Goal: Task Accomplishment & Management: Complete application form

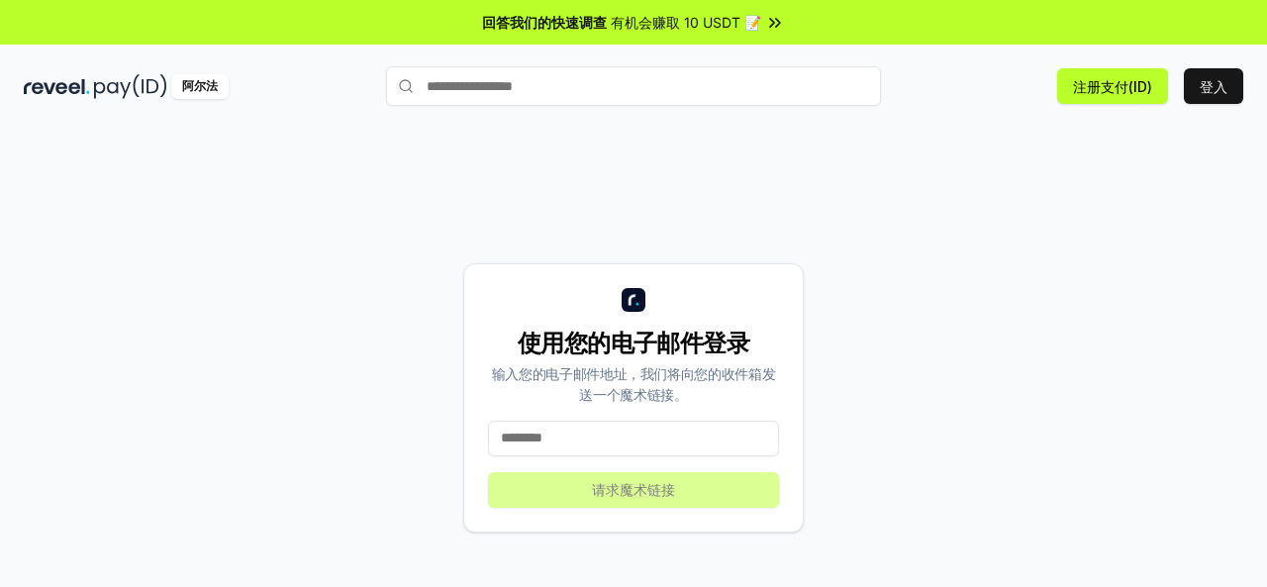
click at [596, 436] on input at bounding box center [633, 439] width 291 height 36
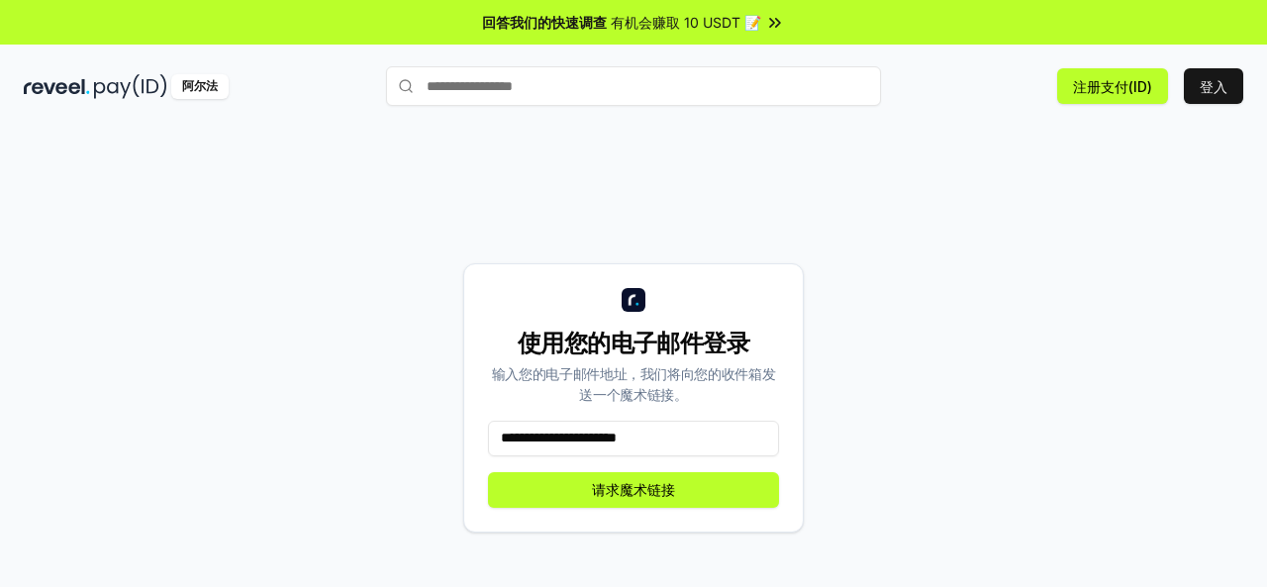
type input "**********"
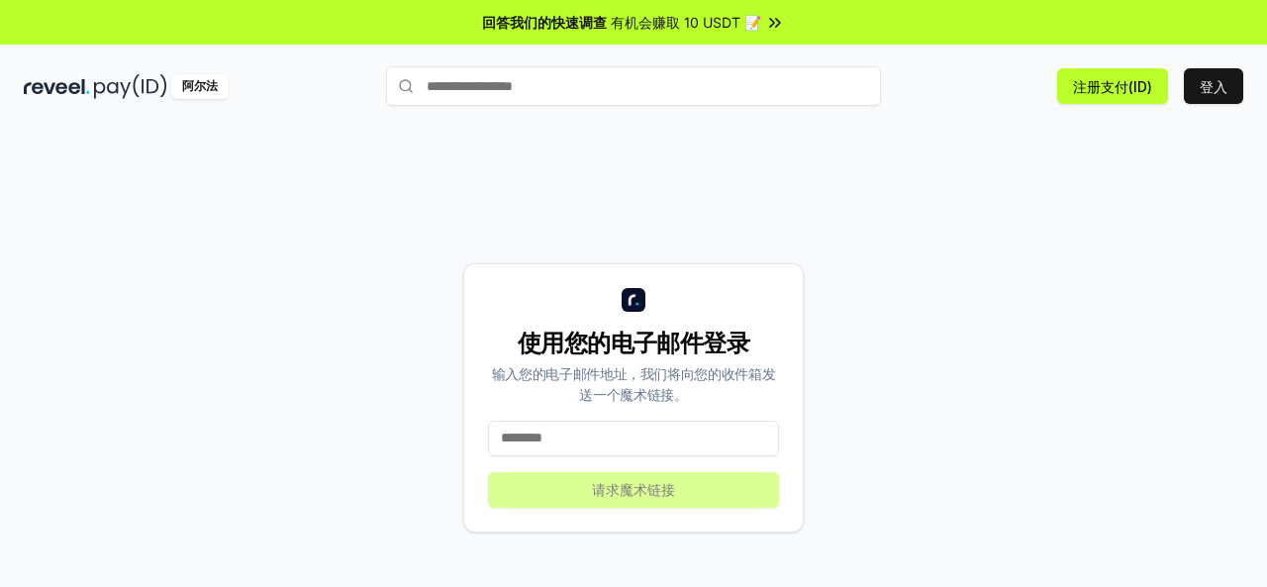
click at [546, 85] on input "text" at bounding box center [633, 86] width 495 height 40
click at [1215, 91] on font "登入" at bounding box center [1213, 86] width 28 height 17
click at [574, 444] on input at bounding box center [633, 439] width 291 height 36
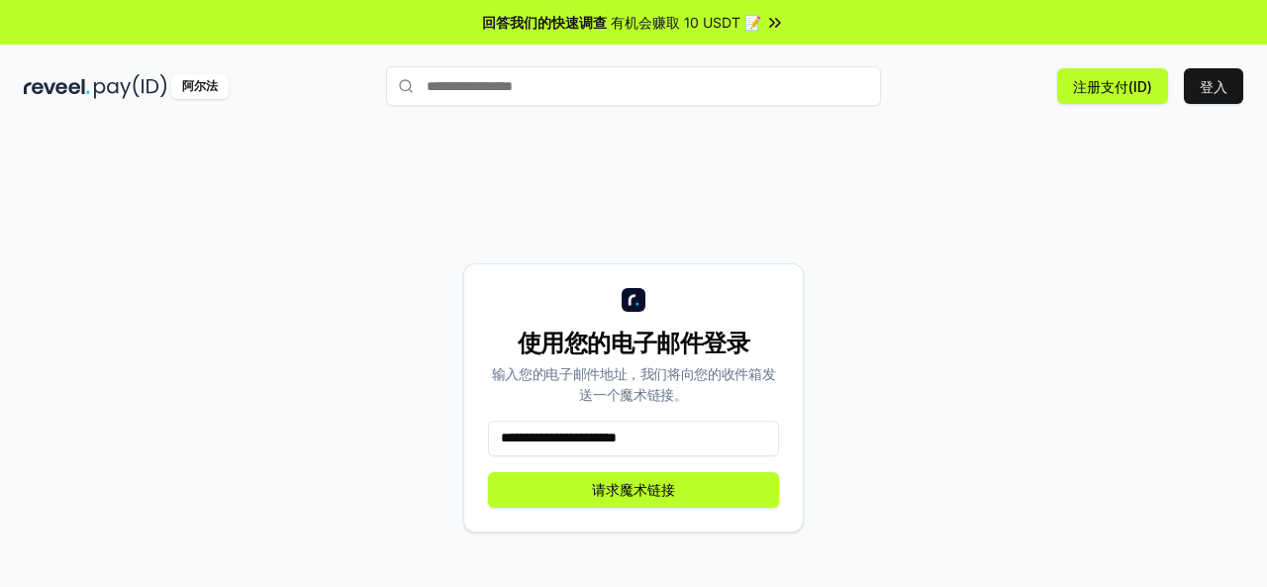
type input "**********"
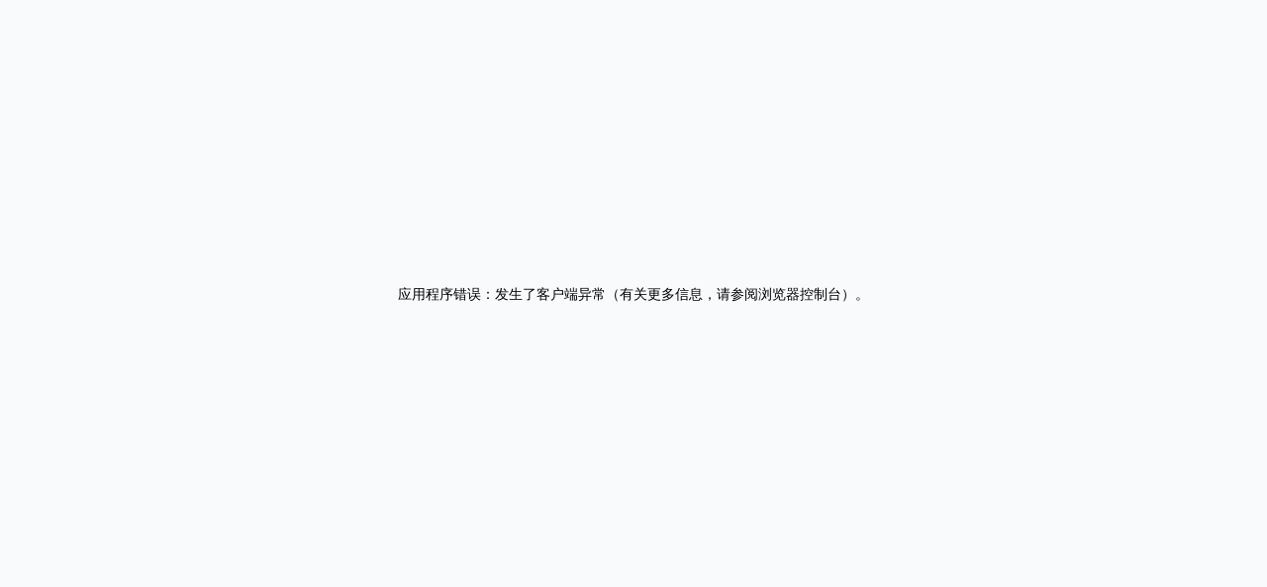
click at [651, 252] on div "应用程序错误：发生了客户端异常（有关更多信息，请参阅浏览器控制台） 。" at bounding box center [633, 293] width 1267 height 587
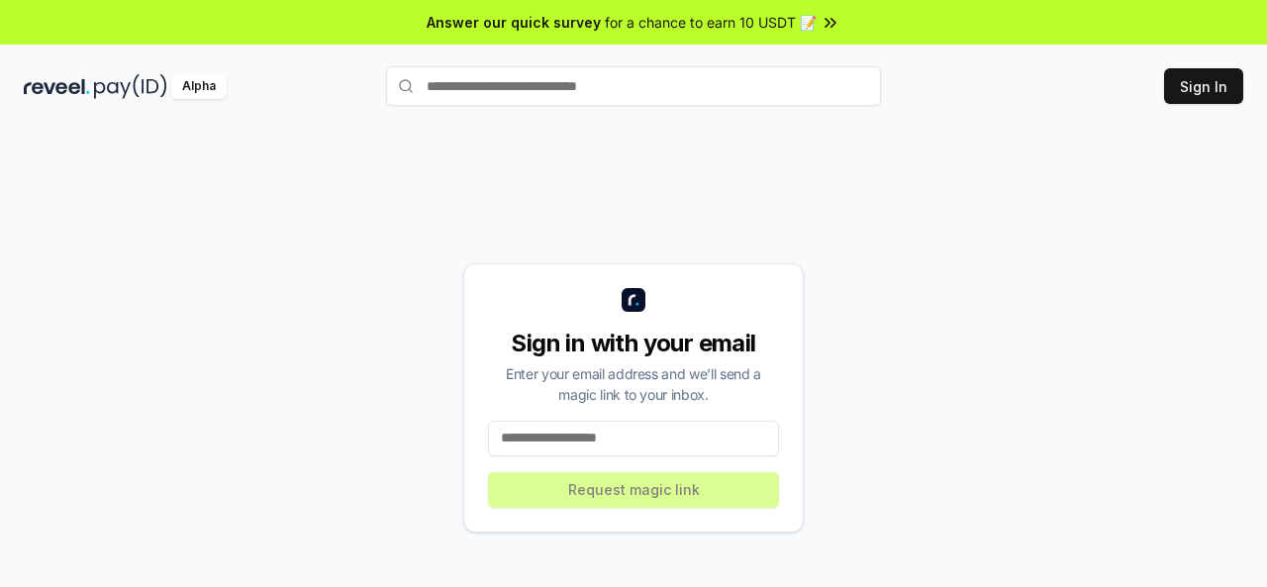
click at [568, 438] on input at bounding box center [633, 439] width 291 height 36
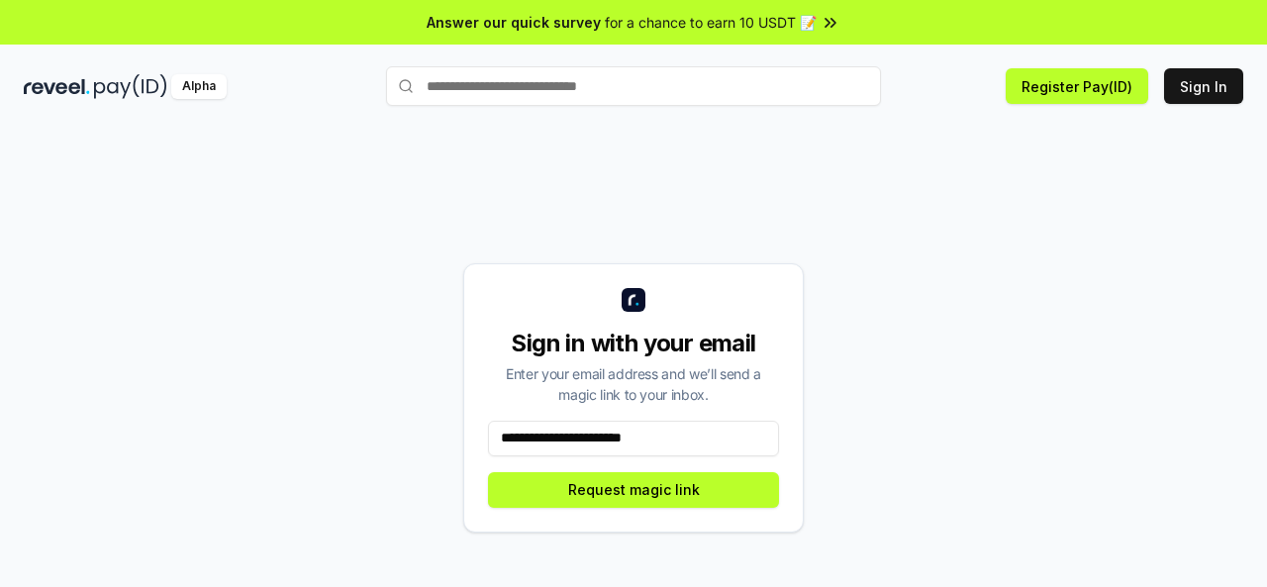
type input "**********"
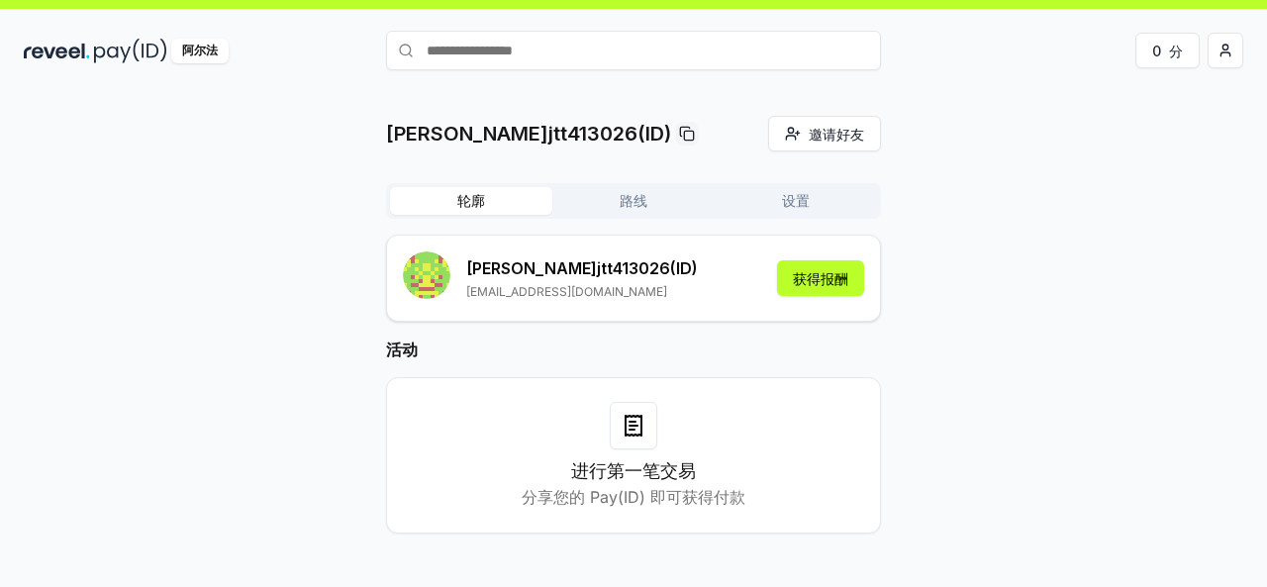
scroll to position [56, 0]
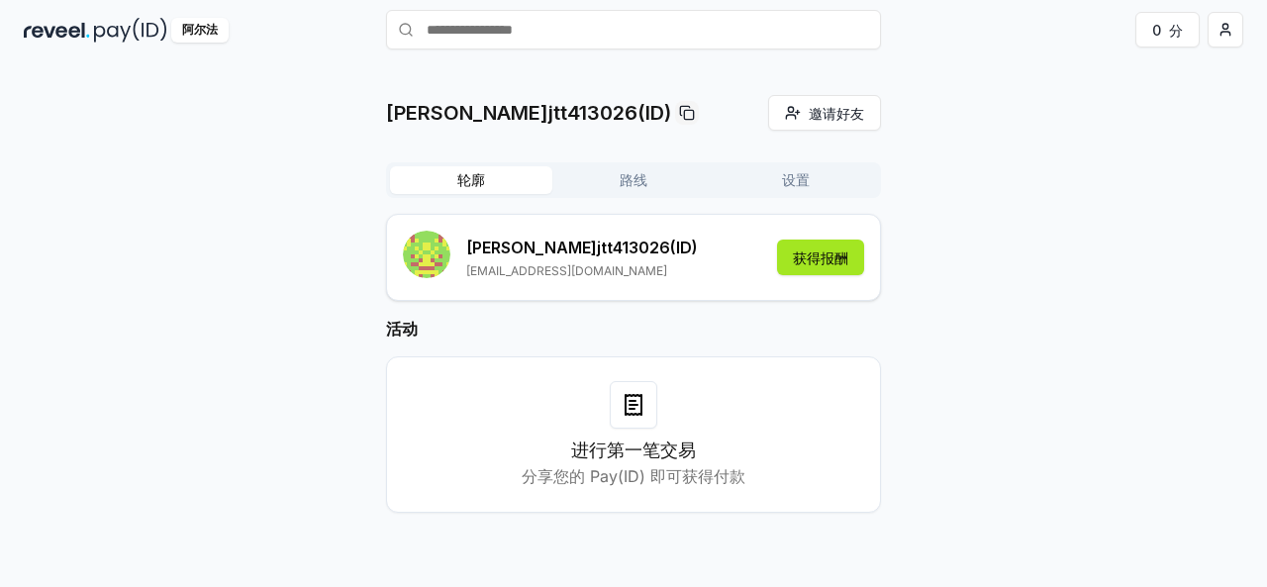
click at [806, 253] on font "获得报酬" at bounding box center [820, 257] width 55 height 17
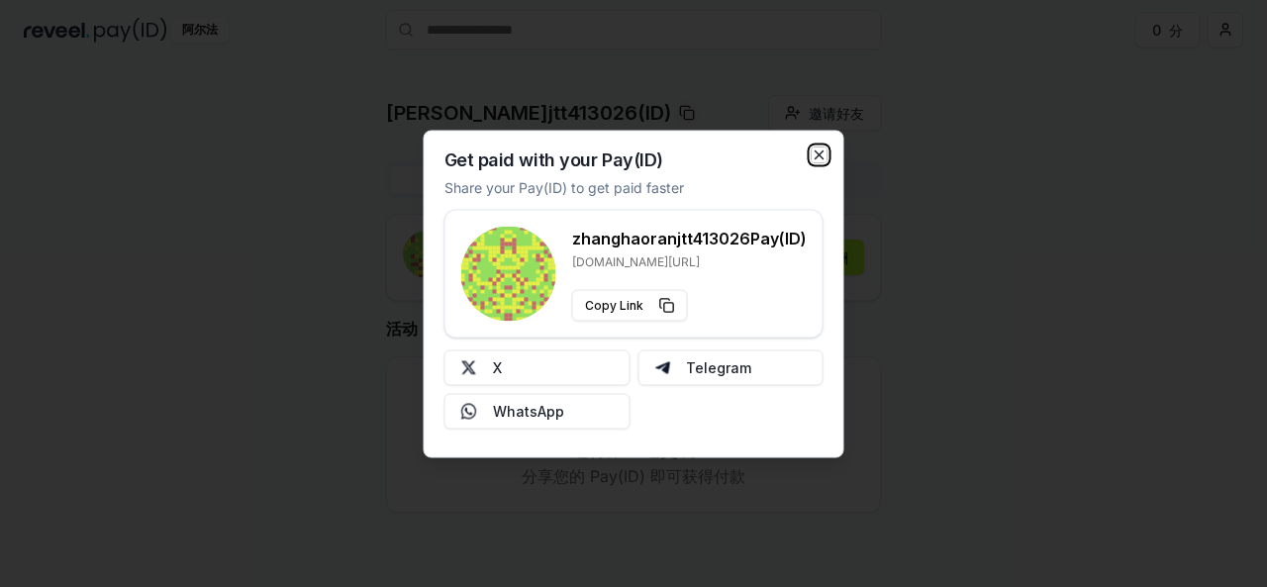
click at [821, 152] on icon "button" at bounding box center [819, 154] width 8 height 8
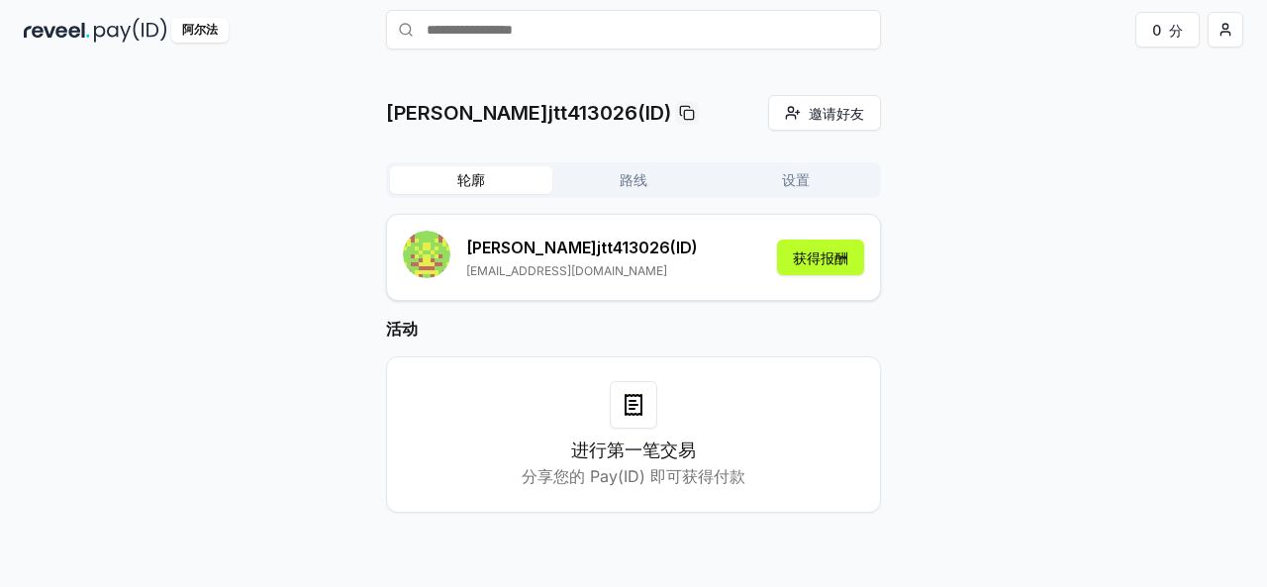
click at [649, 180] on button "路线" at bounding box center [633, 180] width 162 height 28
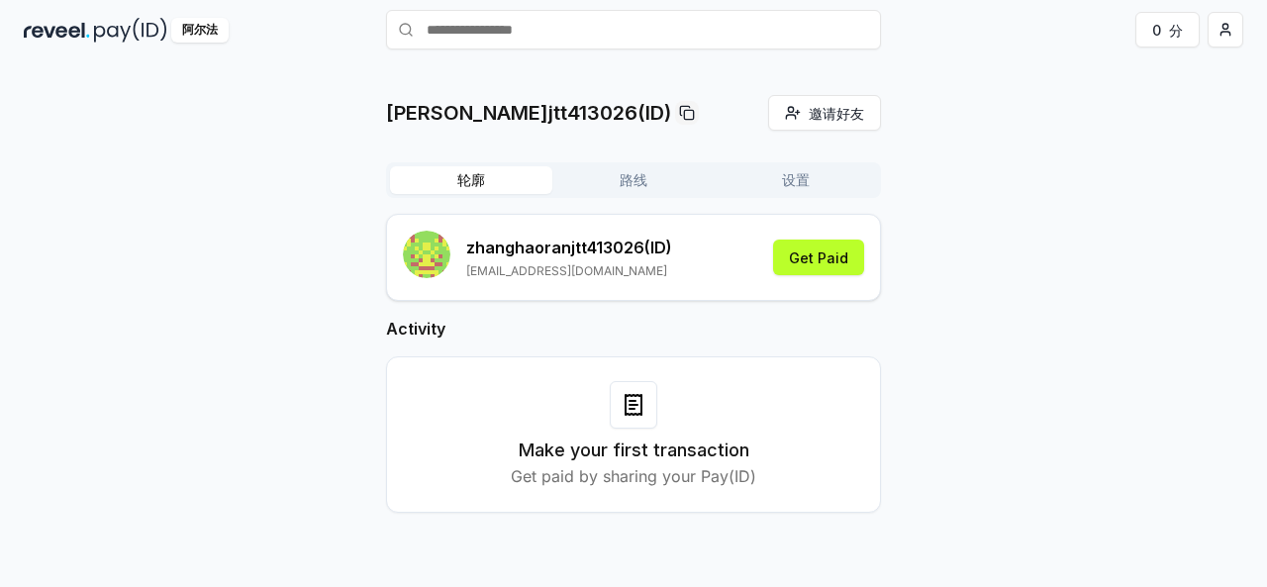
click at [462, 179] on font "轮廓" at bounding box center [471, 179] width 28 height 17
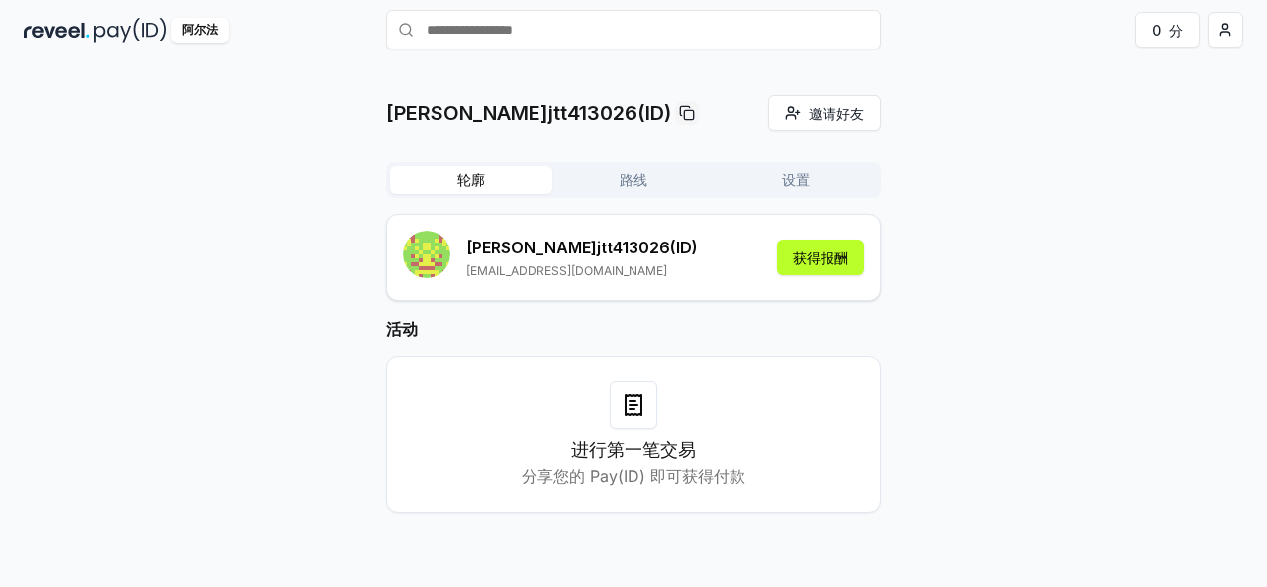
drag, startPoint x: 648, startPoint y: 391, endPoint x: 621, endPoint y: 416, distance: 36.4
click at [648, 391] on div at bounding box center [634, 405] width 48 height 48
drag, startPoint x: 648, startPoint y: 469, endPoint x: 751, endPoint y: 359, distance: 150.5
click at [651, 470] on font "分享您的 Pay(ID) 即可获得付款" at bounding box center [634, 476] width 224 height 20
click at [830, 237] on div "张浩然jtt413026 (ID) zhanghaoranjtt@gmail.com 获得报酬" at bounding box center [633, 257] width 461 height 53
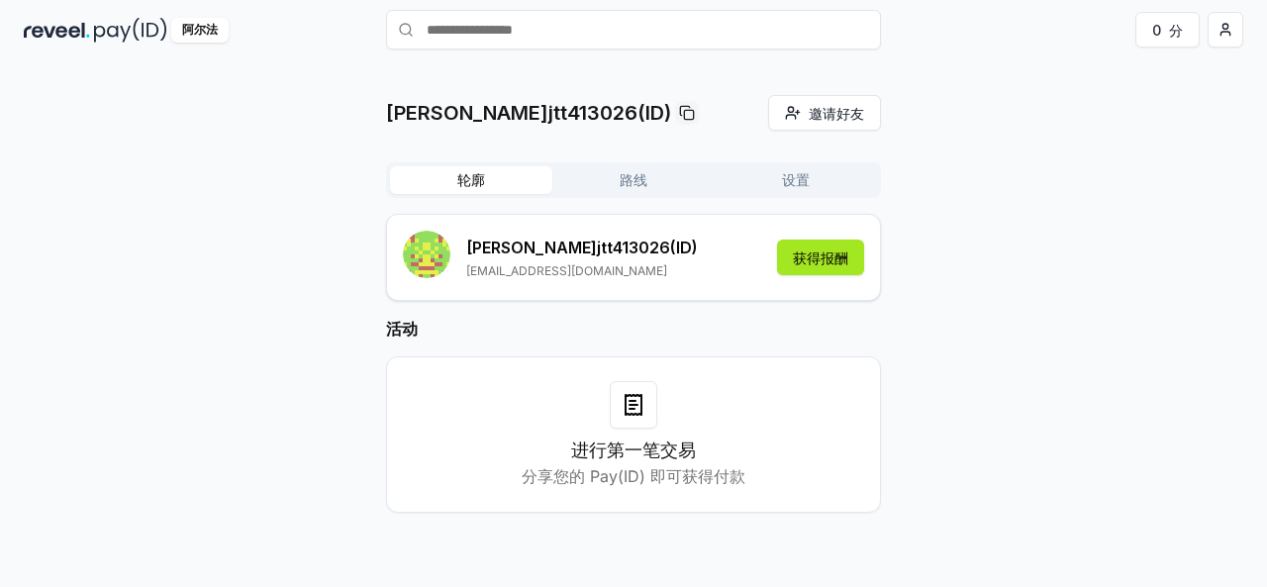
click at [826, 262] on font "获得报酬" at bounding box center [820, 257] width 55 height 17
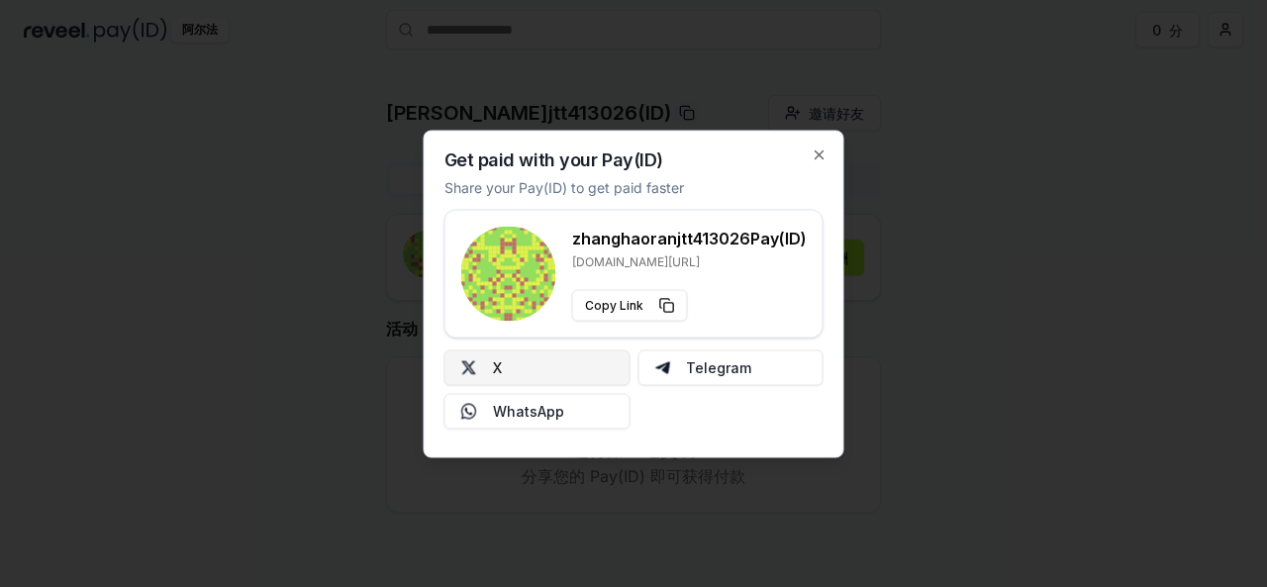
click at [499, 365] on button "X" at bounding box center [537, 367] width 186 height 36
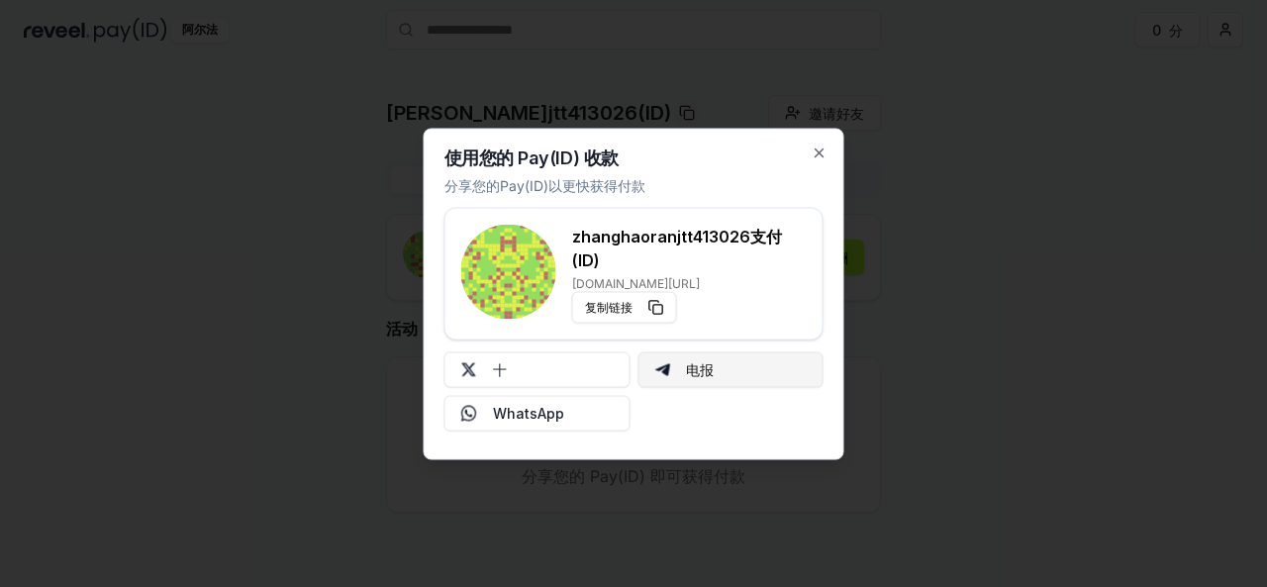
click at [702, 364] on font "电报" at bounding box center [700, 369] width 28 height 17
click at [819, 153] on icon "button" at bounding box center [819, 152] width 8 height 8
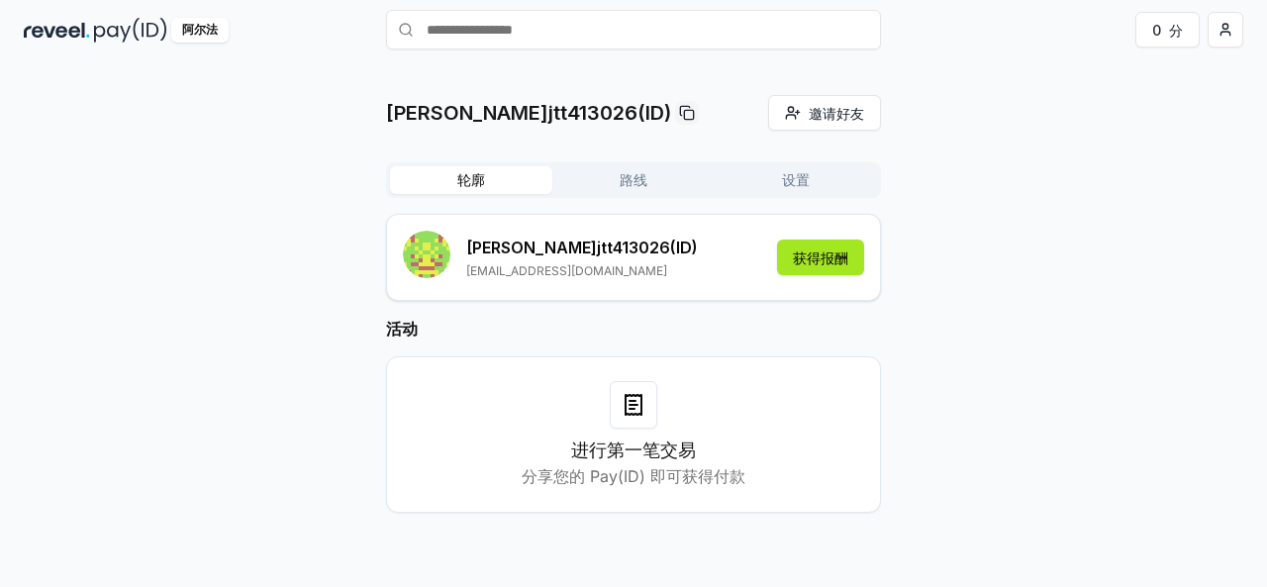
click at [832, 258] on font "获得报酬" at bounding box center [820, 257] width 55 height 17
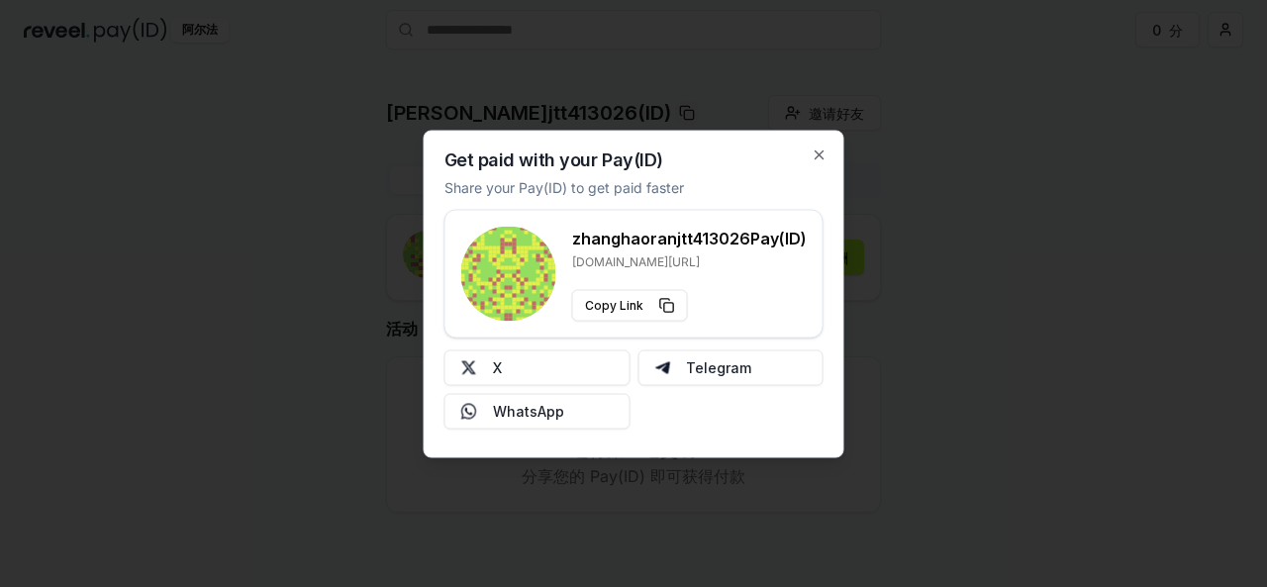
click at [809, 147] on div "Get paid with your Pay(ID) Share your Pay(ID) to get paid faster zhanghaoranjtt…" at bounding box center [634, 294] width 421 height 328
click at [815, 153] on icon "button" at bounding box center [819, 154] width 16 height 16
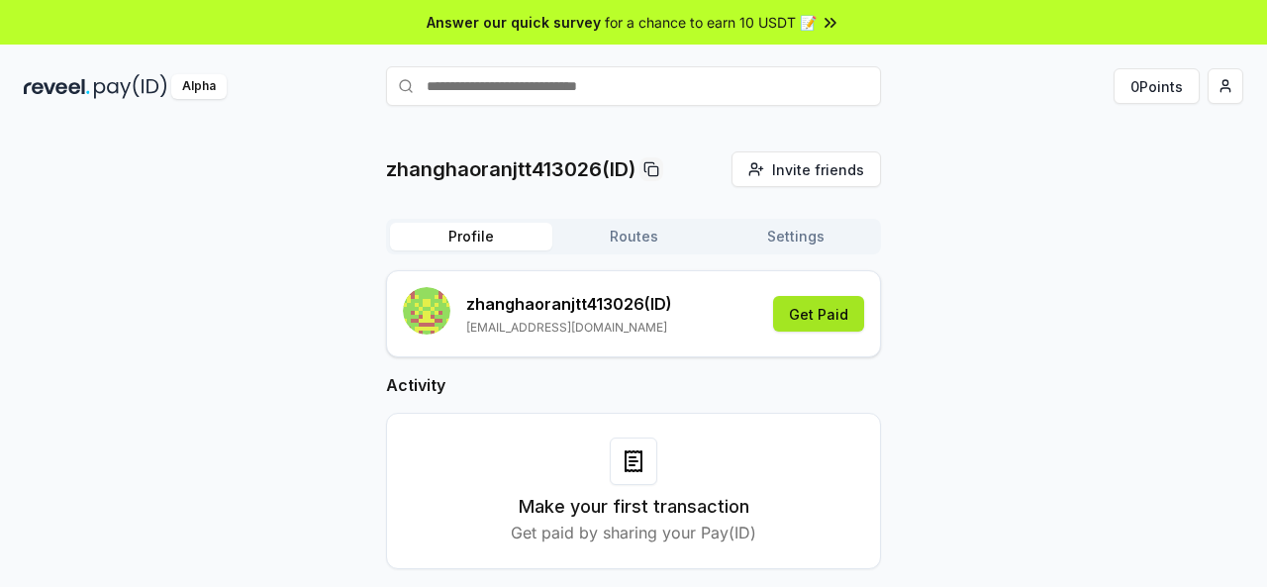
click at [830, 321] on button "Get Paid" at bounding box center [818, 314] width 91 height 36
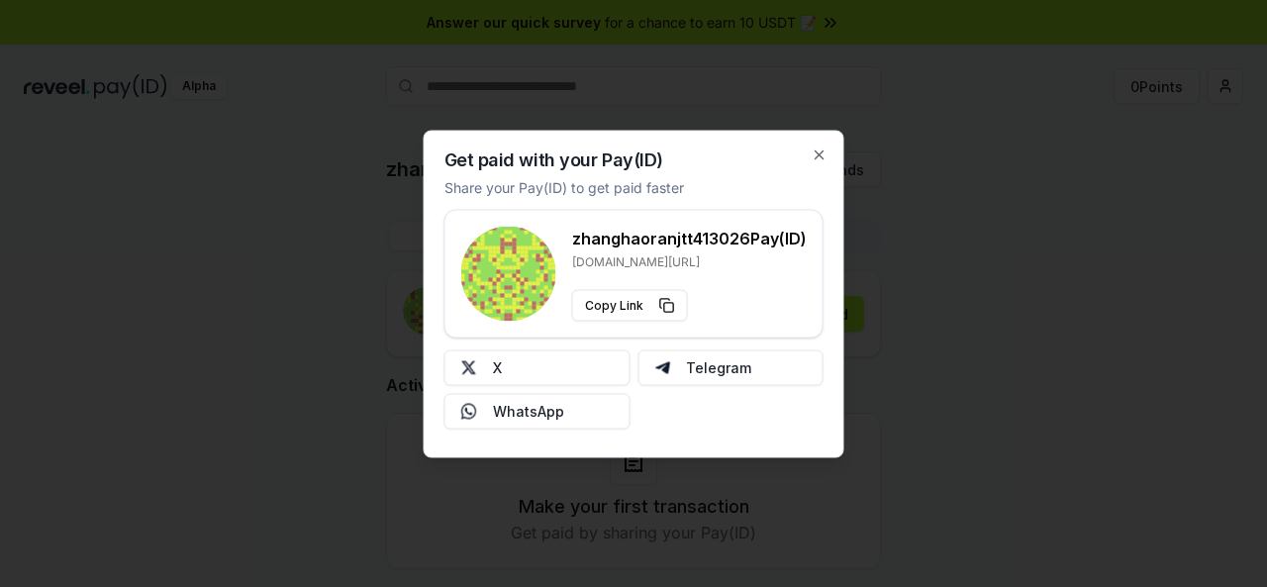
click at [823, 143] on div "Get paid with your Pay(ID) Share your Pay(ID) to get paid faster zhanghaoranjtt…" at bounding box center [634, 294] width 421 height 328
click at [817, 159] on icon "button" at bounding box center [819, 154] width 16 height 16
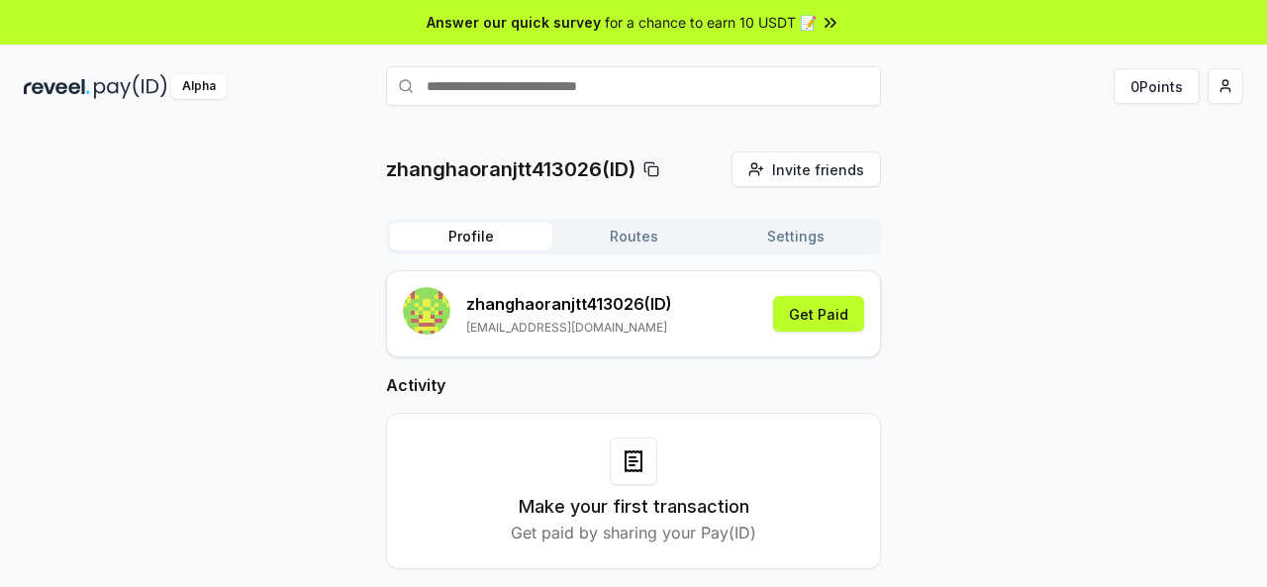
click at [768, 236] on button "Settings" at bounding box center [795, 237] width 162 height 28
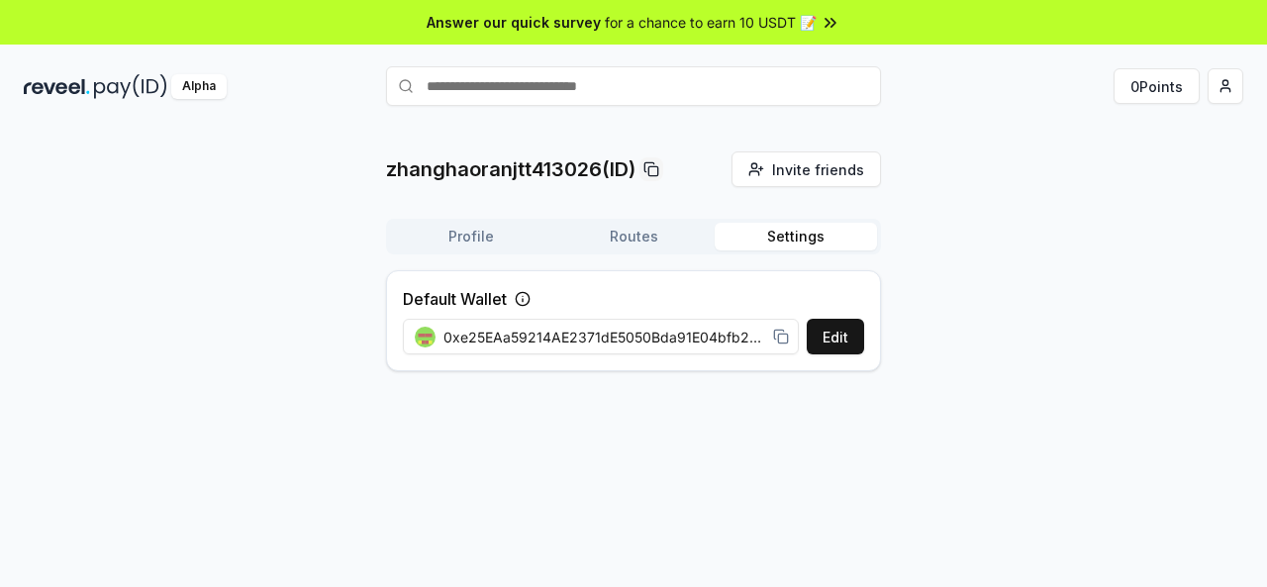
click at [778, 333] on icon at bounding box center [781, 337] width 16 height 16
click at [465, 222] on div "Profile Routes Settings" at bounding box center [633, 237] width 495 height 36
click at [469, 228] on button "Profile" at bounding box center [471, 237] width 162 height 28
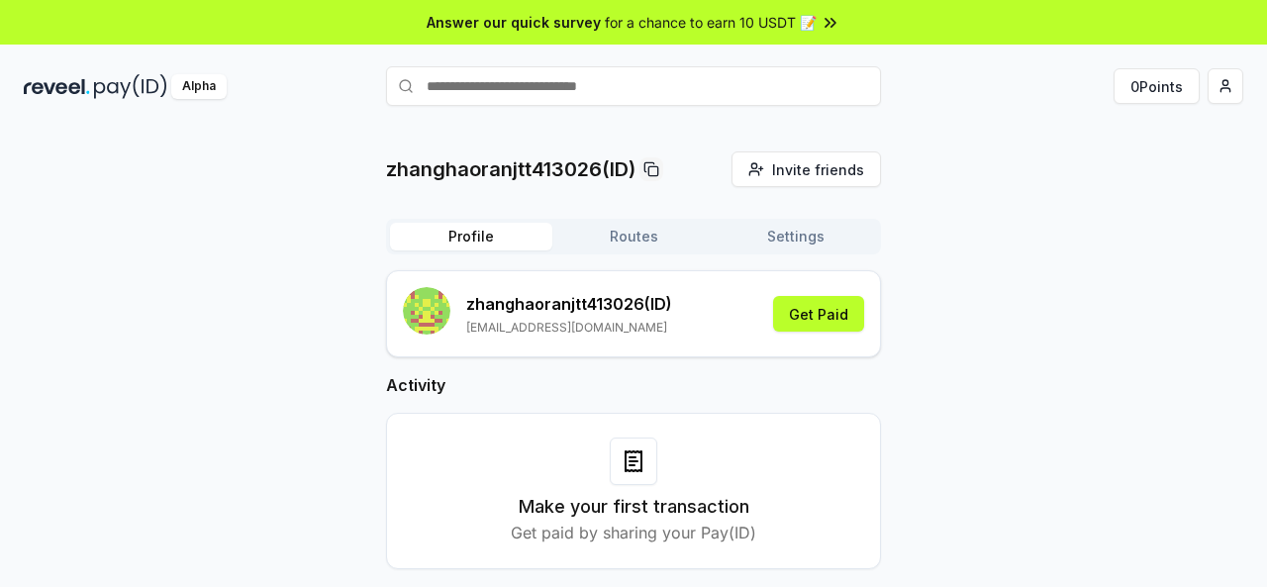
click at [1017, 289] on div "zhanghaoranjtt413026(ID) Invite friends Invite Profile Routes Settings zhanghao…" at bounding box center [633, 375] width 1219 height 449
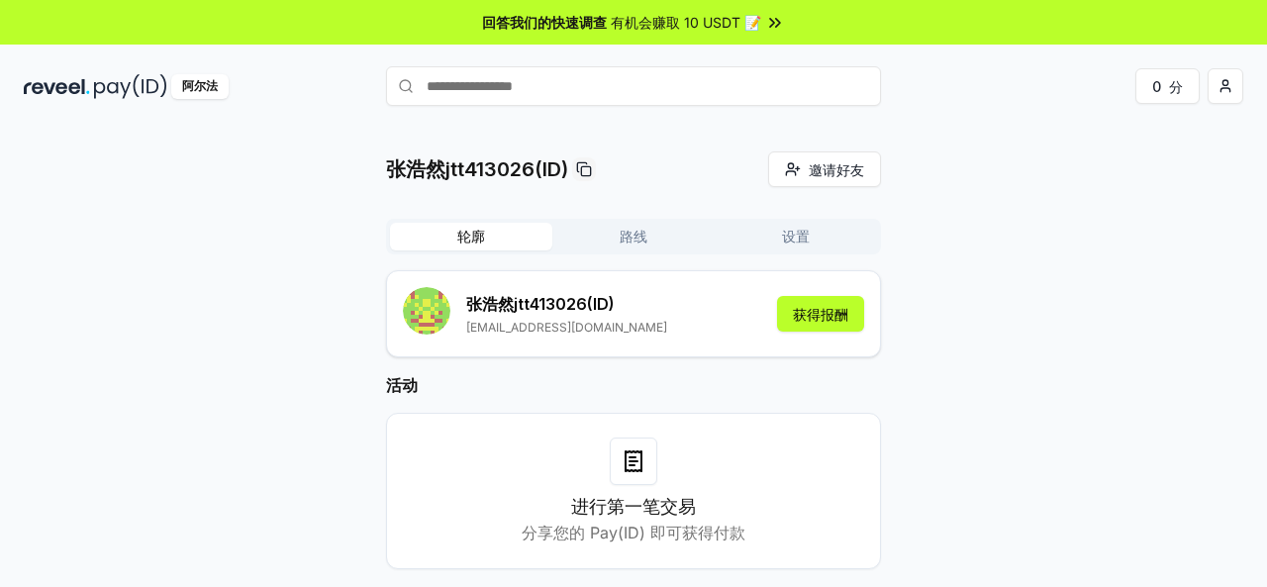
click at [768, 17] on icon at bounding box center [775, 23] width 20 height 20
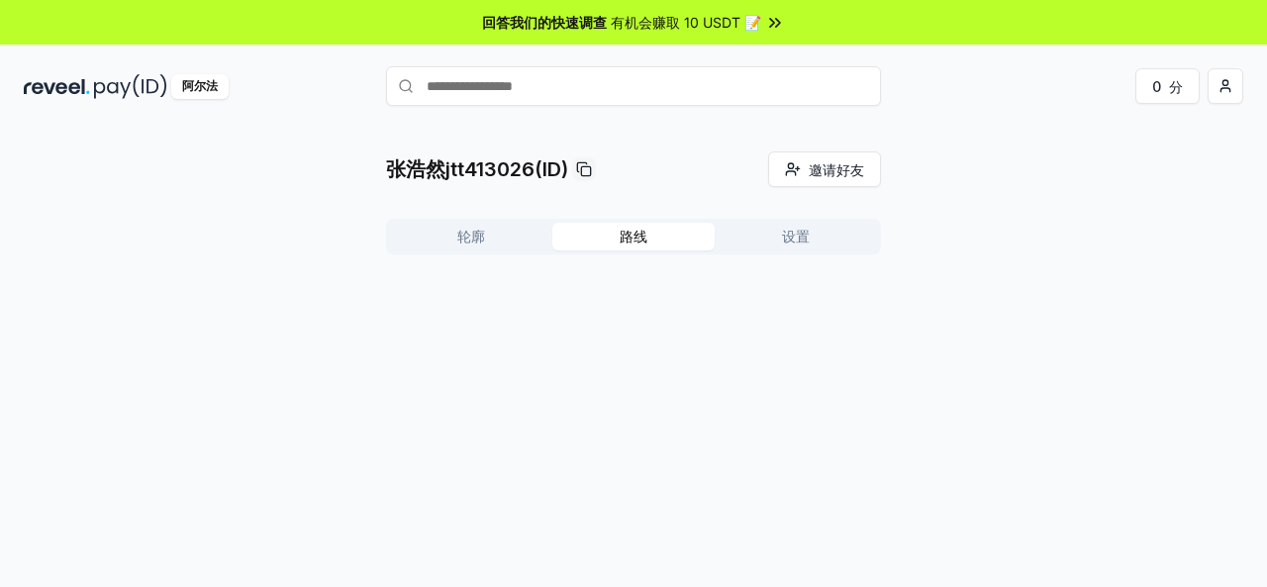
click at [637, 233] on font "路线" at bounding box center [633, 236] width 28 height 17
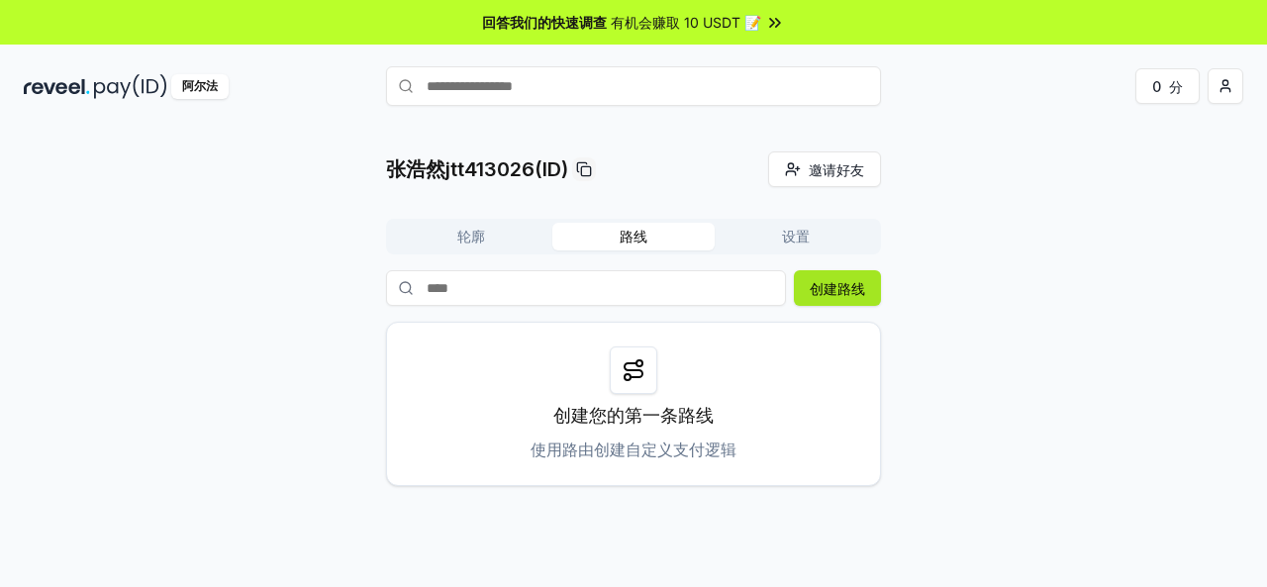
click at [829, 282] on font "创建路线" at bounding box center [836, 288] width 55 height 17
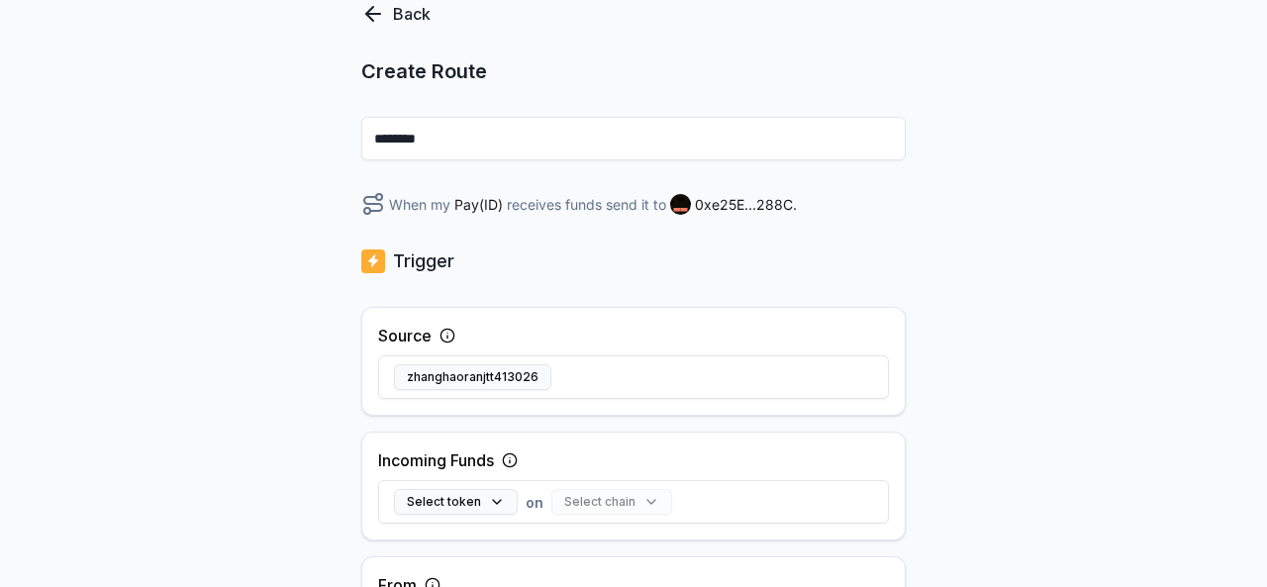
scroll to position [190, 0]
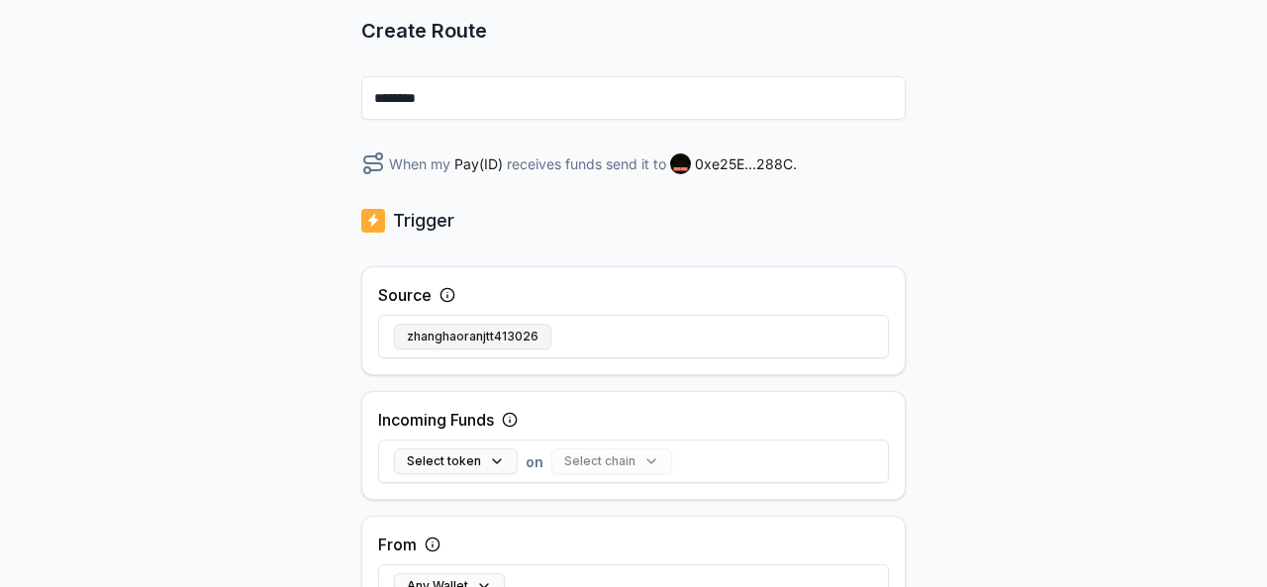
click at [484, 337] on button "zhanghaoranjtt413026" at bounding box center [472, 337] width 157 height 26
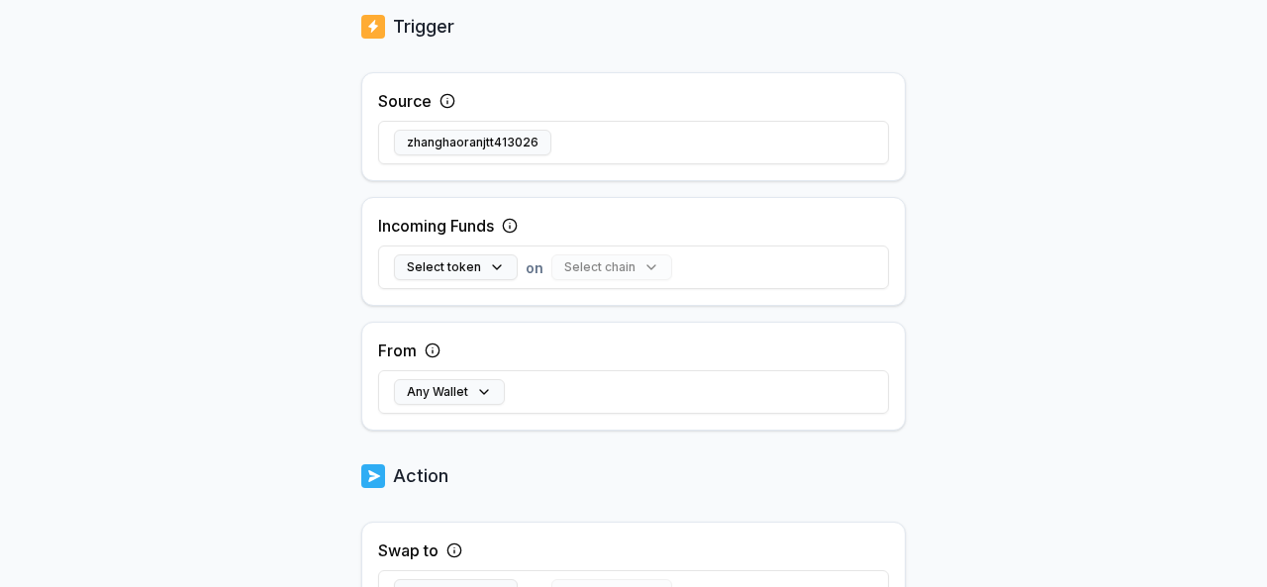
scroll to position [388, 0]
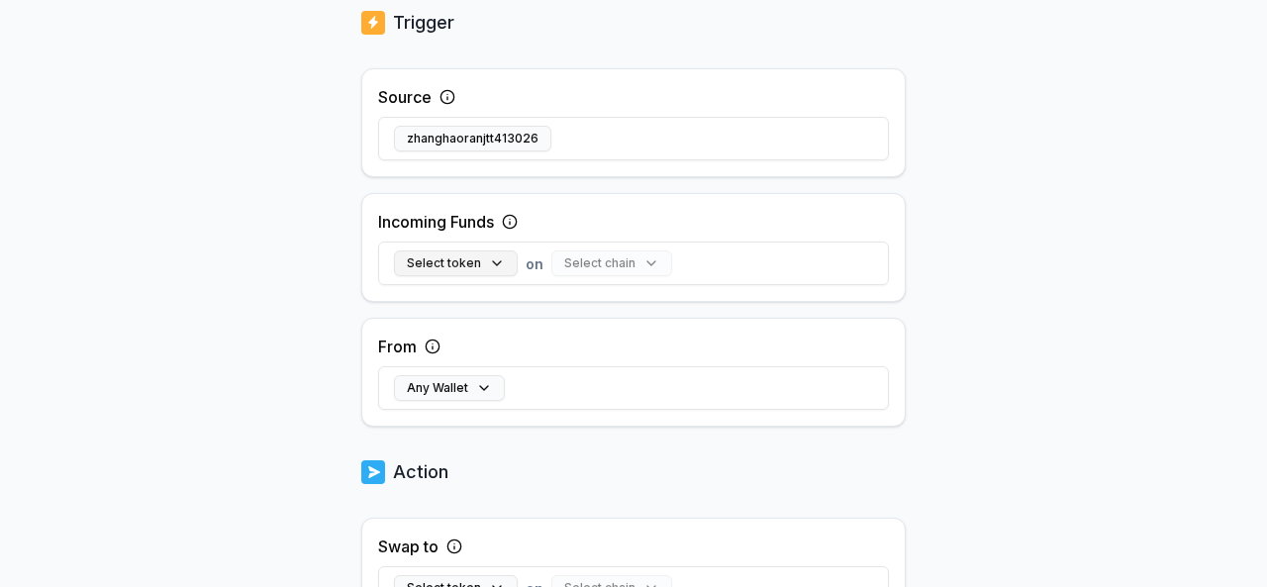
click at [489, 261] on button "Select token" at bounding box center [456, 263] width 124 height 26
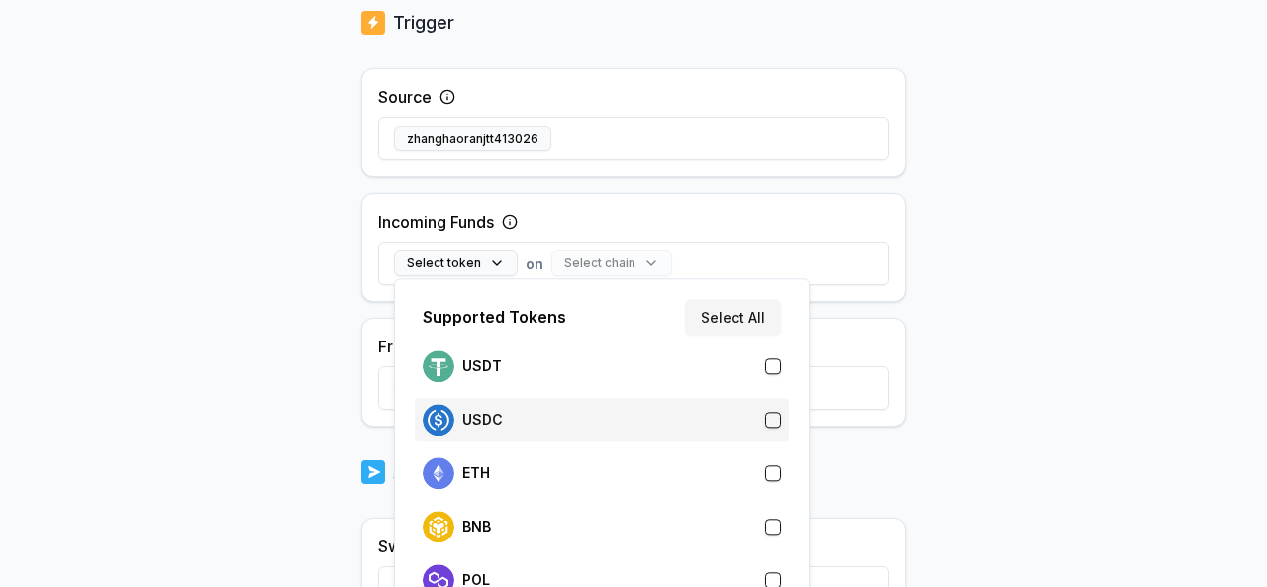
click at [782, 416] on div "USDC" at bounding box center [602, 420] width 374 height 44
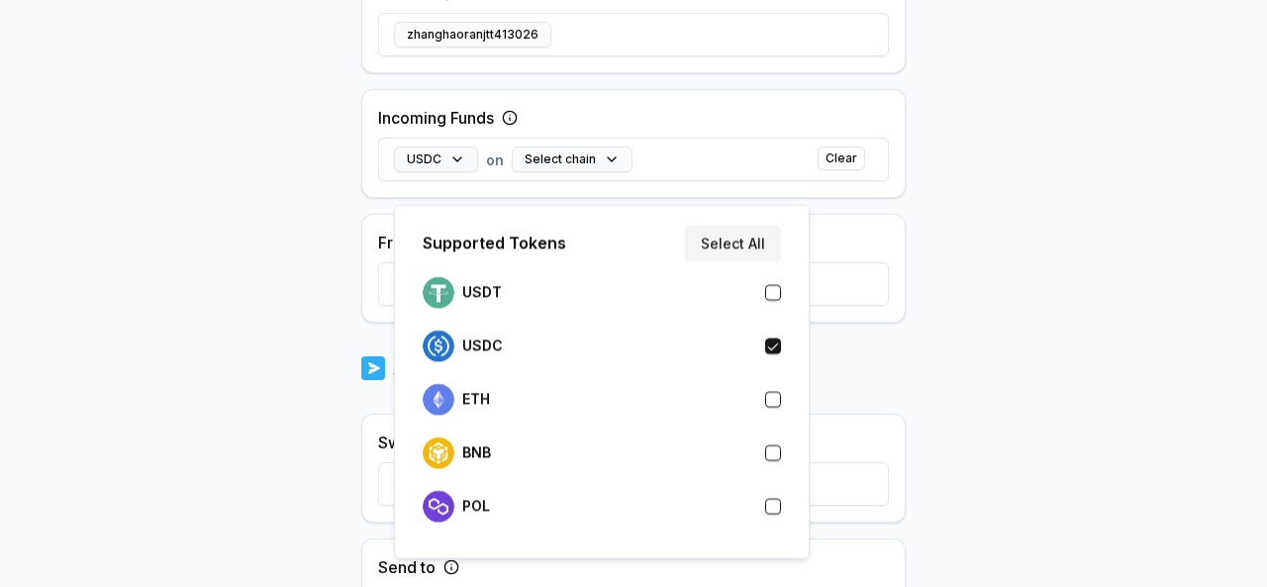
scroll to position [586, 0]
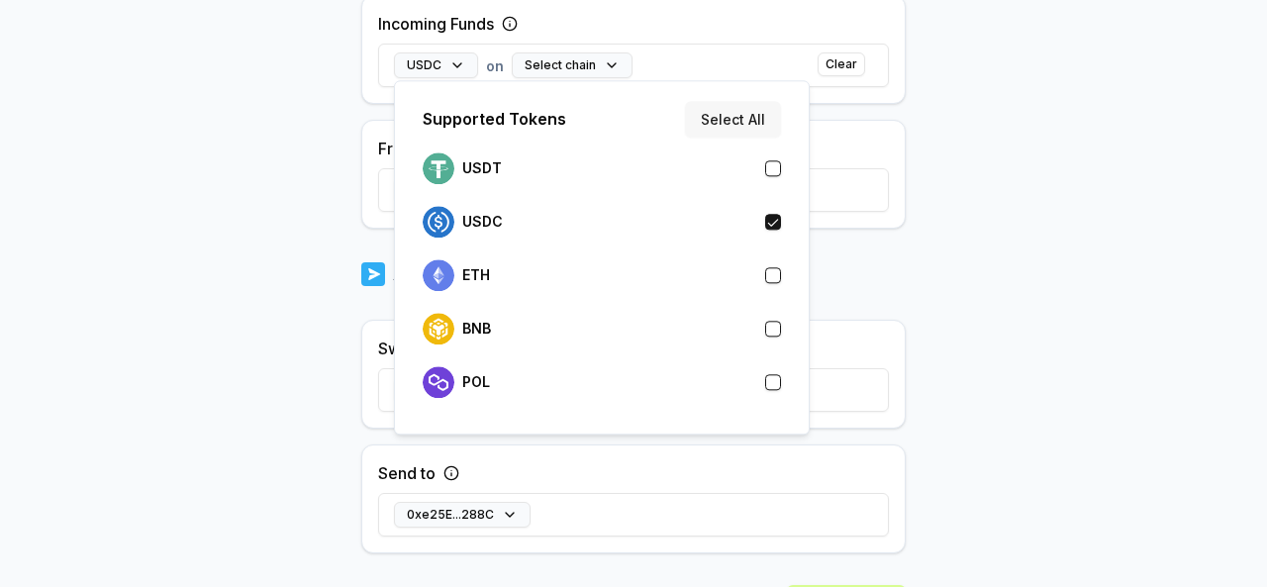
click at [736, 103] on button "Select All" at bounding box center [733, 119] width 96 height 36
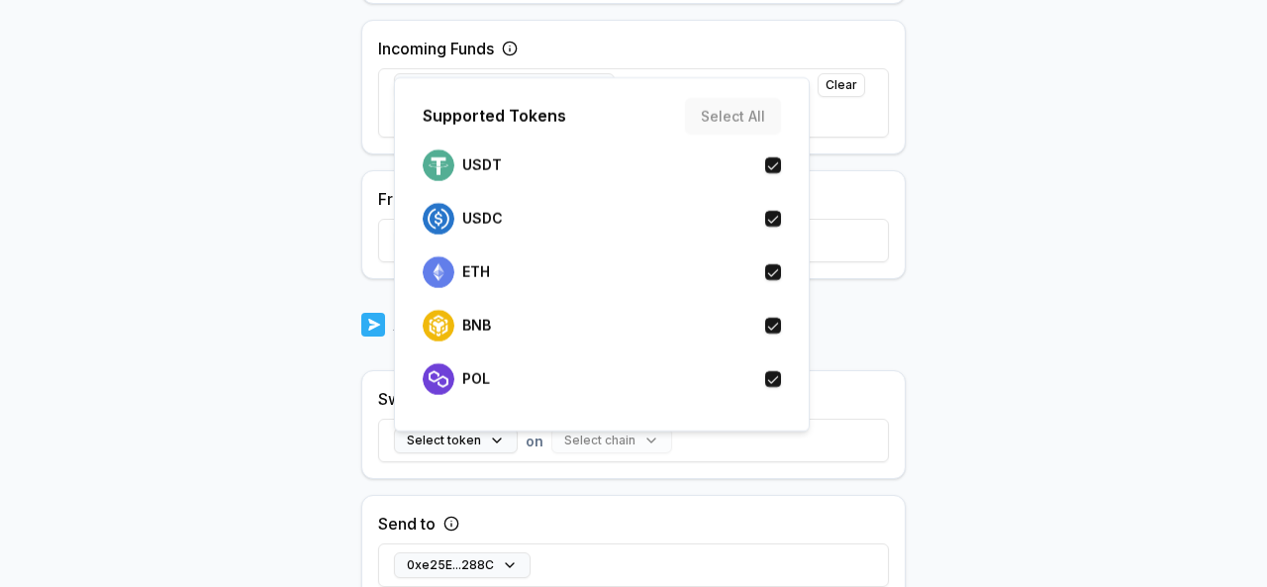
scroll to position [611, 0]
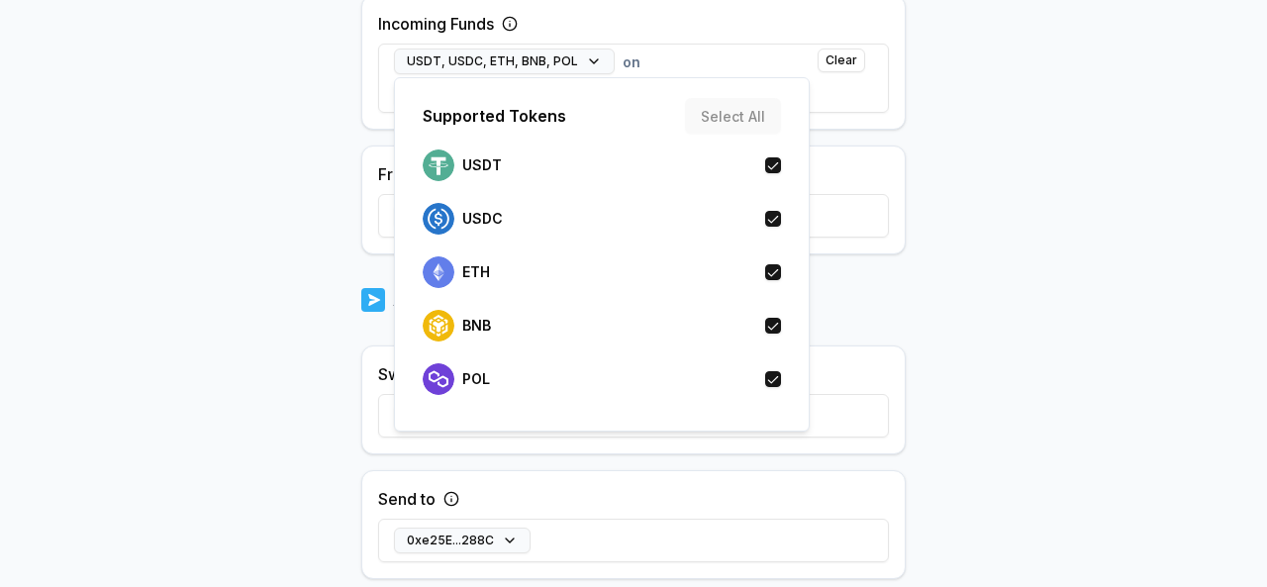
click at [985, 191] on body "Answer our quick survey for a chance to earn 10 USDT 📝 Alpha 0 Points Back Crea…" at bounding box center [633, 293] width 1267 height 587
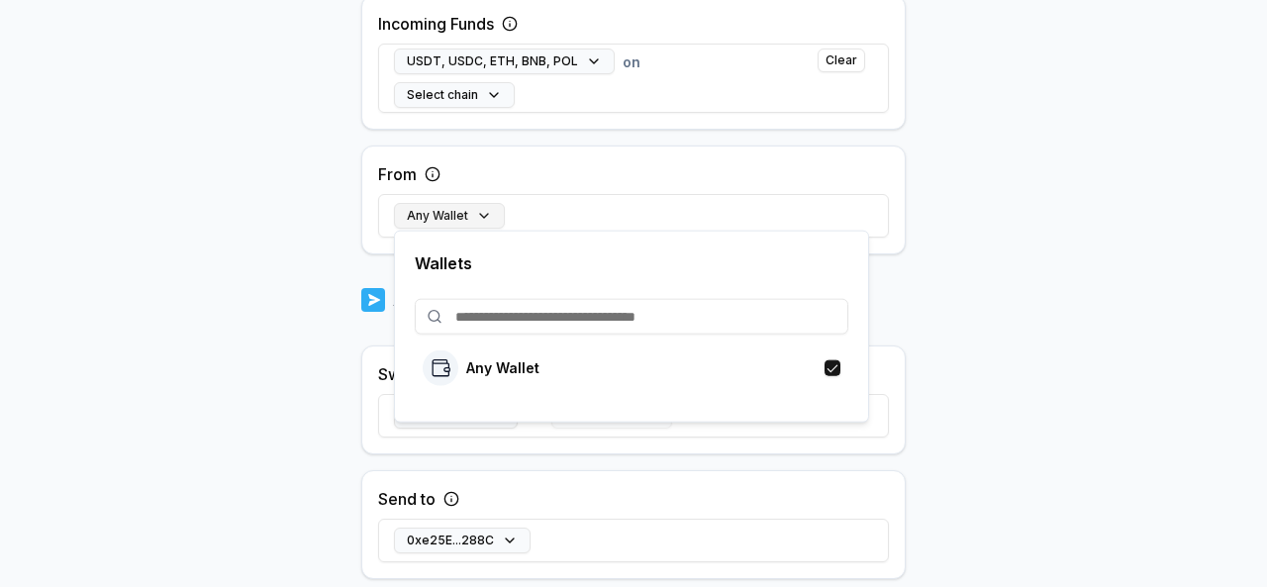
click at [466, 205] on button "Any Wallet" at bounding box center [449, 216] width 111 height 26
click at [1031, 230] on body "Answer our quick survey for a chance to earn 10 USDT 📝 Alpha 0 Points Back Crea…" at bounding box center [633, 293] width 1267 height 587
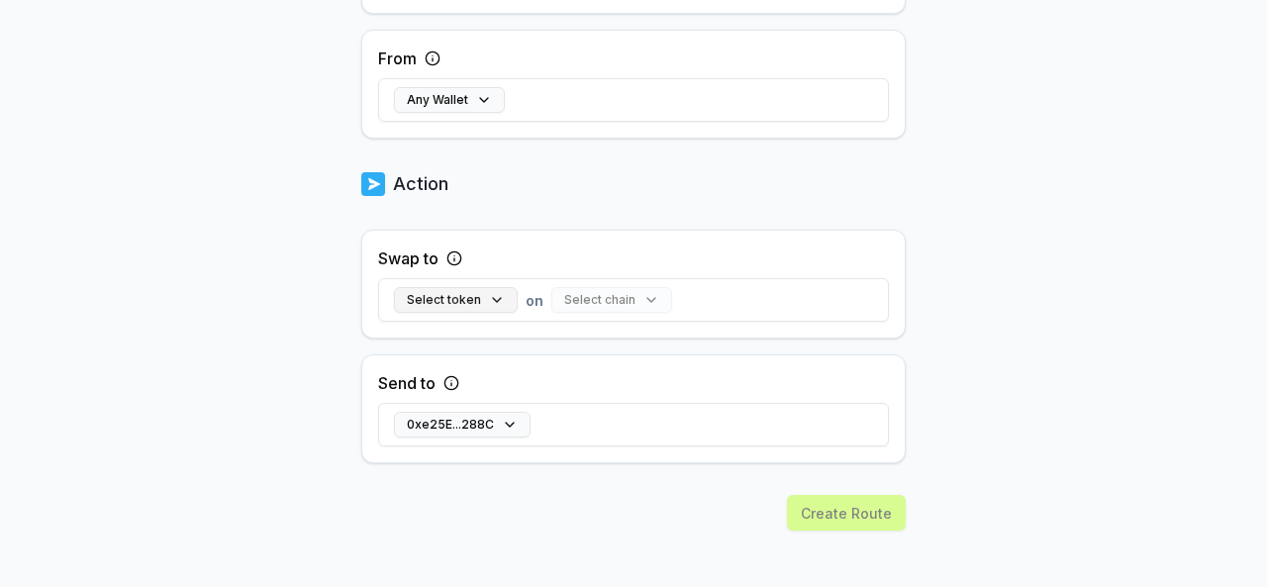
scroll to position [735, 0]
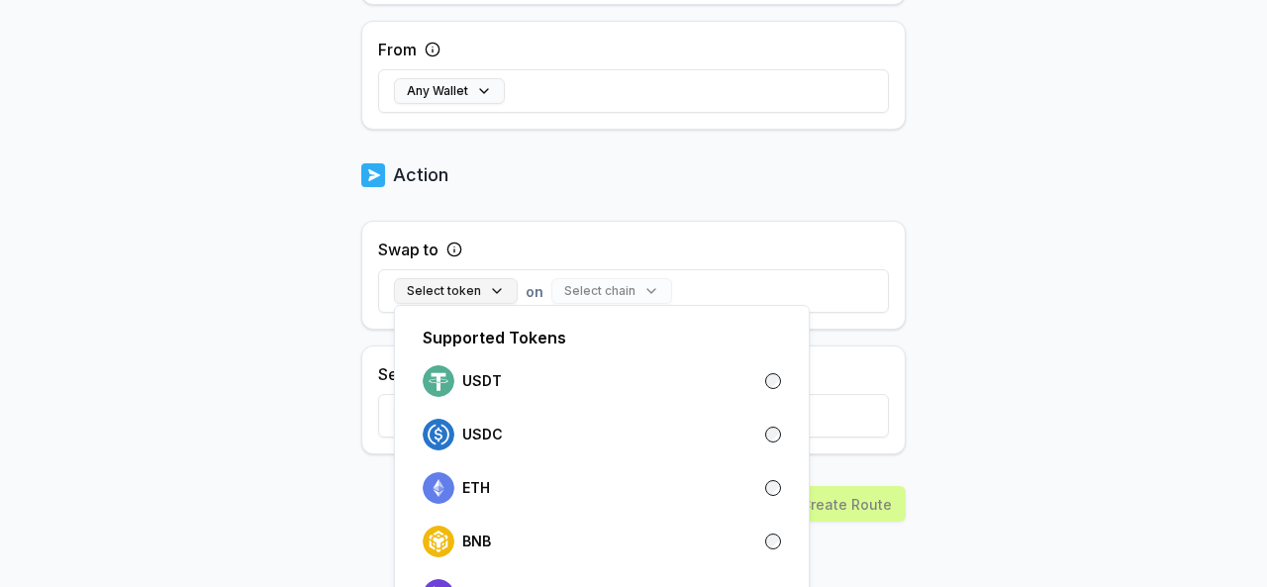
click at [487, 290] on button "Select token" at bounding box center [456, 291] width 124 height 26
click at [841, 282] on button "Clear" at bounding box center [841, 290] width 48 height 24
click at [473, 289] on button "Select token" at bounding box center [456, 291] width 124 height 26
click at [1000, 339] on body "Answer our quick survey for a chance to earn 10 USDT 📝 Alpha 0 Points Back Crea…" at bounding box center [633, 293] width 1267 height 587
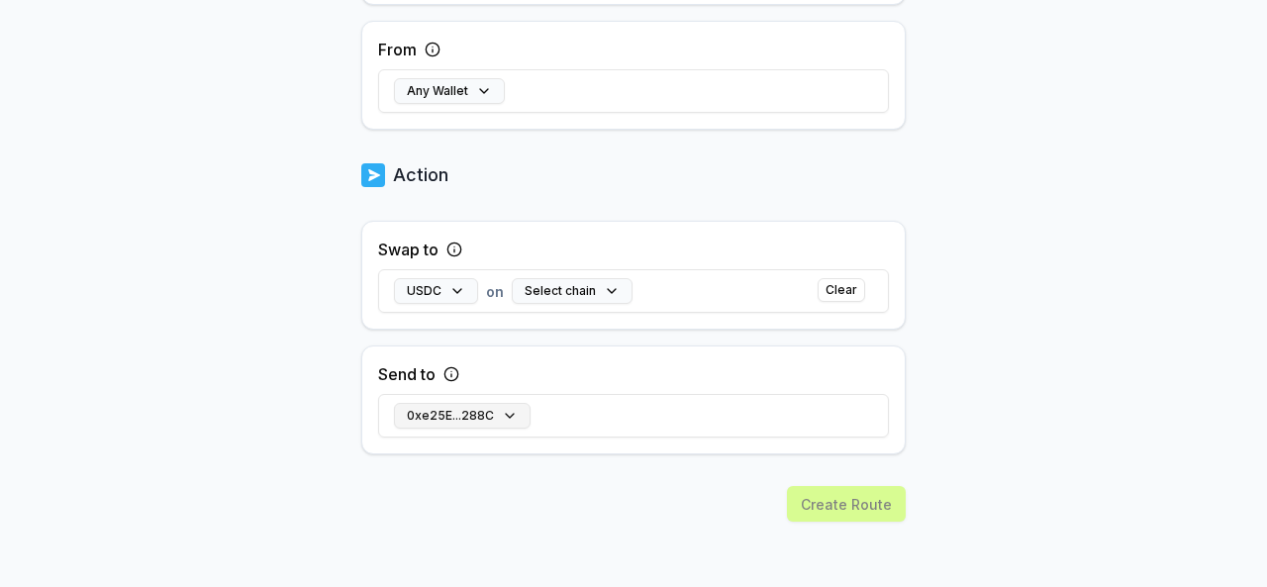
click at [507, 414] on button "0xe25E...288C" at bounding box center [462, 416] width 137 height 26
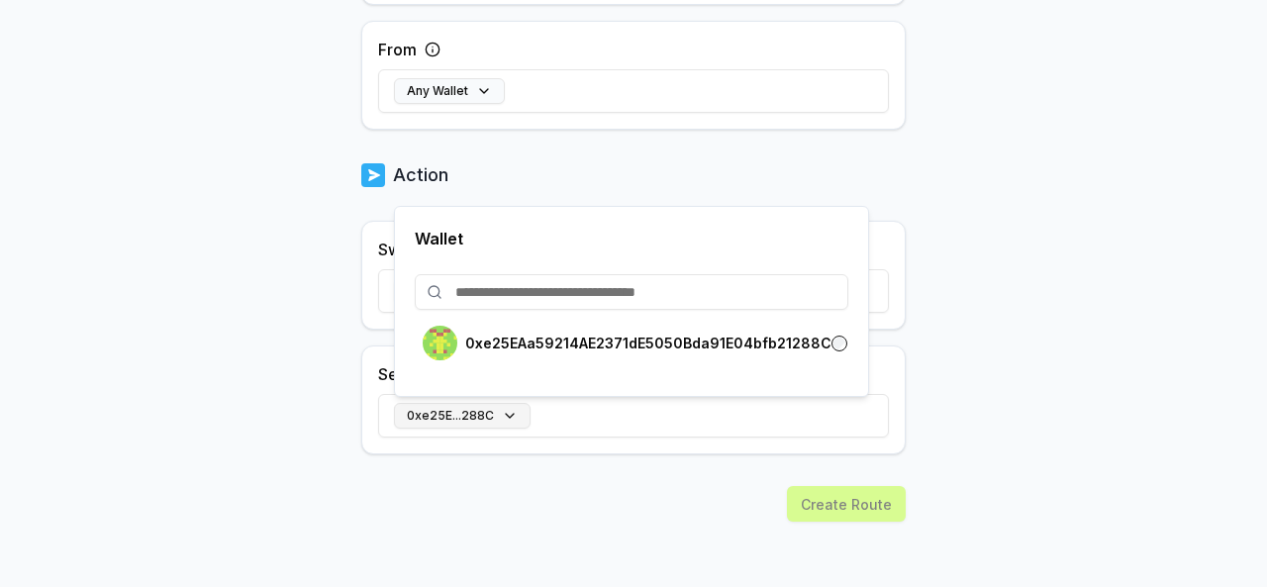
click at [507, 414] on button "0xe25E...288C" at bounding box center [462, 416] width 137 height 26
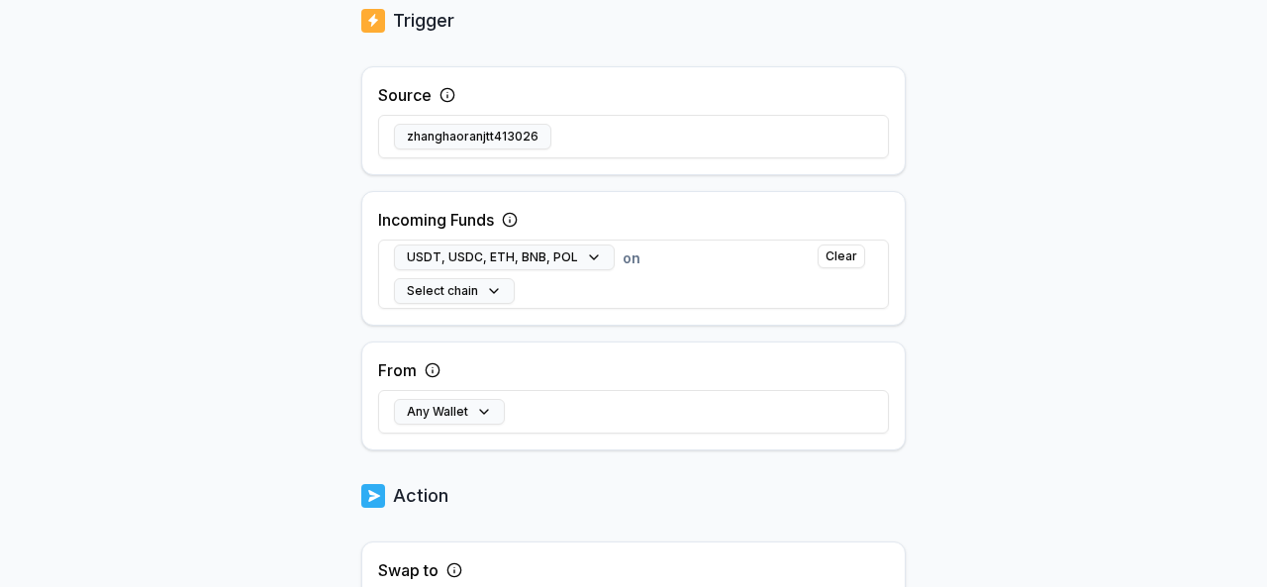
scroll to position [240, 0]
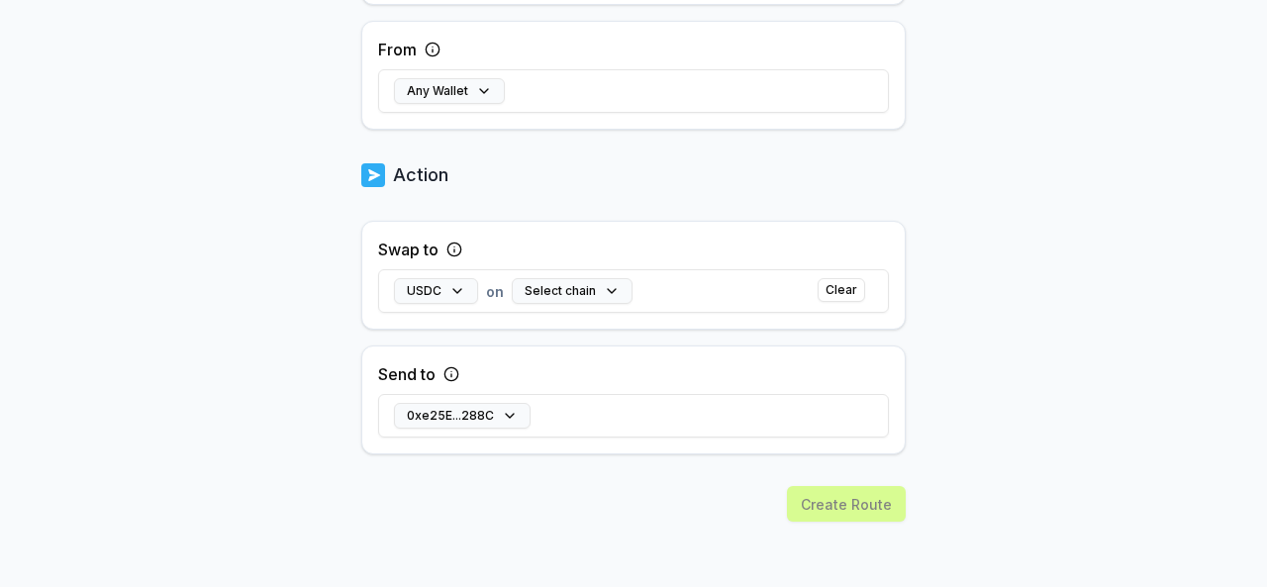
click at [849, 498] on div "Create Route" at bounding box center [633, 538] width 544 height 105
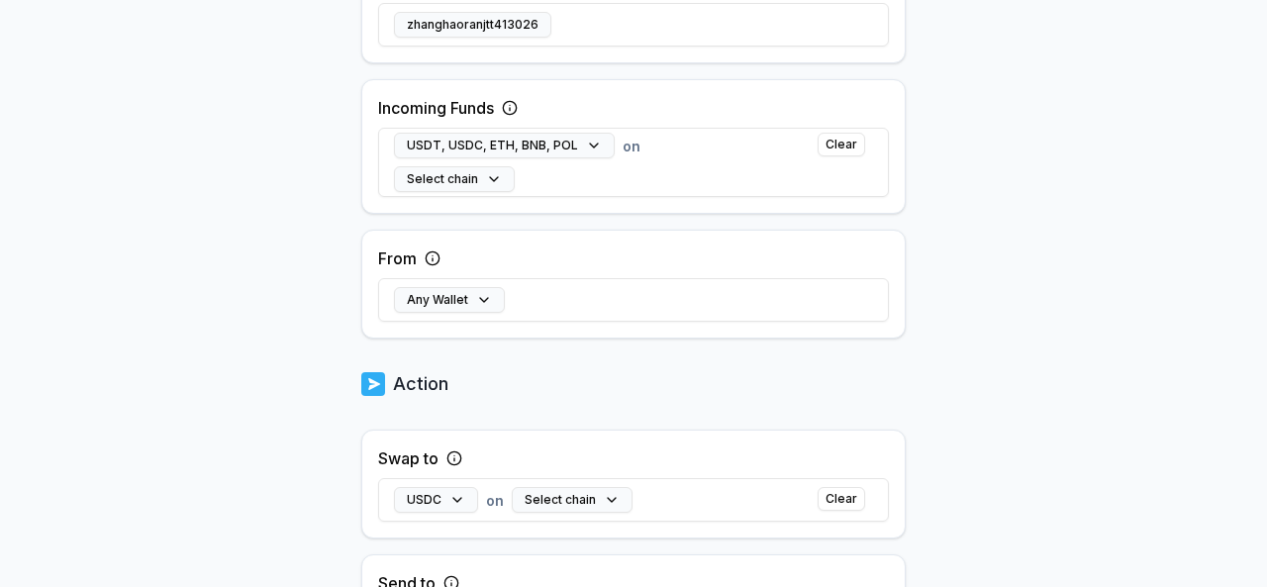
scroll to position [438, 0]
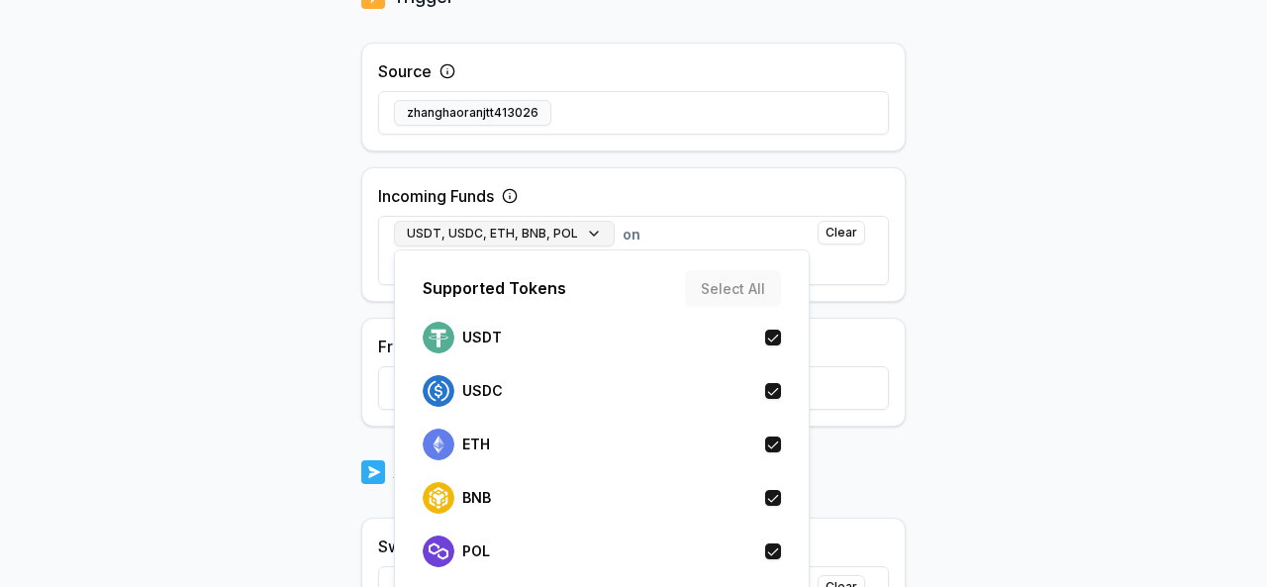
click at [573, 232] on button "USDT, USDC, ETH, BNB, POL" at bounding box center [504, 234] width 221 height 26
click at [966, 340] on body "Answer our quick survey for a chance to earn 10 USDT 📝 Alpha 0 Points Back Crea…" at bounding box center [633, 293] width 1267 height 587
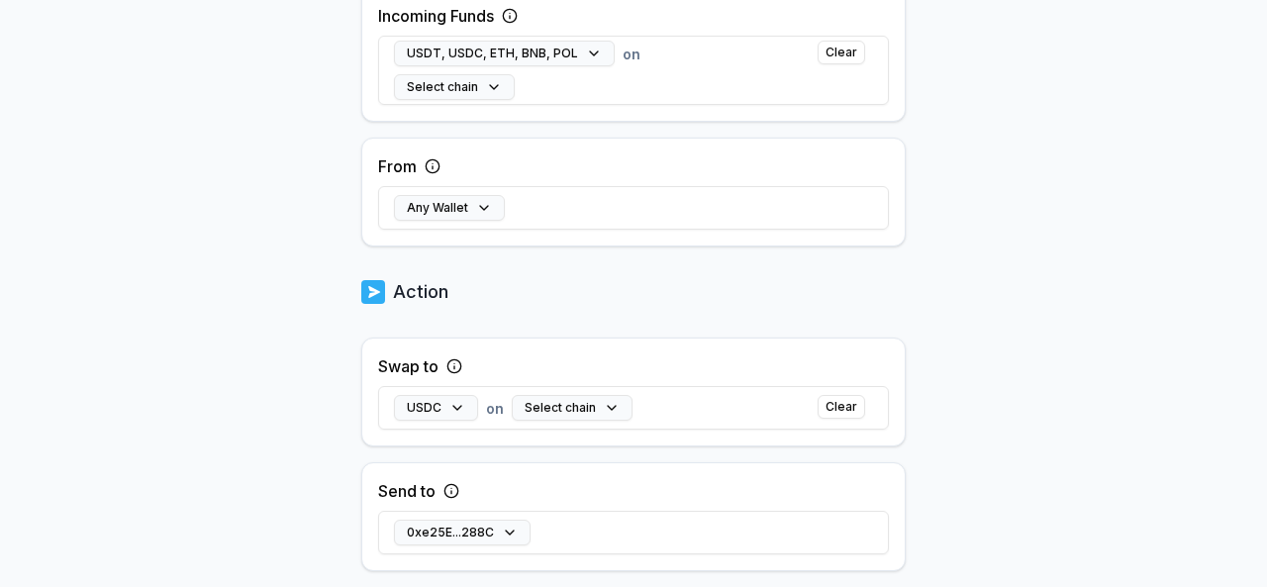
scroll to position [636, 0]
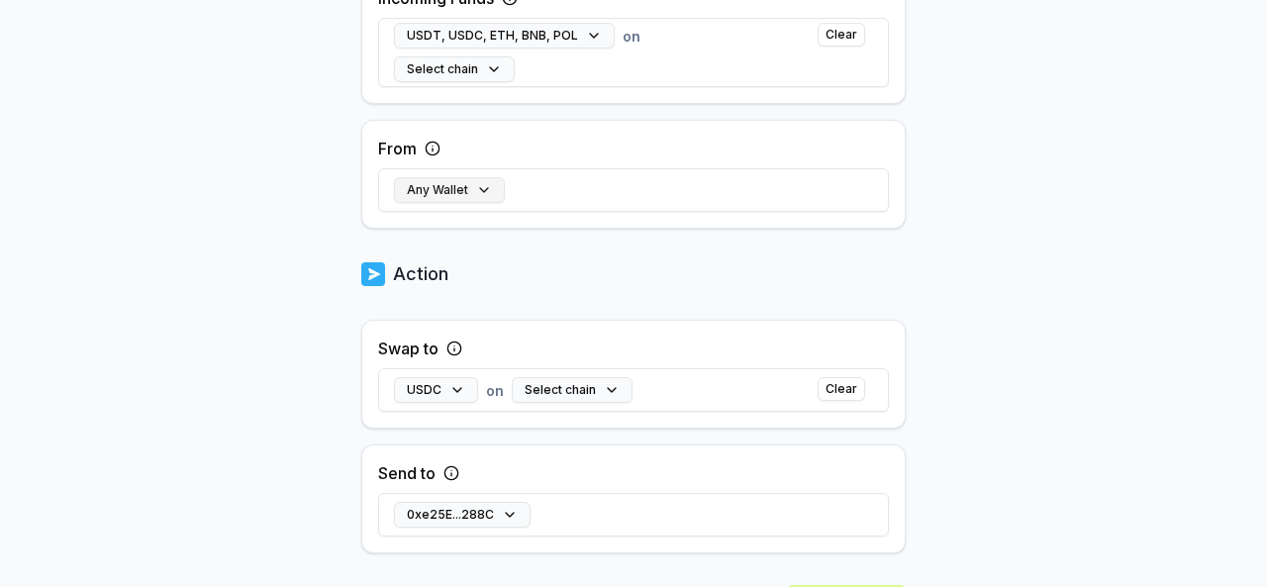
click at [471, 188] on button "Any Wallet" at bounding box center [449, 190] width 111 height 26
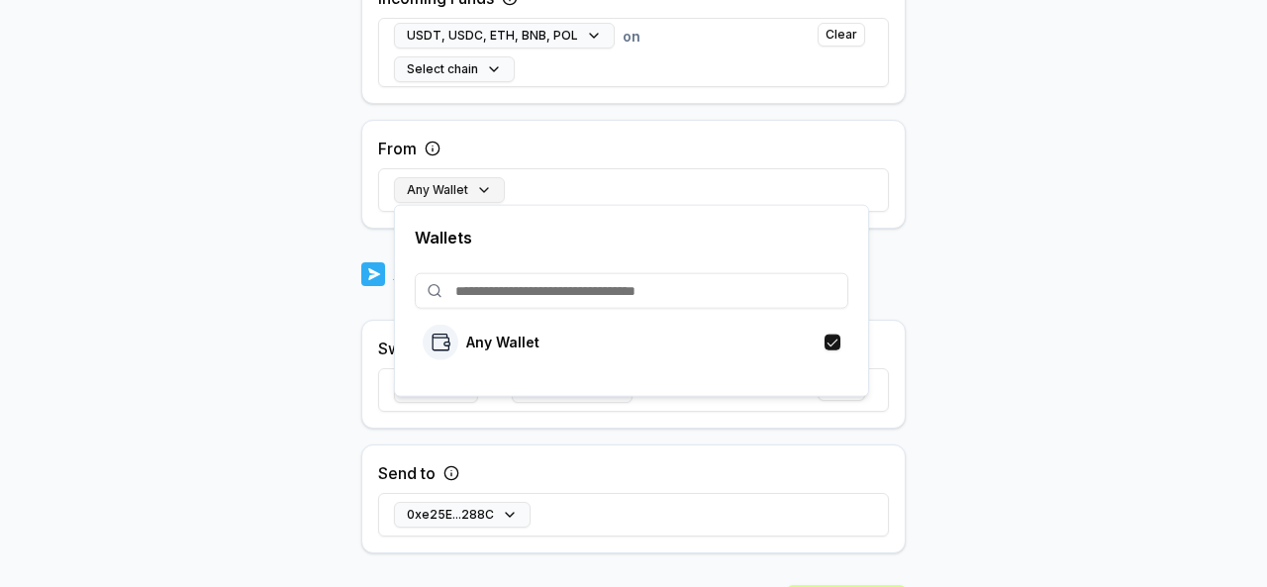
click at [471, 188] on button "Any Wallet" at bounding box center [449, 190] width 111 height 26
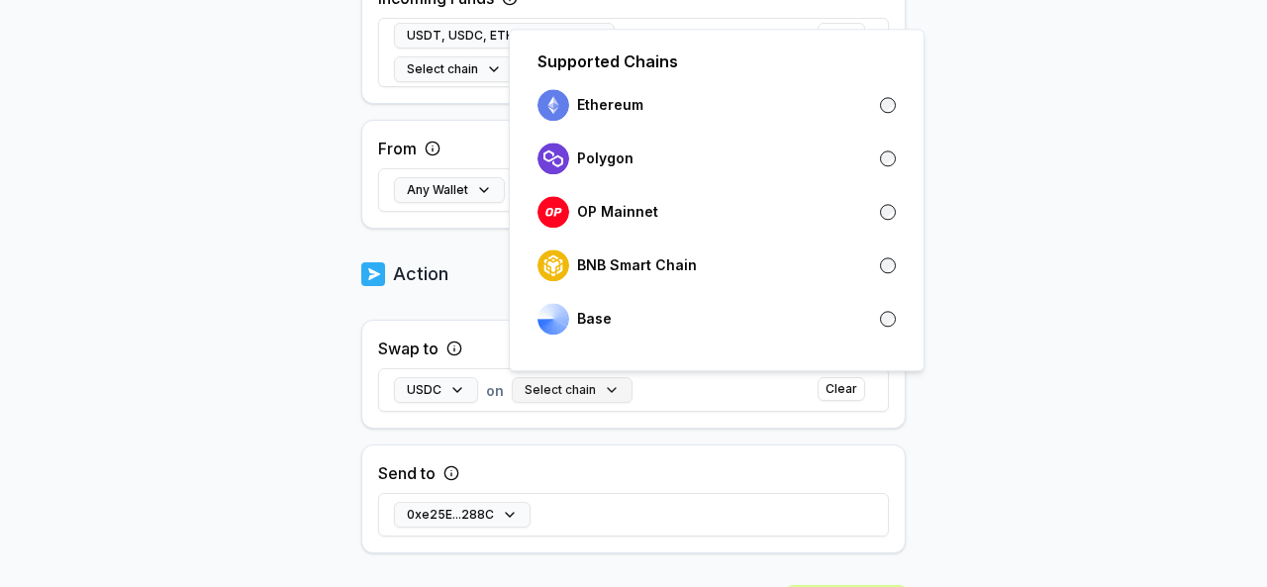
click at [578, 385] on button "Select chain" at bounding box center [572, 390] width 121 height 26
click at [1102, 382] on body "Answer our quick survey for a chance to earn 10 USDT 📝 Alpha 0 Points Back Crea…" at bounding box center [633, 293] width 1267 height 587
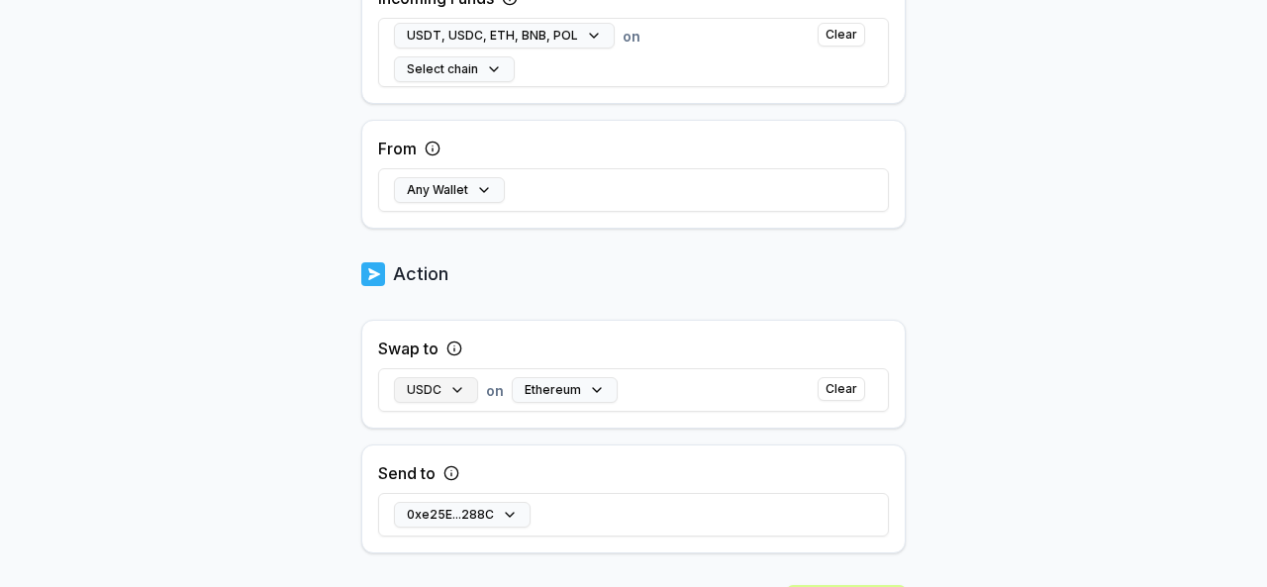
click at [458, 389] on button "USDC" at bounding box center [436, 390] width 84 height 26
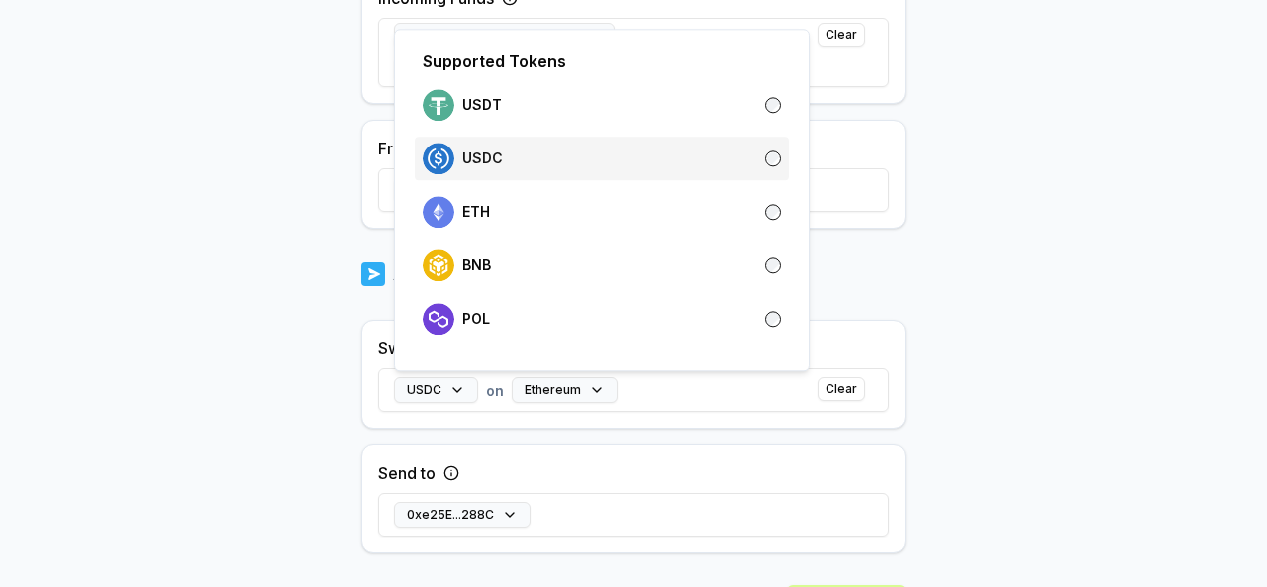
click at [732, 164] on div "USDC" at bounding box center [602, 159] width 358 height 32
click at [1195, 240] on body "Answer our quick survey for a chance to earn 10 USDT 📝 Alpha 0 Points Back Crea…" at bounding box center [633, 293] width 1267 height 587
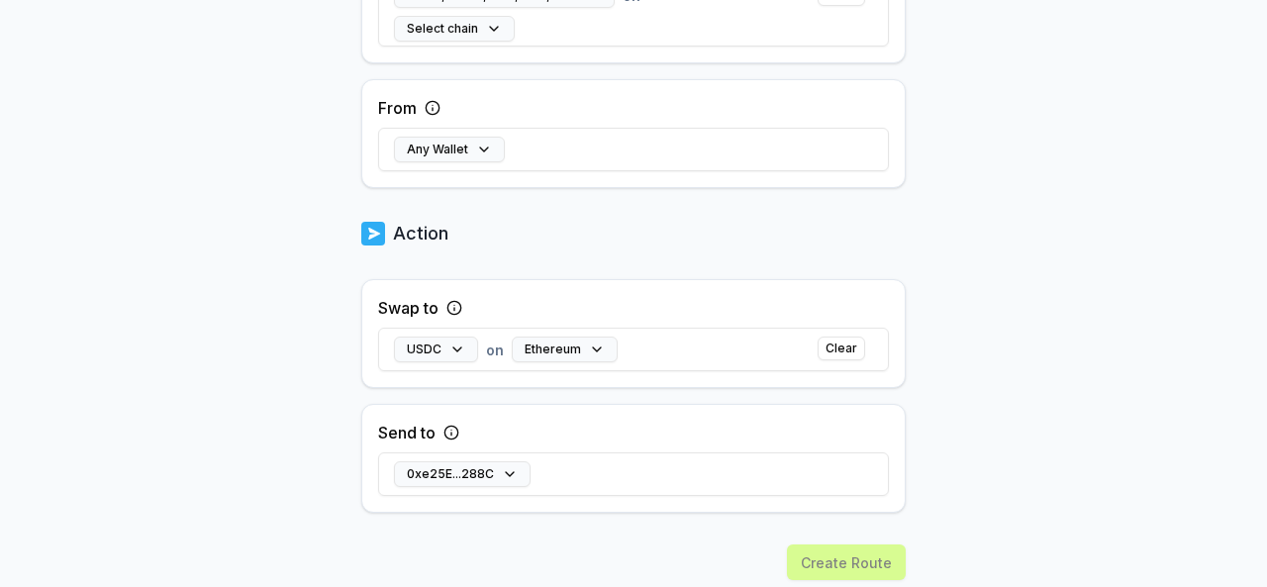
scroll to position [735, 0]
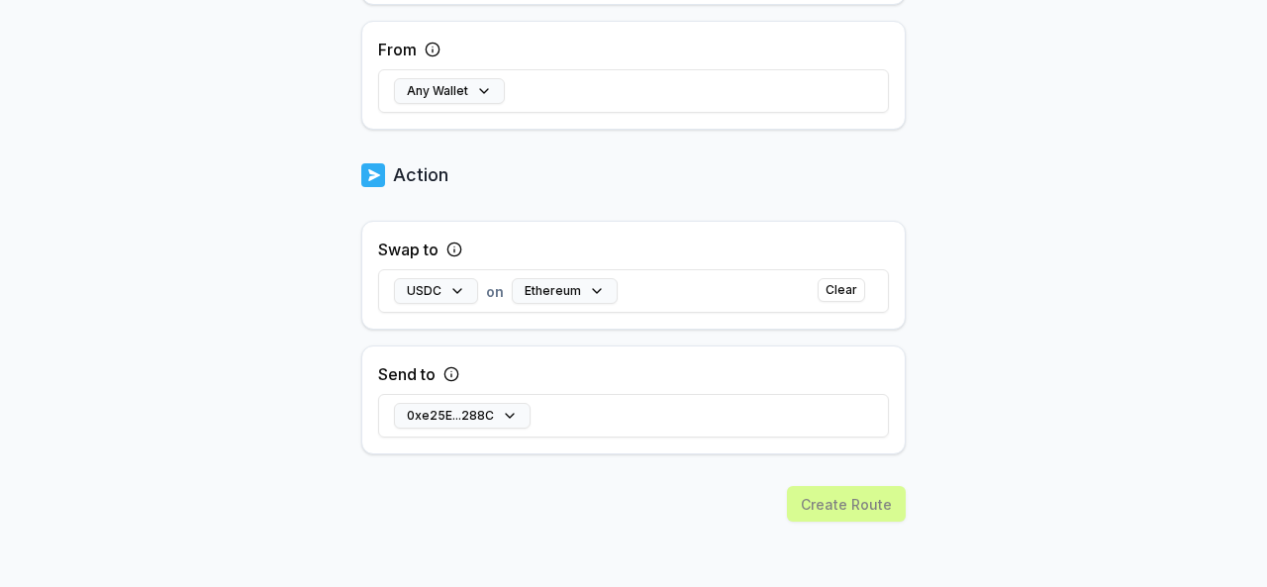
click at [839, 508] on div "Create Route" at bounding box center [633, 538] width 544 height 105
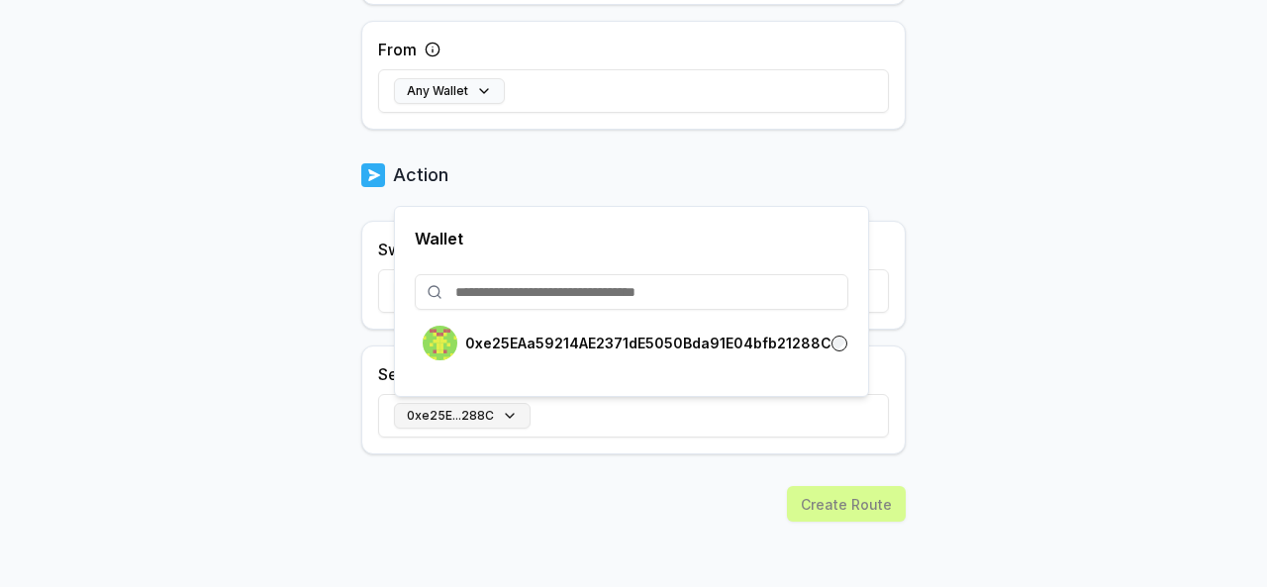
click at [439, 408] on button "0xe25E...288C" at bounding box center [462, 416] width 137 height 26
click at [562, 342] on p "0xe25EAa59214AE2371dE5050Bda91E04bfb21288C" at bounding box center [648, 343] width 366 height 16
click at [974, 268] on body "Answer our quick survey for a chance to earn 10 USDT 📝 Alpha 0 Points Back Crea…" at bounding box center [633, 293] width 1267 height 587
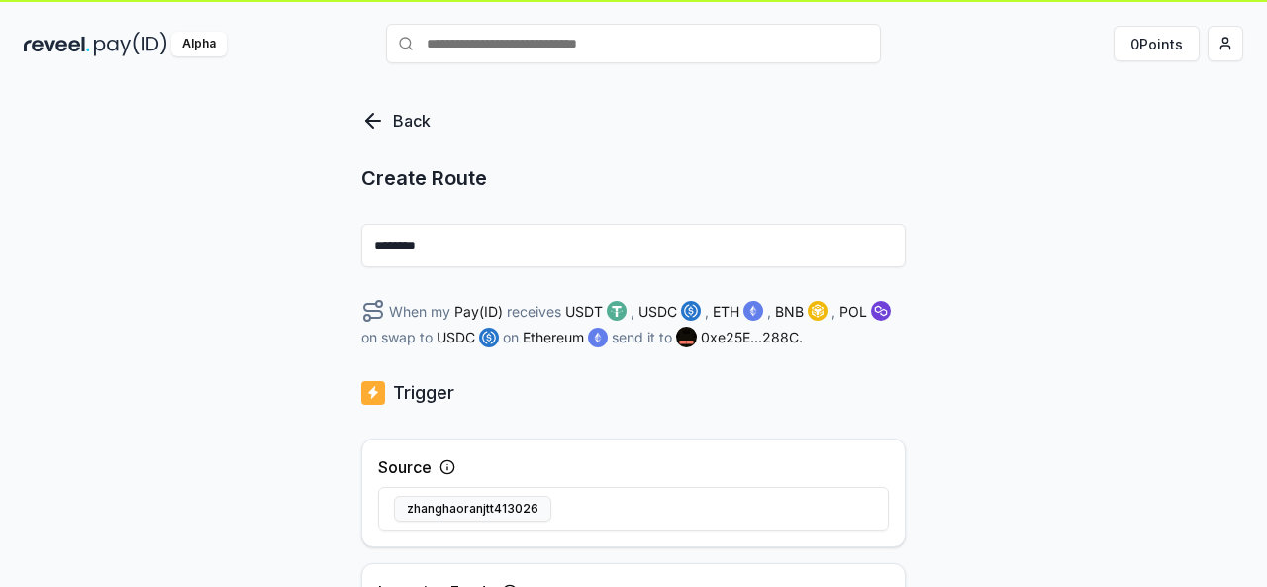
scroll to position [339, 0]
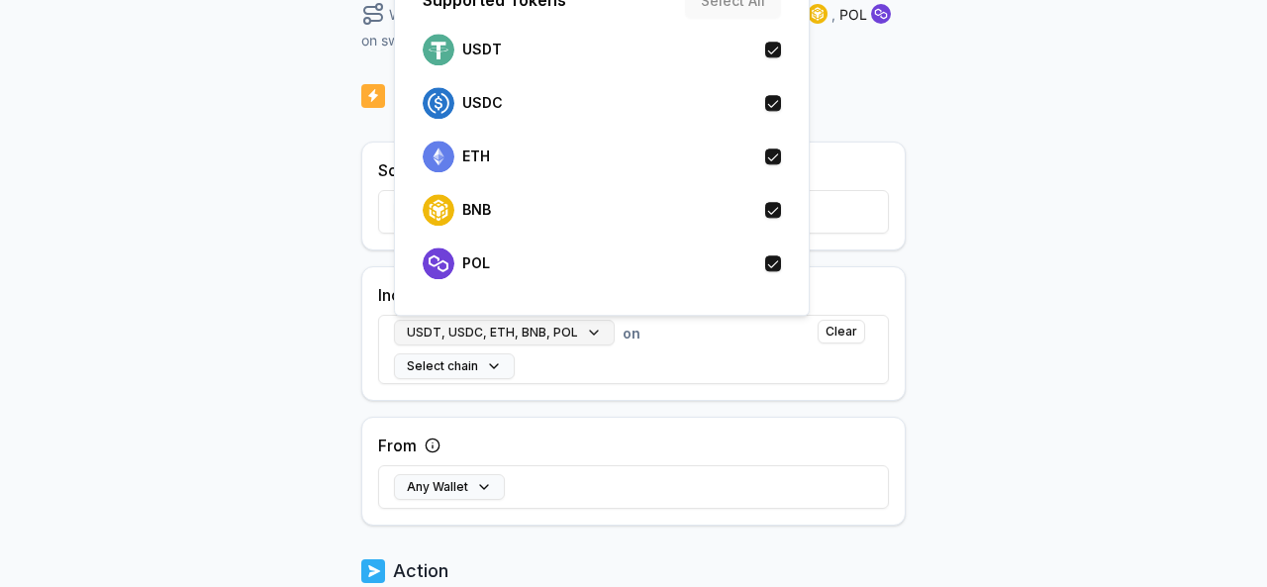
click at [583, 335] on button "USDT, USDC, ETH, BNB, POL" at bounding box center [504, 333] width 221 height 26
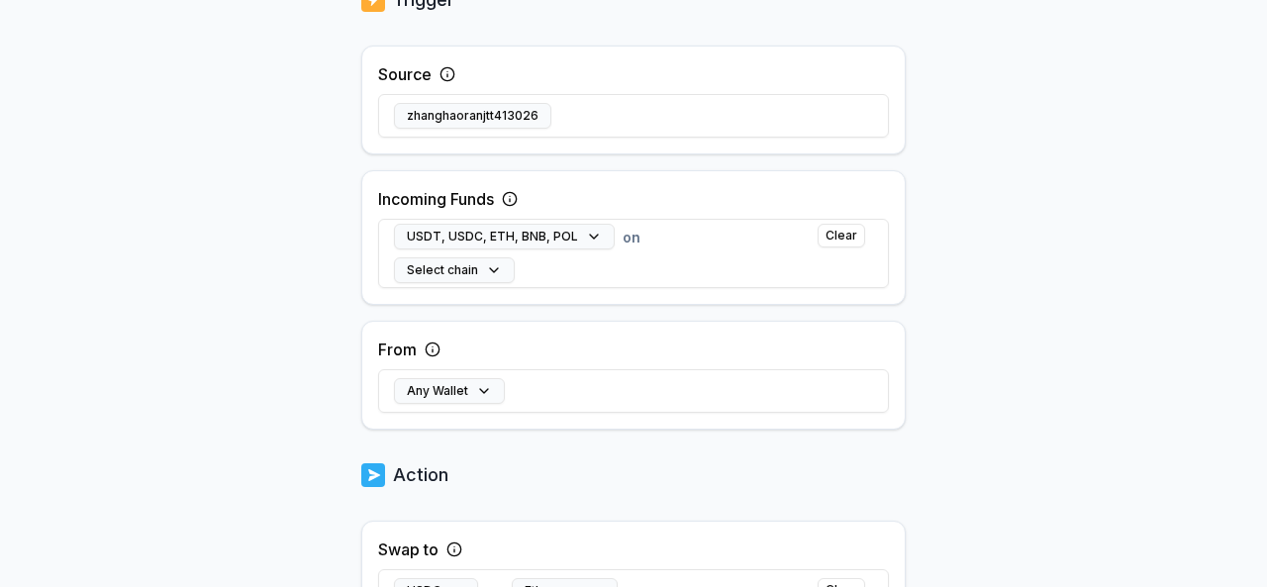
scroll to position [537, 0]
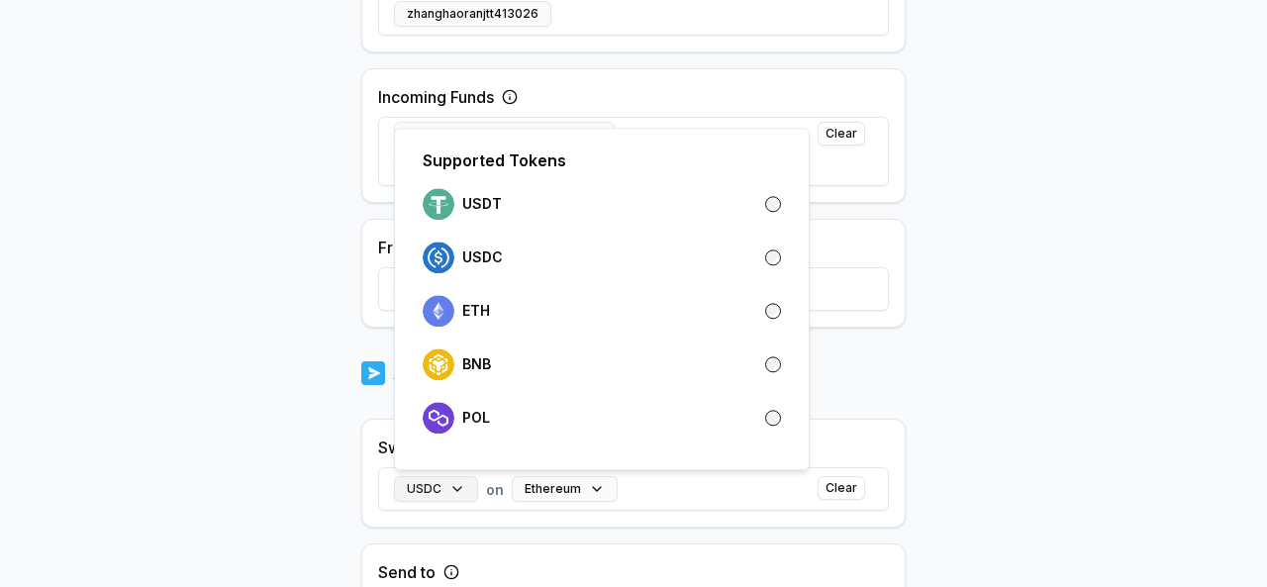
click at [457, 489] on button "USDC" at bounding box center [436, 489] width 84 height 26
click at [783, 244] on div "USDC" at bounding box center [602, 258] width 374 height 44
click at [781, 257] on div "USDC" at bounding box center [602, 258] width 374 height 44
click at [1018, 290] on body "Answer our quick survey for a chance to earn 10 USDT 📝 Alpha 0 Points Back Crea…" at bounding box center [633, 293] width 1267 height 587
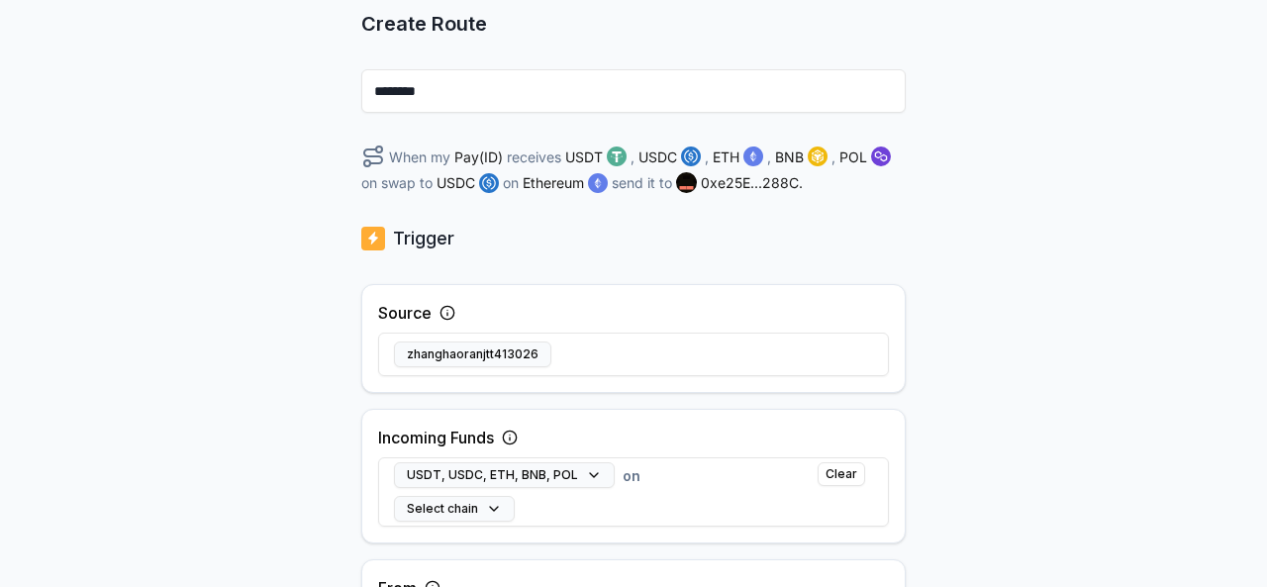
scroll to position [240, 0]
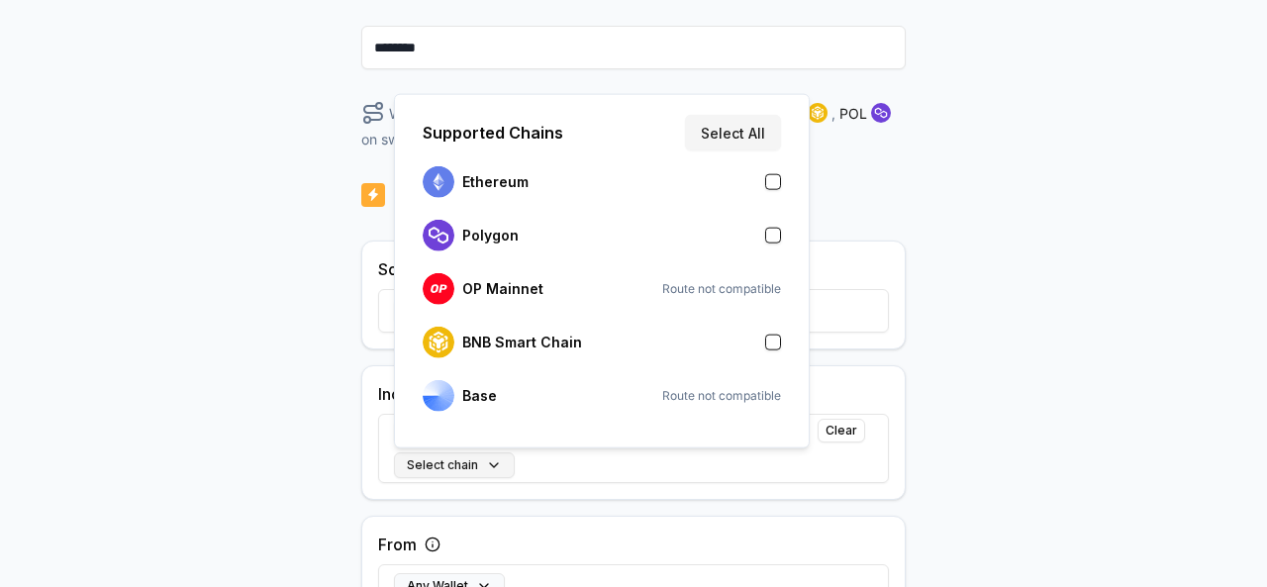
click at [487, 461] on button "Select chain" at bounding box center [454, 465] width 121 height 26
click at [772, 181] on button "button" at bounding box center [773, 182] width 16 height 16
click at [984, 292] on div "Back Create Route ******** When my Pay(ID) receives USDT , USDC , ETH , BNB , P…" at bounding box center [633, 136] width 1267 height 531
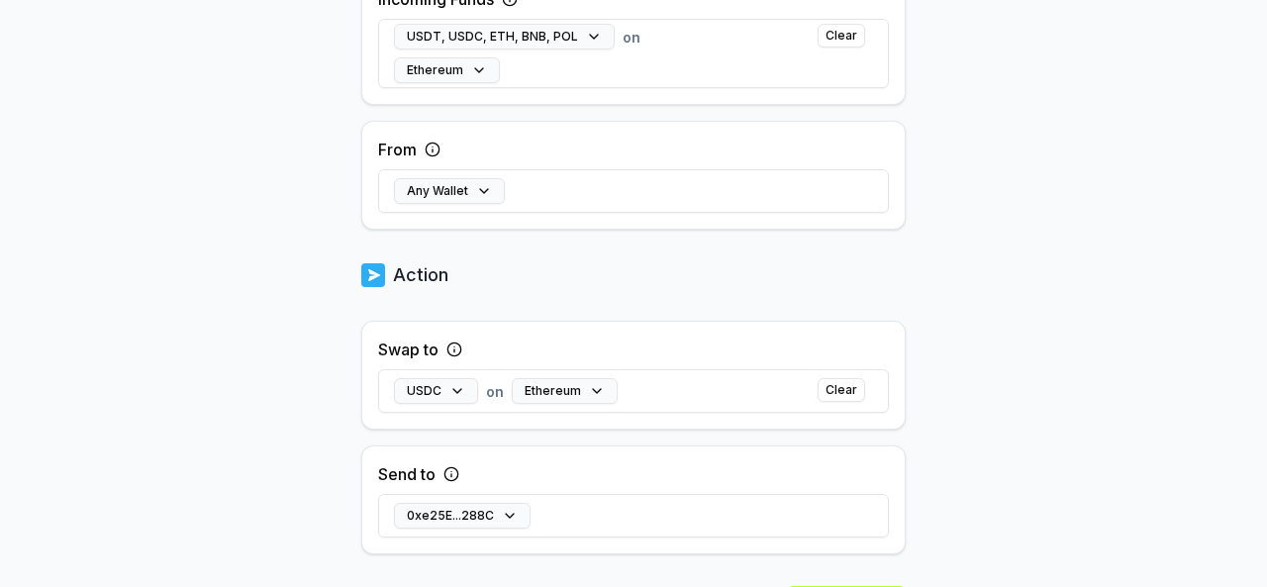
scroll to position [735, 0]
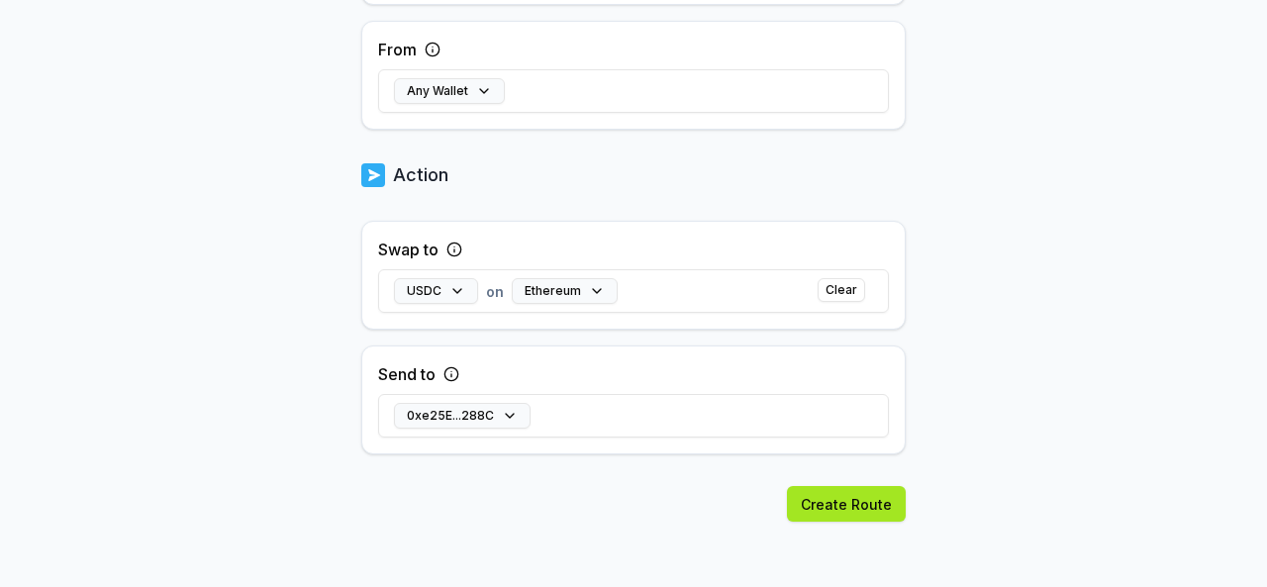
click at [839, 497] on button "Create Route" at bounding box center [846, 504] width 119 height 36
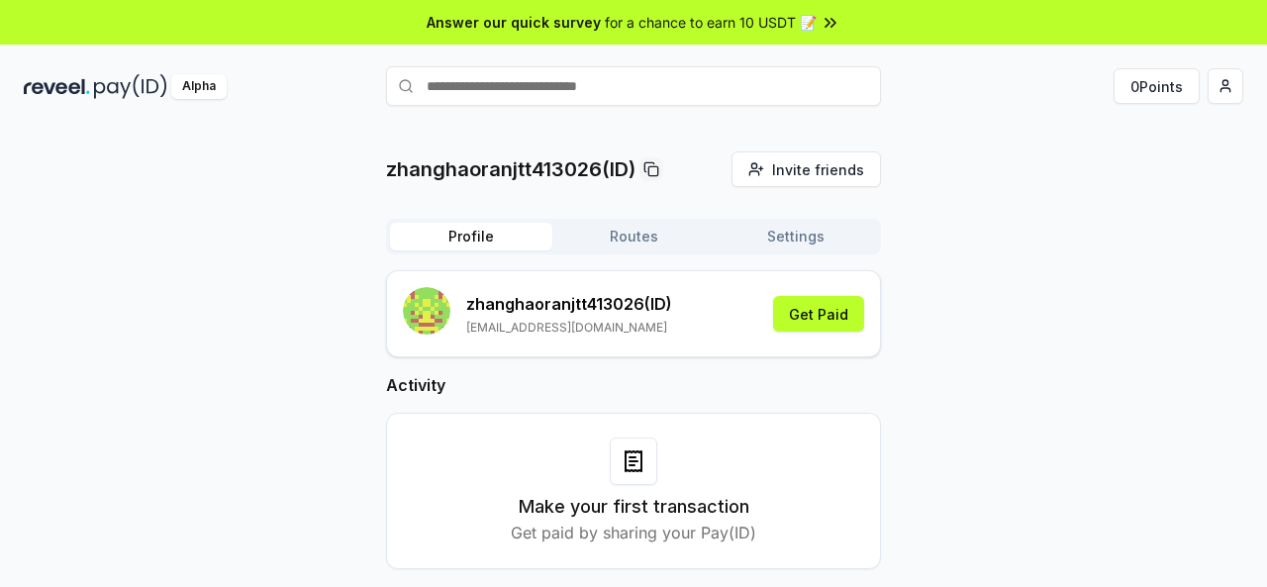
click at [476, 235] on button "Profile" at bounding box center [471, 237] width 162 height 28
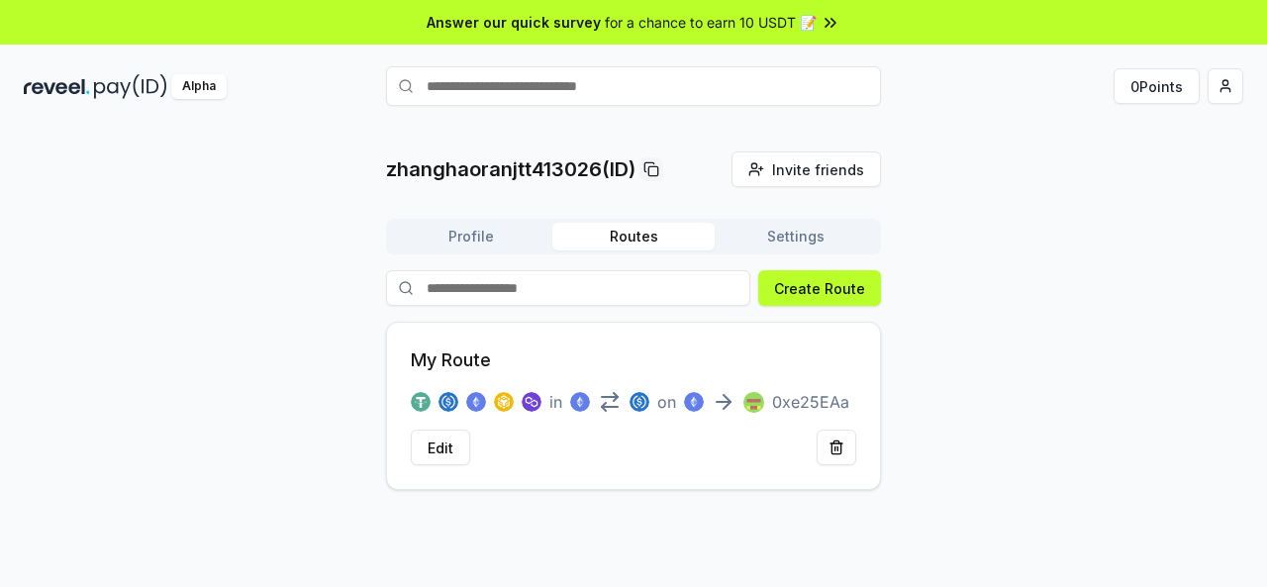
click at [614, 238] on button "Routes" at bounding box center [633, 237] width 162 height 28
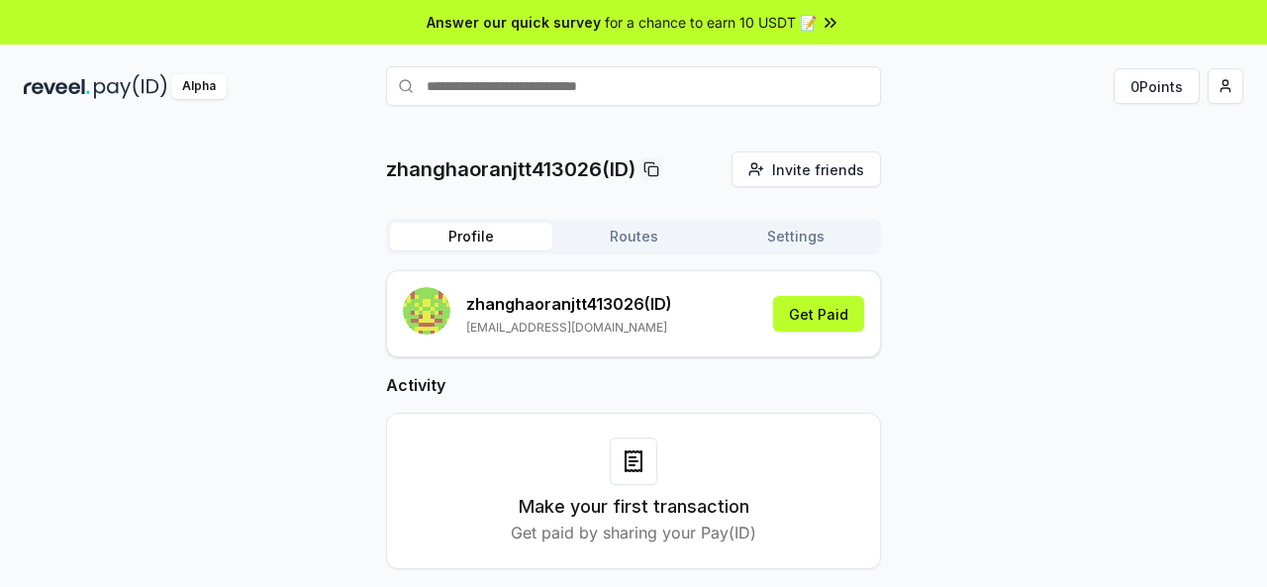
click at [633, 244] on button "Routes" at bounding box center [633, 237] width 162 height 28
click at [474, 244] on button "Profile" at bounding box center [471, 237] width 162 height 28
click at [905, 238] on div "zhanghaoranjtt413026(ID) Invite friends Invite Profile Routes Settings zhanghao…" at bounding box center [633, 375] width 1219 height 449
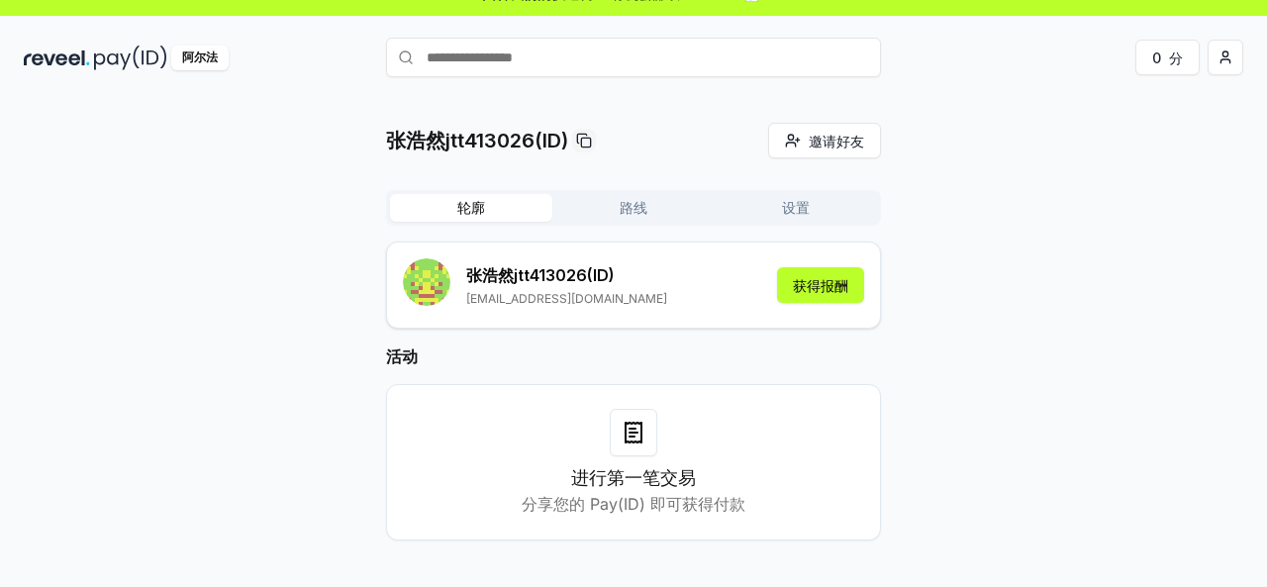
scroll to position [56, 0]
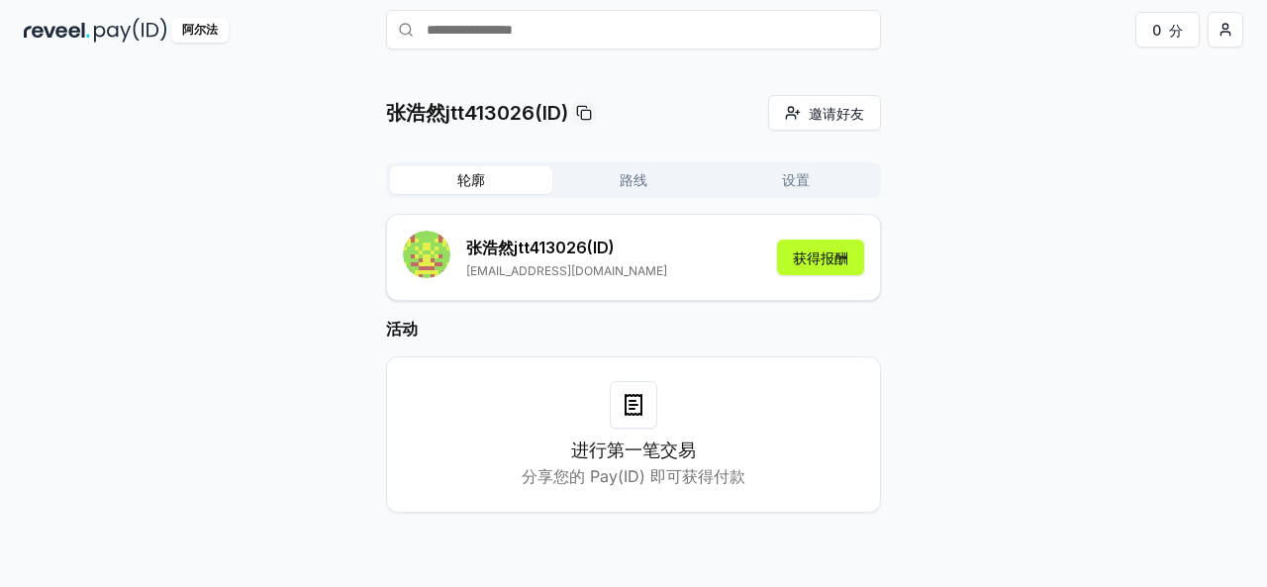
click at [632, 481] on font "分享您的 Pay(ID) 即可获得付款" at bounding box center [634, 476] width 224 height 20
click at [641, 404] on icon at bounding box center [633, 405] width 16 height 20
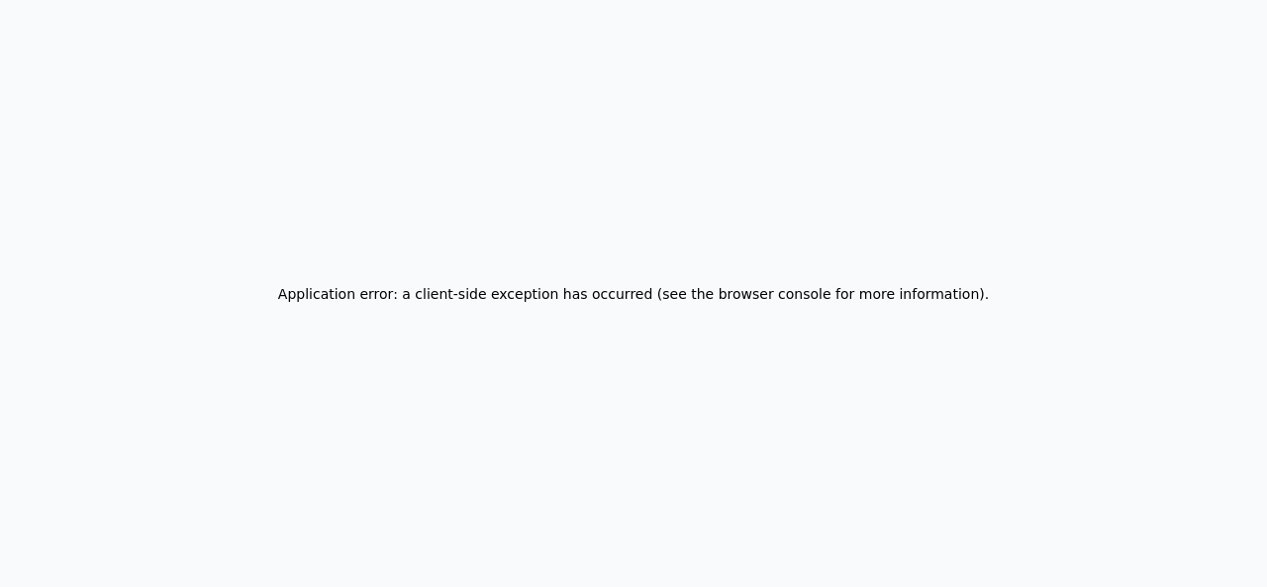
scroll to position [0, 0]
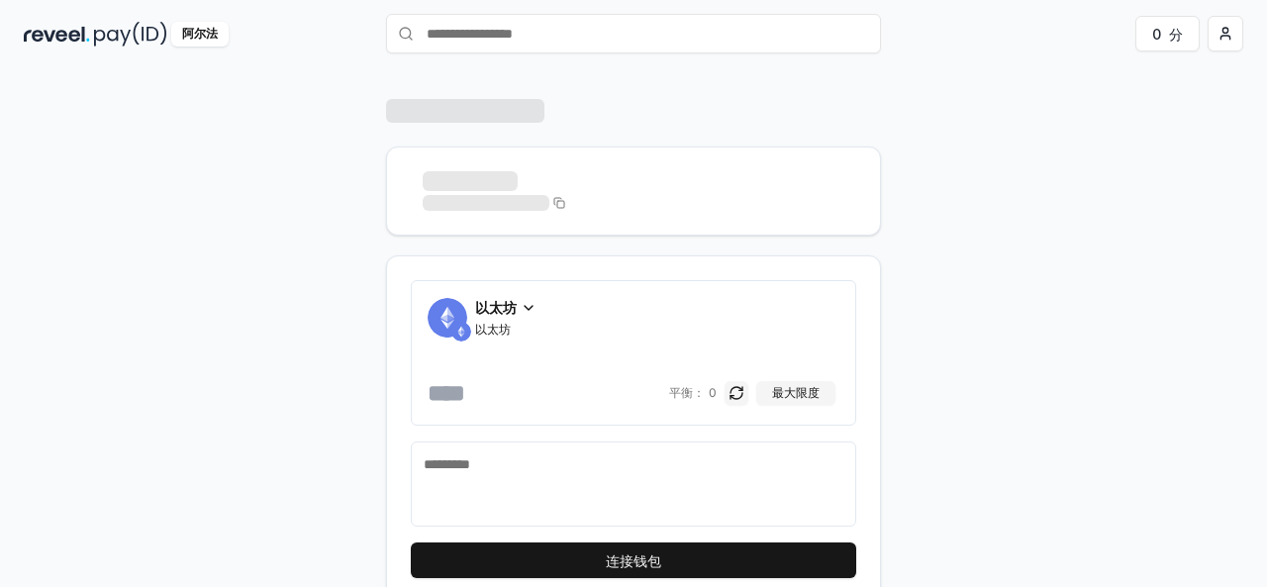
scroll to position [81, 0]
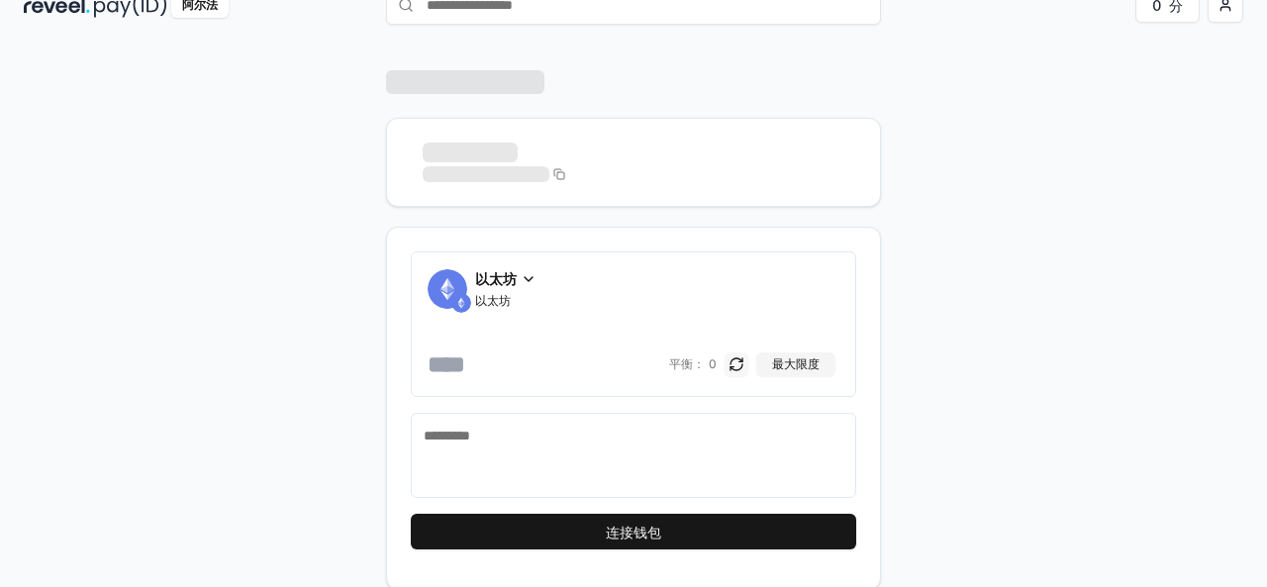
click at [732, 357] on button "button" at bounding box center [736, 364] width 24 height 24
click at [741, 356] on button "button" at bounding box center [740, 364] width 24 height 24
click at [741, 359] on button "button" at bounding box center [736, 364] width 24 height 24
click at [740, 359] on button "button" at bounding box center [740, 364] width 24 height 24
click at [530, 271] on icon at bounding box center [529, 279] width 16 height 16
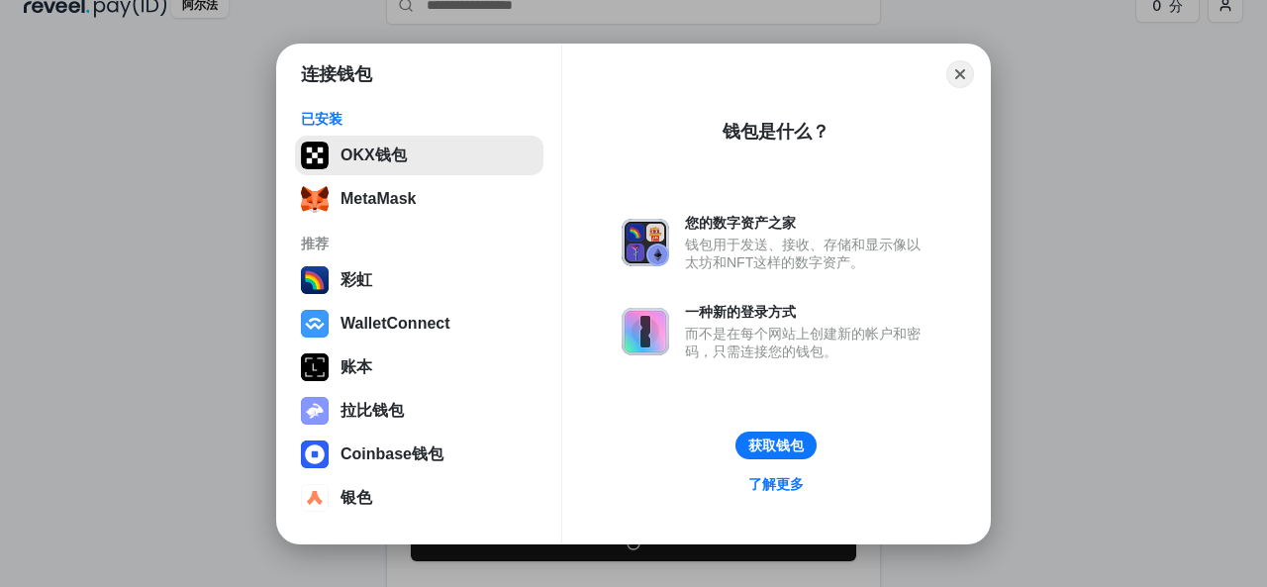
click at [419, 156] on button "OKX钱包" at bounding box center [419, 156] width 248 height 40
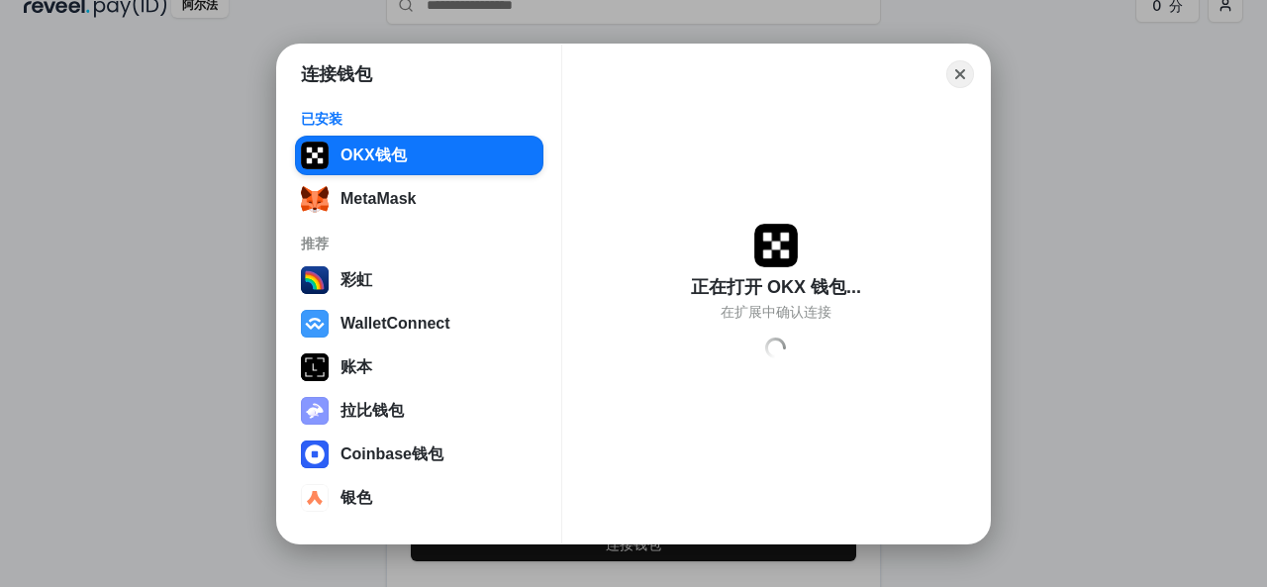
drag, startPoint x: 643, startPoint y: 364, endPoint x: 857, endPoint y: 221, distance: 257.5
click at [648, 363] on div "正在打开 OKX 钱包... 在扩展中确认连接 Loading" at bounding box center [776, 294] width 380 height 388
click at [952, 70] on button "Close" at bounding box center [960, 73] width 31 height 31
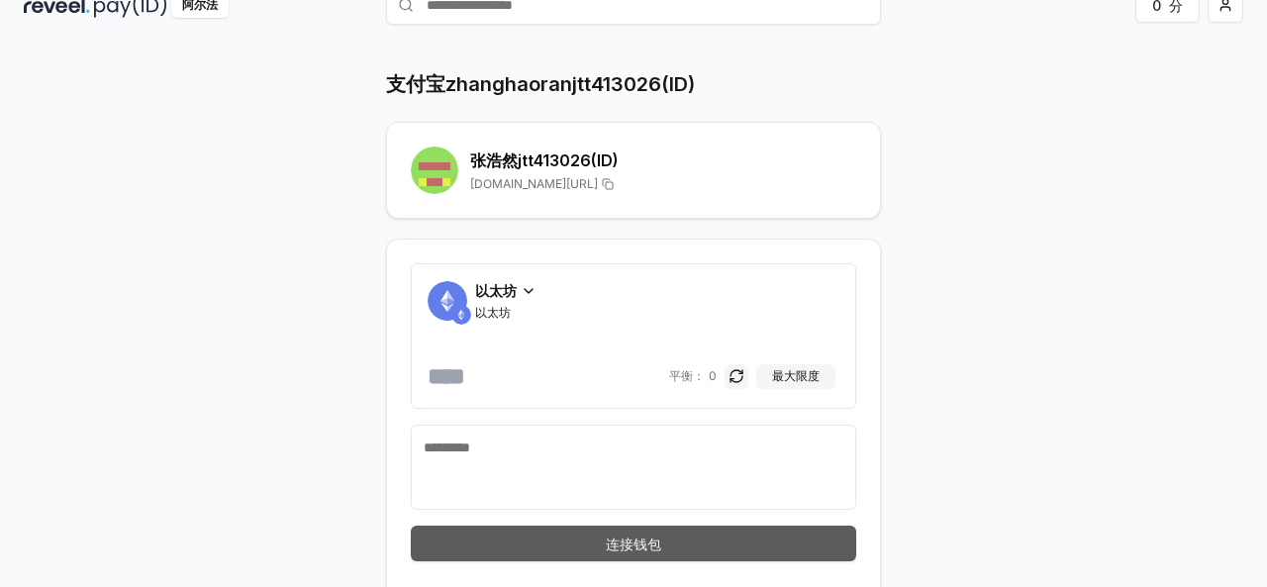
click at [672, 537] on button "连接钱包" at bounding box center [633, 543] width 445 height 36
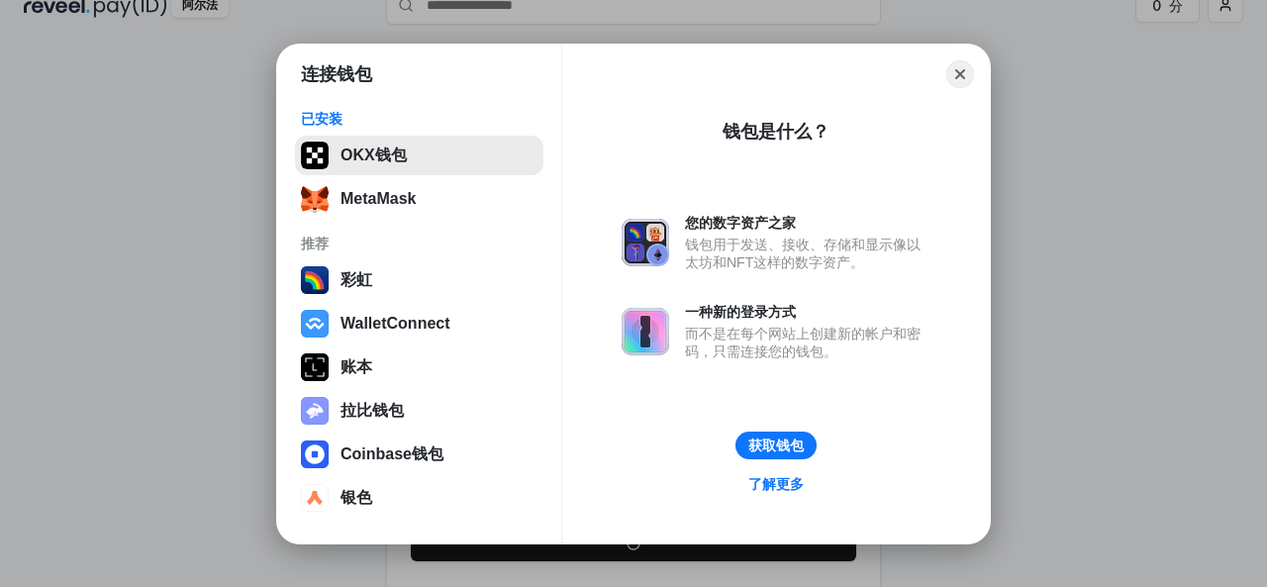
click at [447, 159] on button "OKX钱包" at bounding box center [419, 156] width 248 height 40
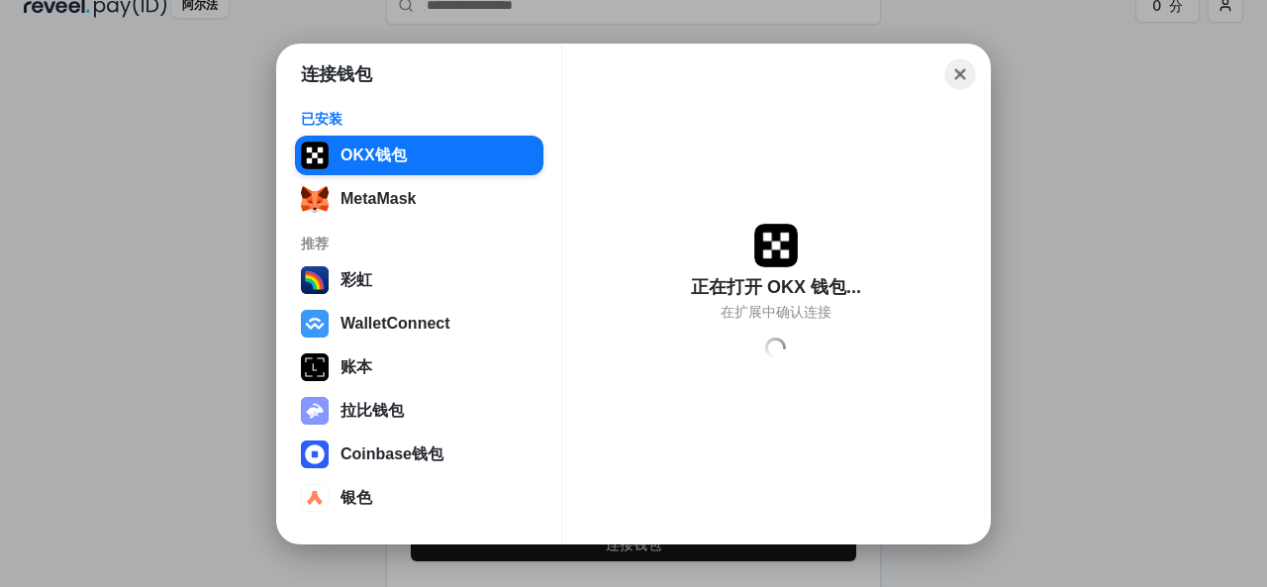
click at [962, 66] on button "Close" at bounding box center [960, 73] width 31 height 31
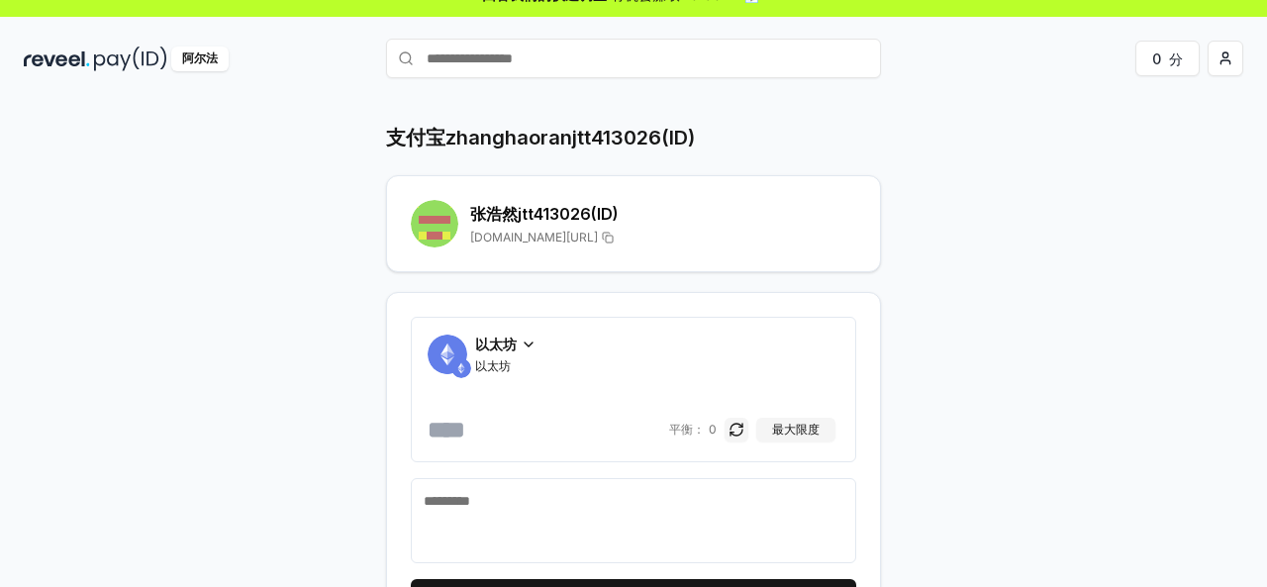
scroll to position [0, 0]
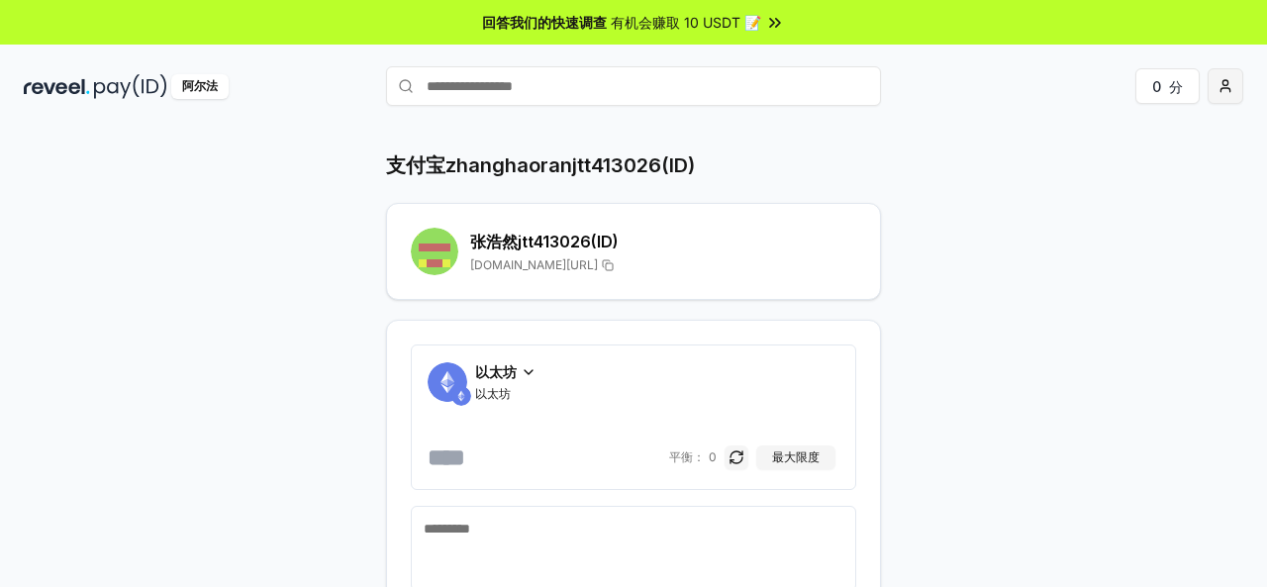
click at [1223, 82] on html "回答我们的快速调查 有机会赚取 10 USDT 📝 阿尔法 0 分 支付宝zhanghaoranjtt413026(ID) [PERSON_NAME]jtt4…" at bounding box center [633, 293] width 1267 height 587
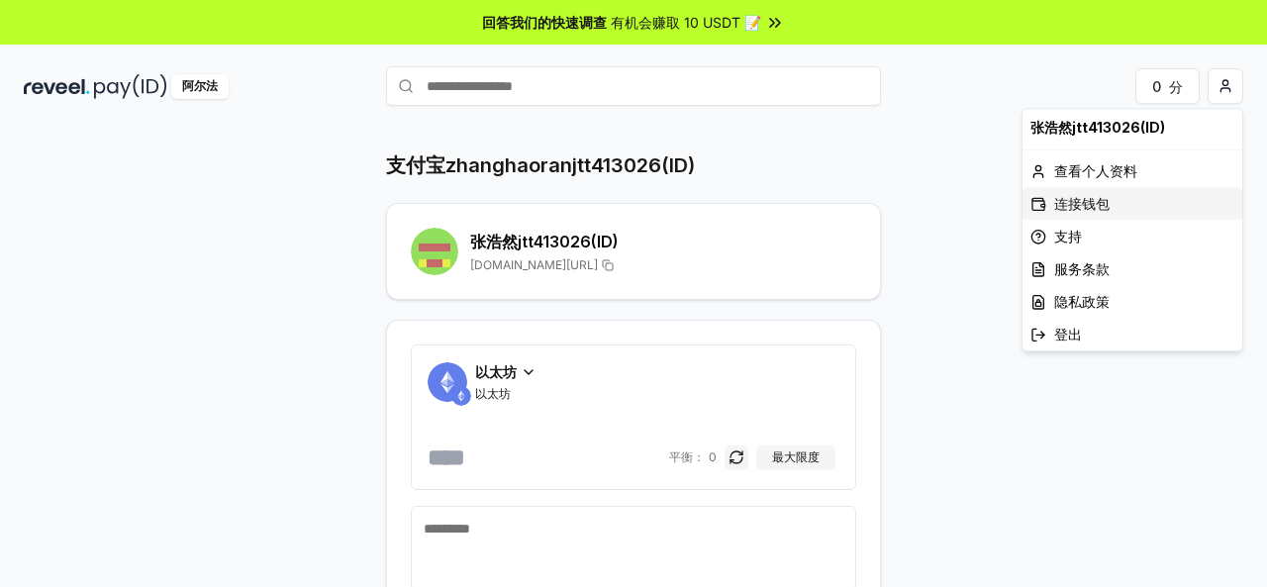
click at [1096, 197] on font "连接钱包" at bounding box center [1081, 203] width 55 height 17
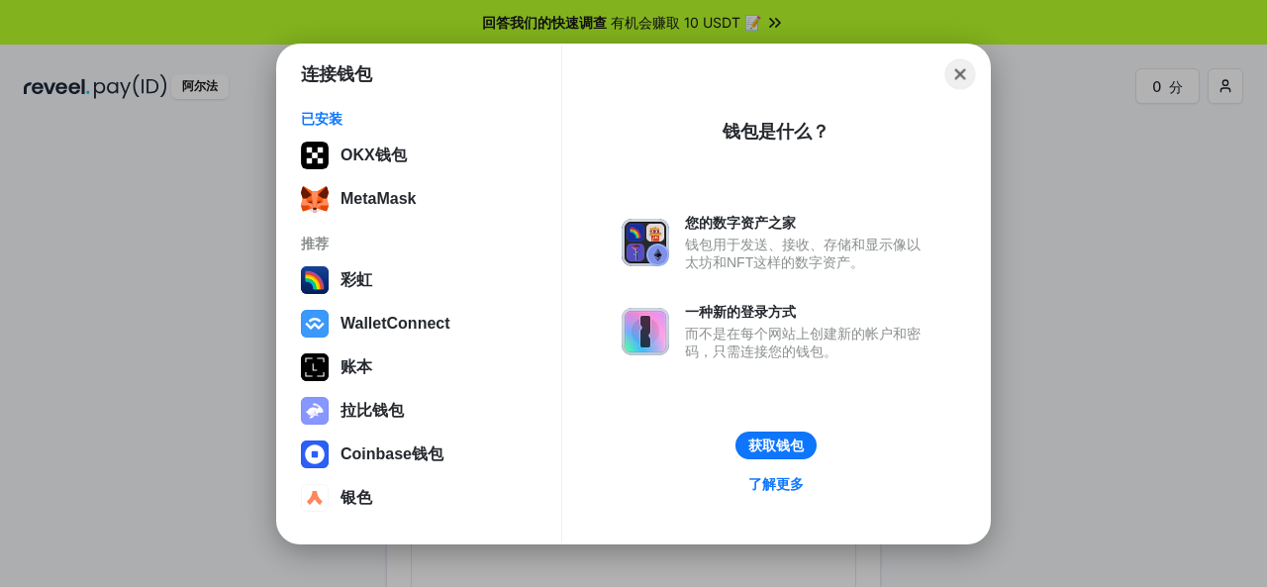
click at [959, 64] on button "Close" at bounding box center [960, 73] width 31 height 31
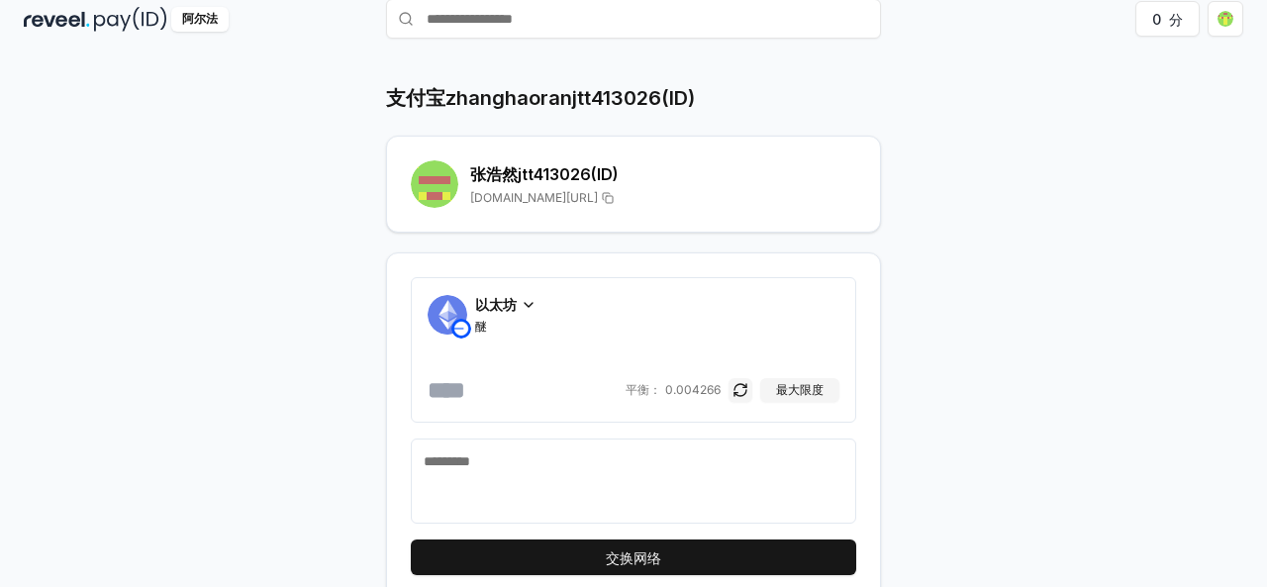
scroll to position [99, 0]
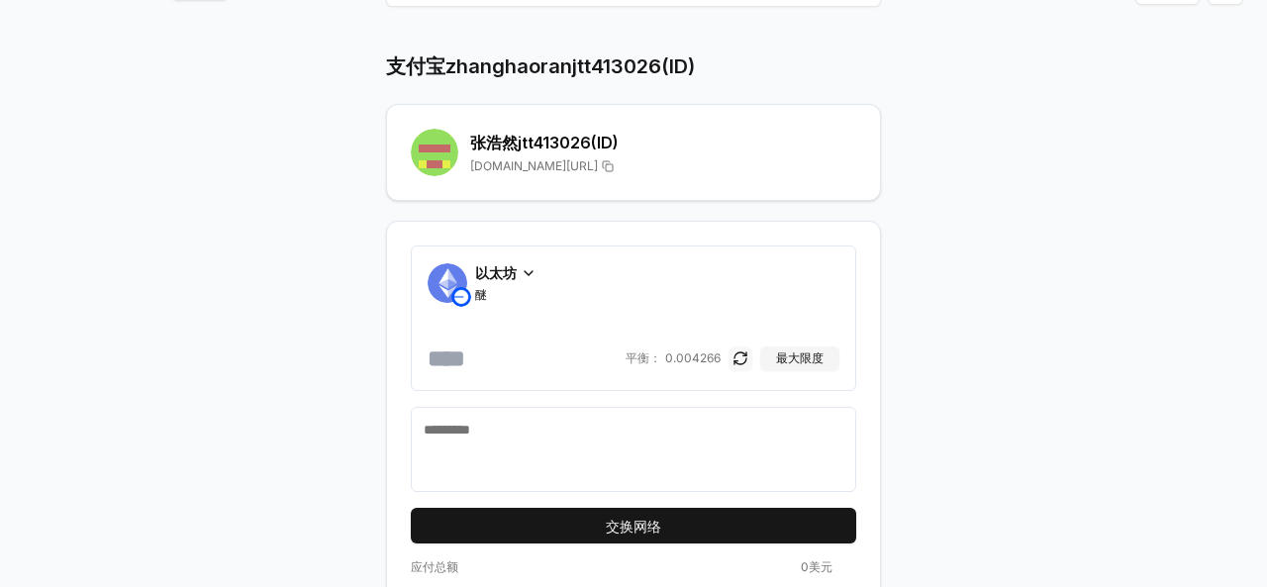
click at [742, 357] on button "button" at bounding box center [740, 358] width 24 height 24
click at [737, 356] on button "button" at bounding box center [740, 358] width 24 height 24
click at [475, 356] on input "number" at bounding box center [525, 358] width 194 height 32
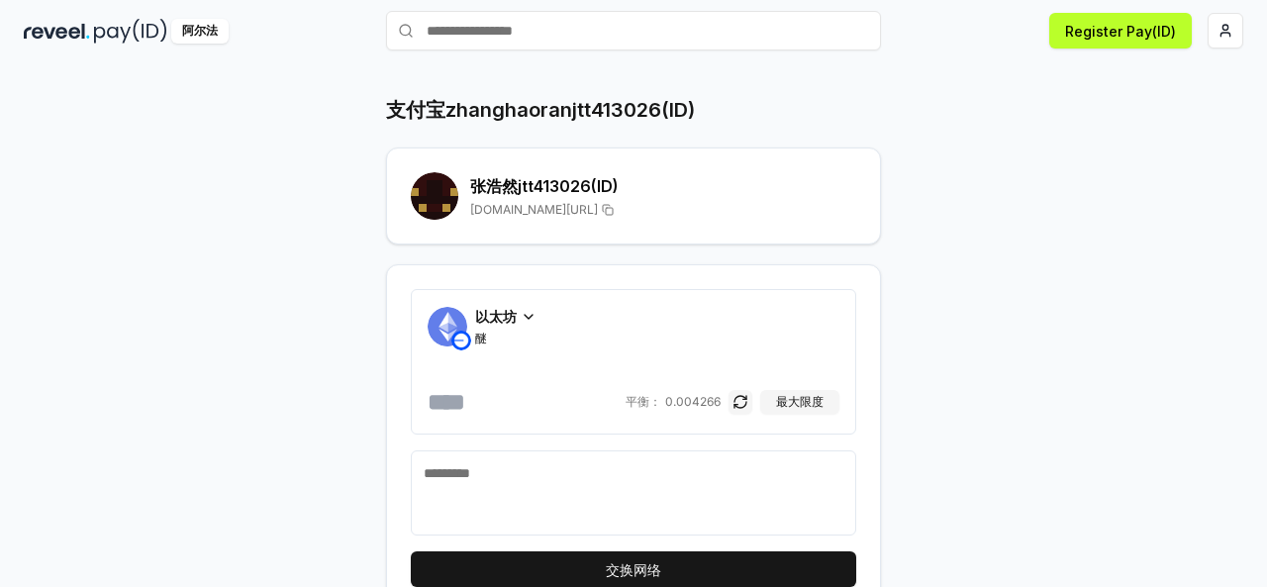
scroll to position [133, 0]
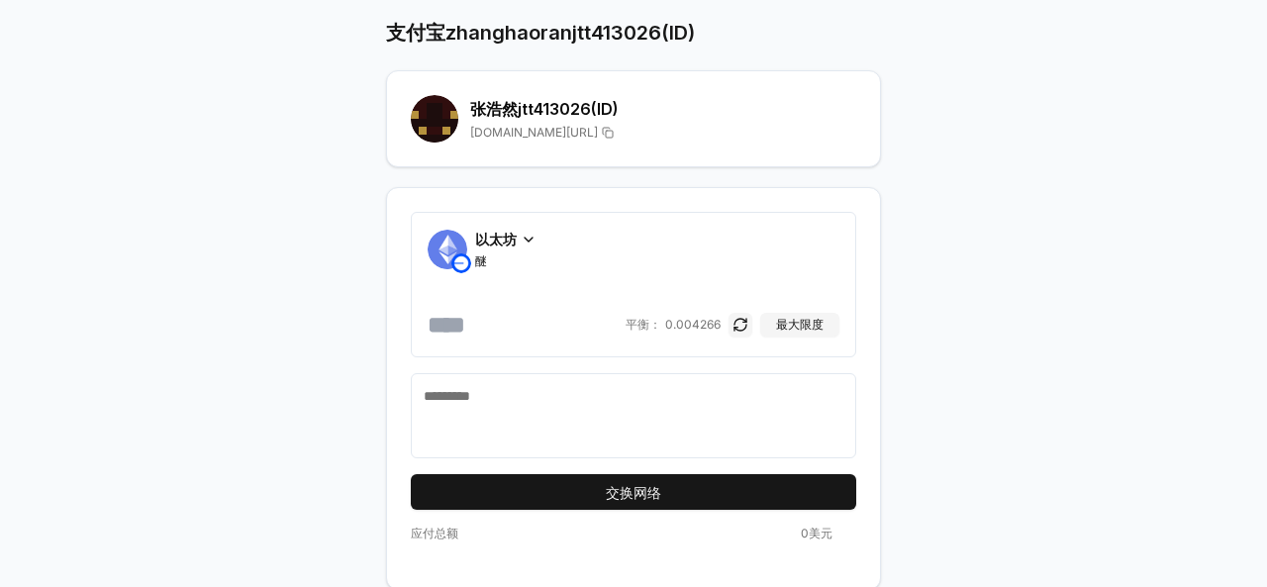
click at [497, 246] on span "以太坊" at bounding box center [496, 239] width 42 height 21
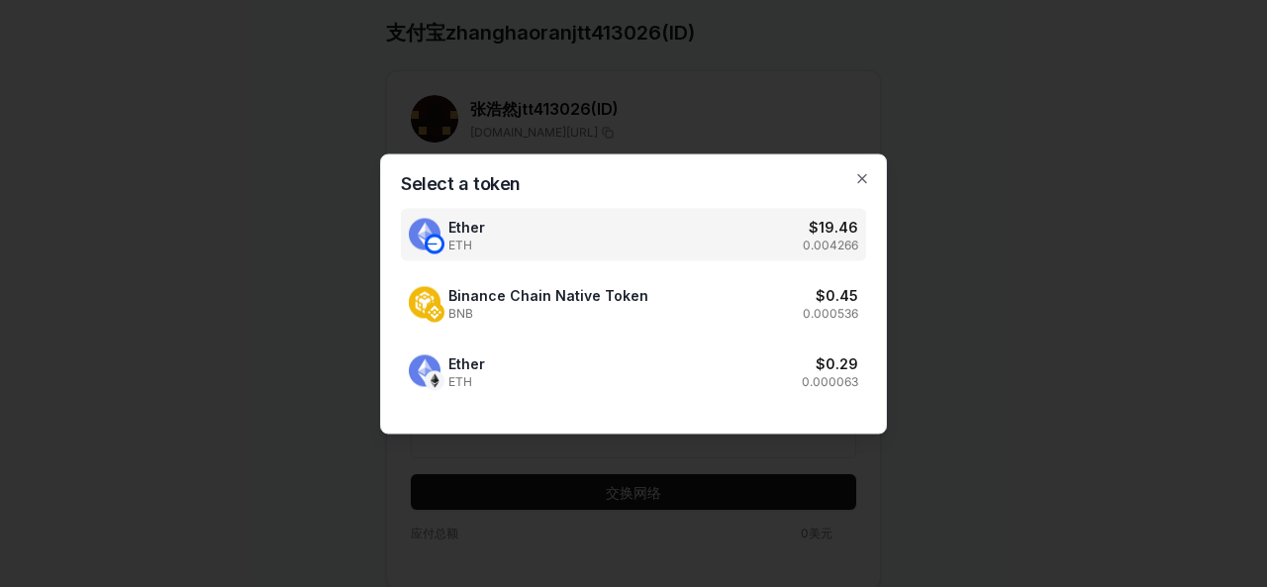
click at [871, 179] on div "Select a token Ether ETH $ 19.46 0.004266 Binance Chain Native Token BNB $ 0.45…" at bounding box center [633, 293] width 507 height 280
click at [862, 176] on icon "button" at bounding box center [862, 178] width 16 height 16
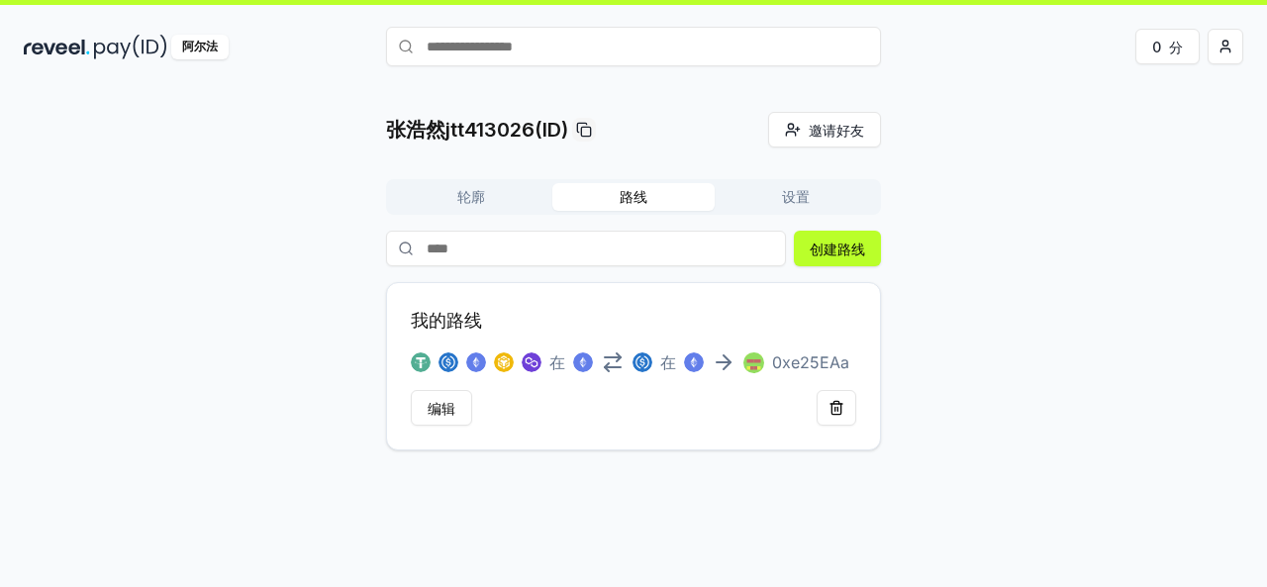
scroll to position [56, 0]
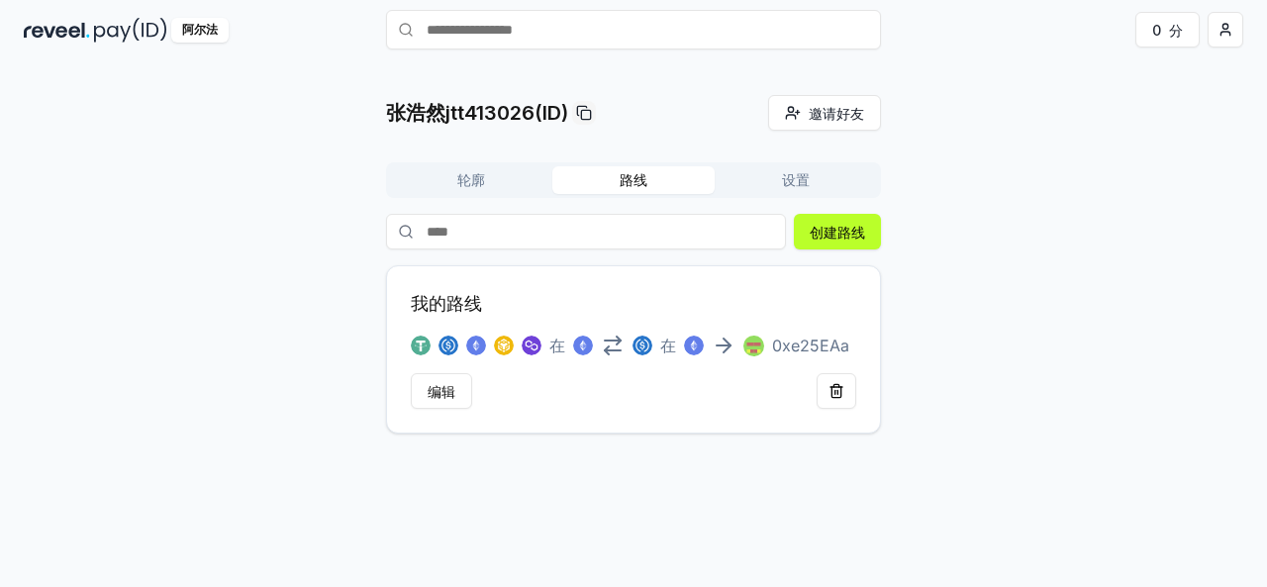
click at [478, 179] on font "轮廓" at bounding box center [471, 179] width 28 height 17
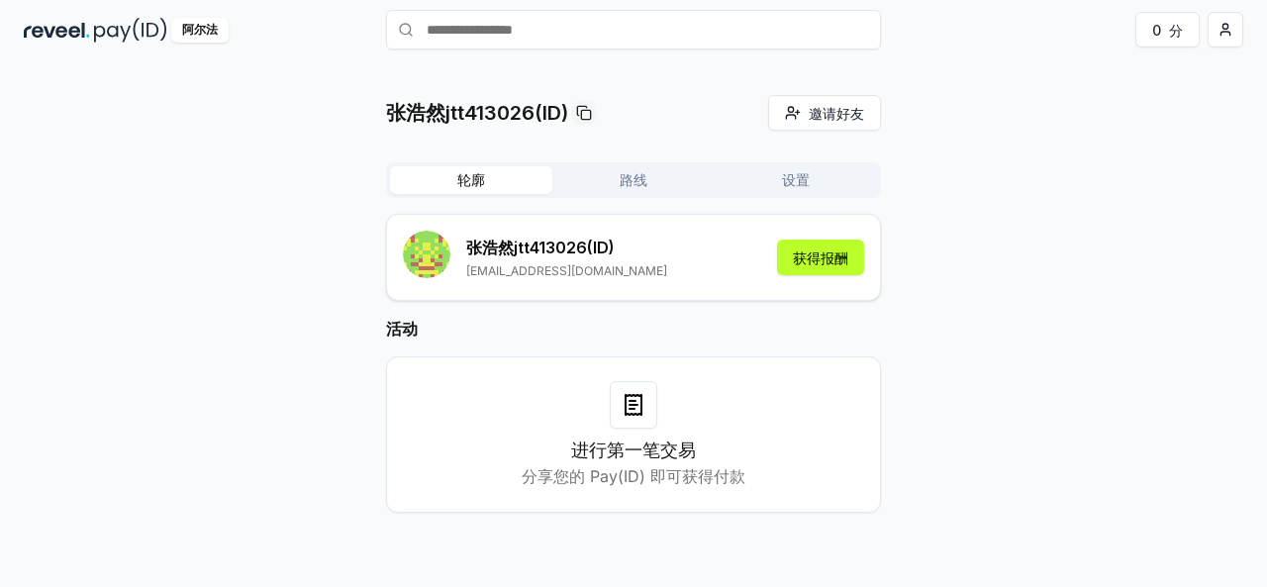
click at [631, 185] on font "路线" at bounding box center [633, 179] width 28 height 17
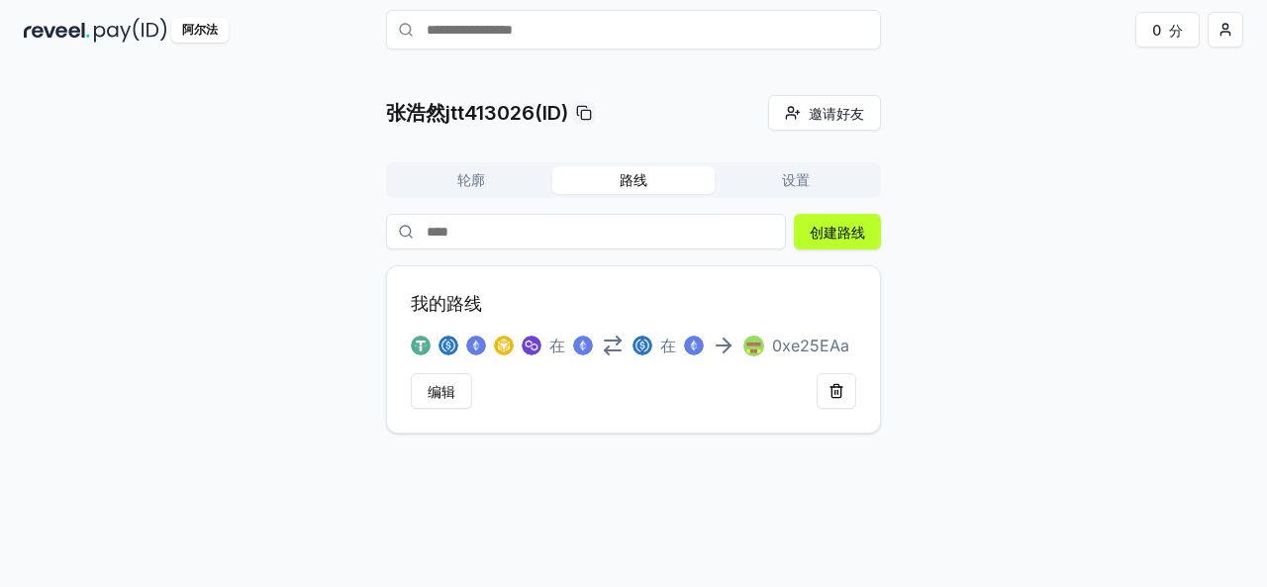
click at [483, 188] on font "轮廓" at bounding box center [471, 180] width 28 height 20
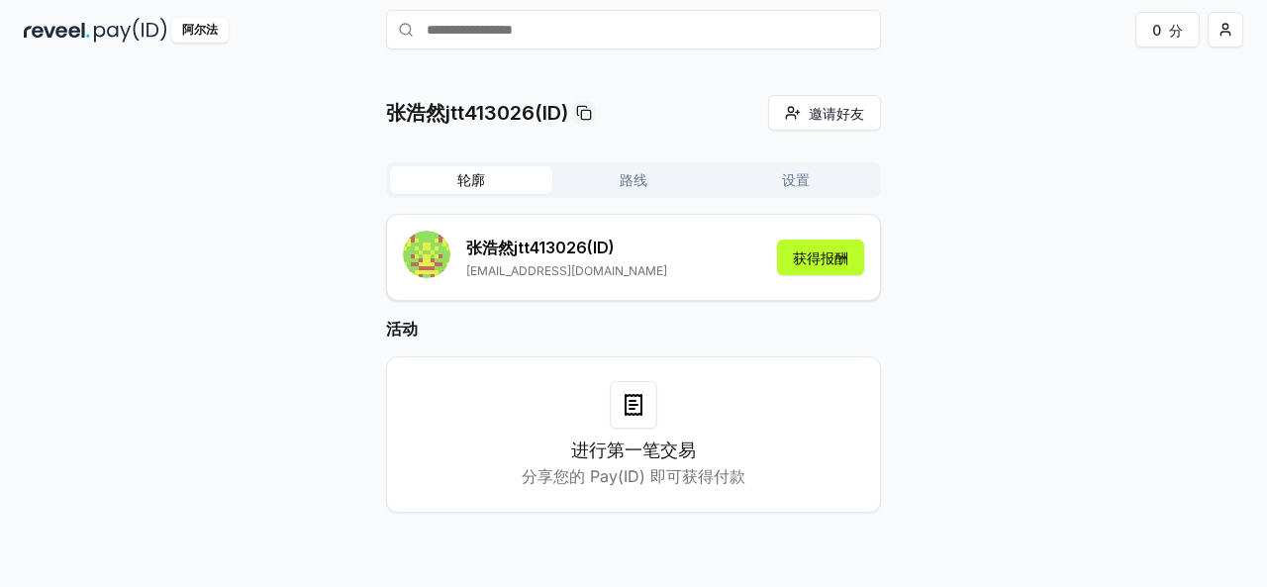
click at [790, 172] on font "设置" at bounding box center [796, 179] width 28 height 17
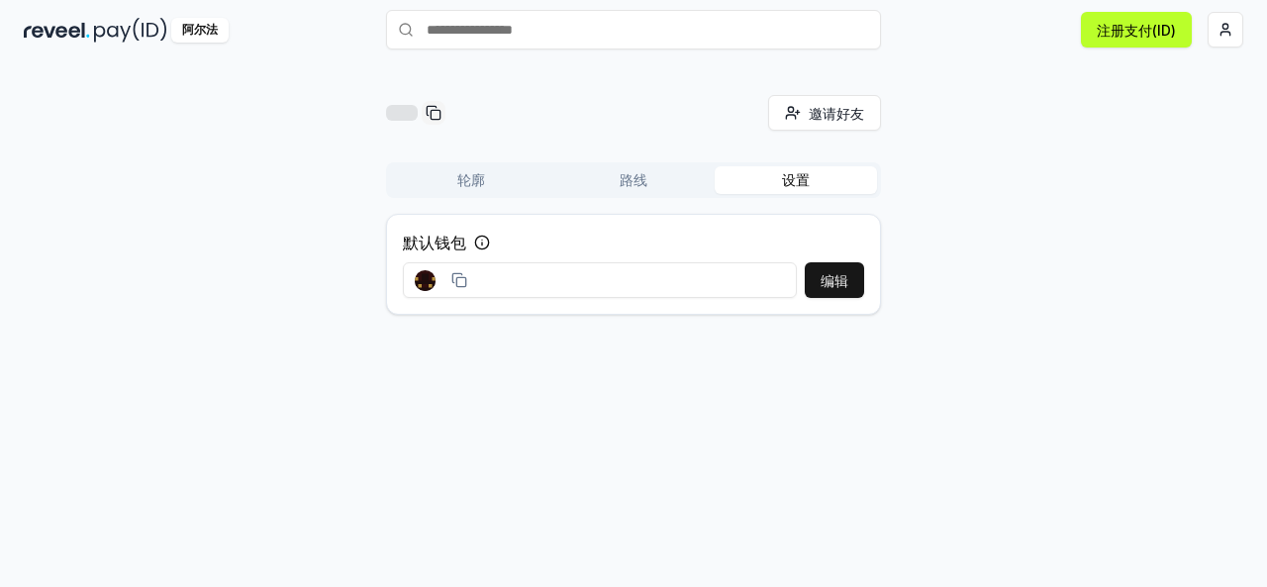
click at [647, 184] on button "路线" at bounding box center [633, 180] width 162 height 28
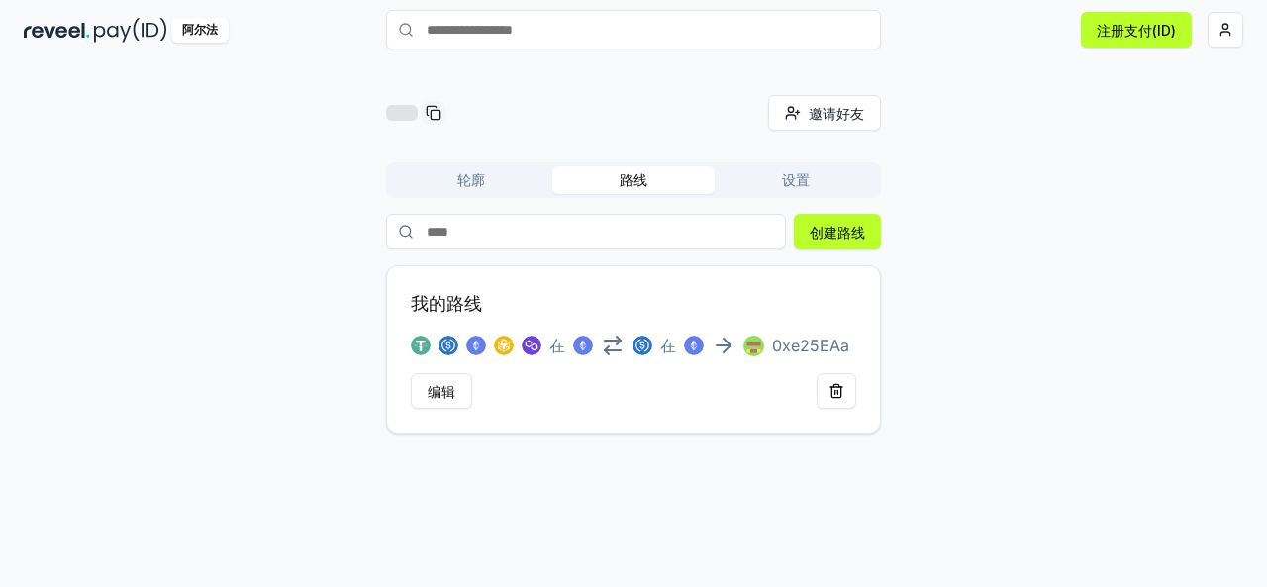
click at [513, 175] on button "轮廓" at bounding box center [471, 180] width 162 height 28
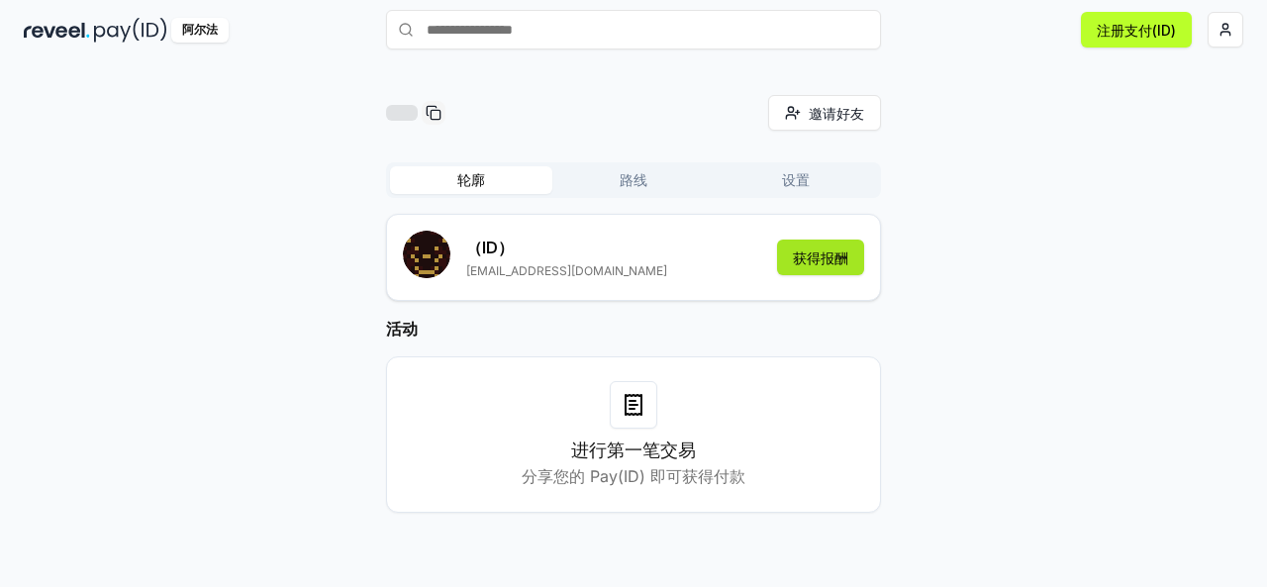
click at [793, 268] on button "获得报酬" at bounding box center [820, 257] width 87 height 36
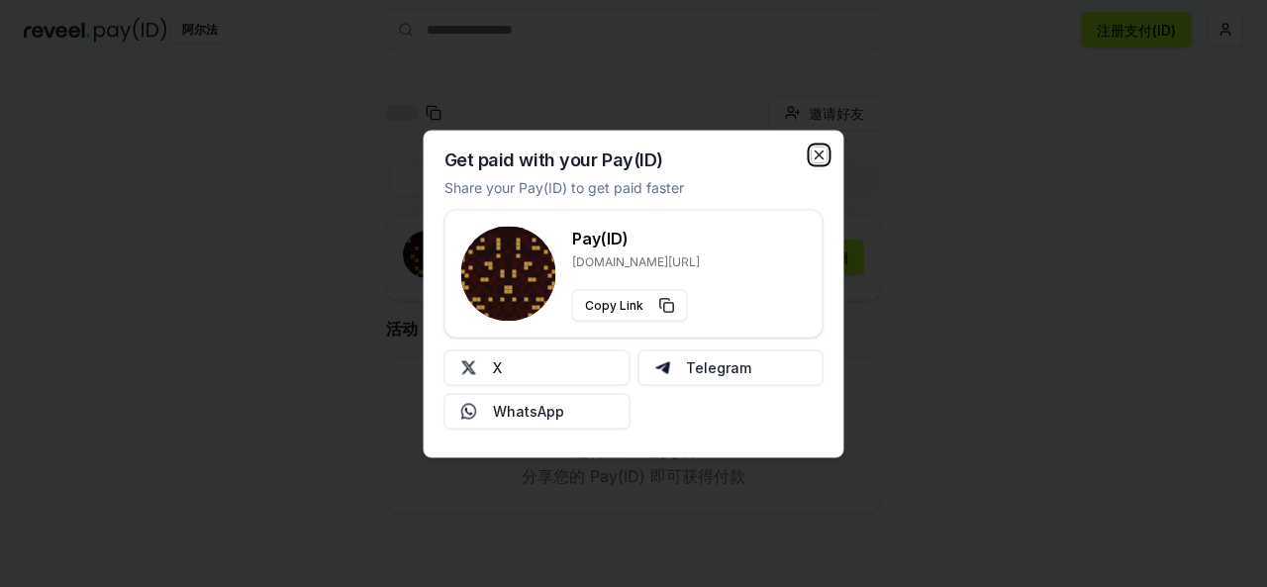
click at [811, 149] on icon "button" at bounding box center [819, 154] width 16 height 16
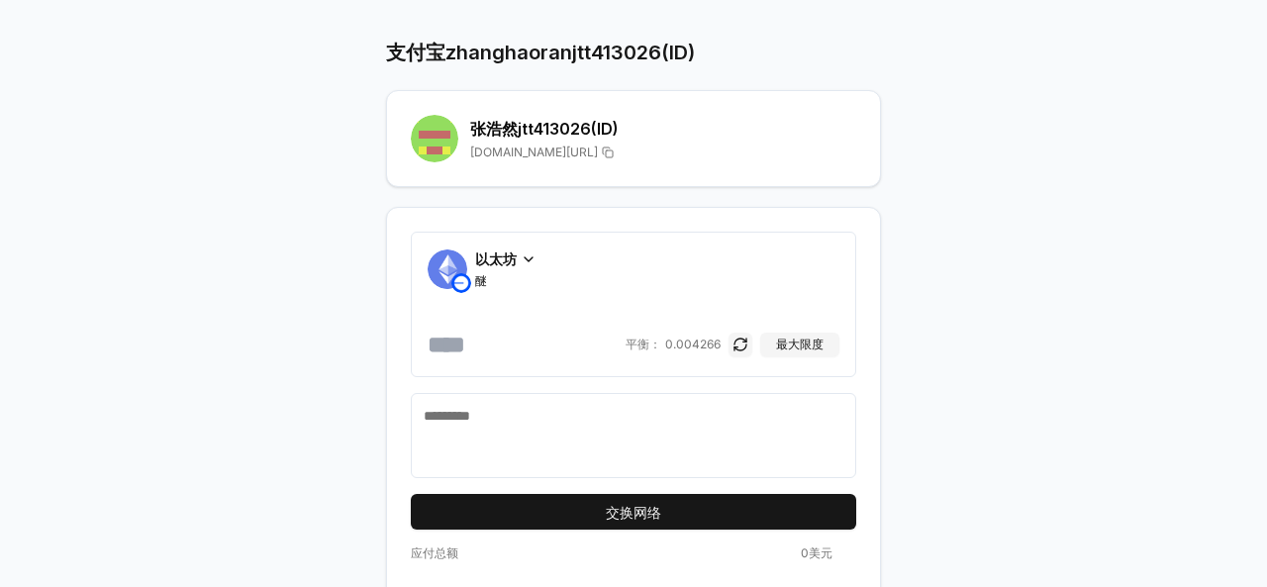
scroll to position [133, 0]
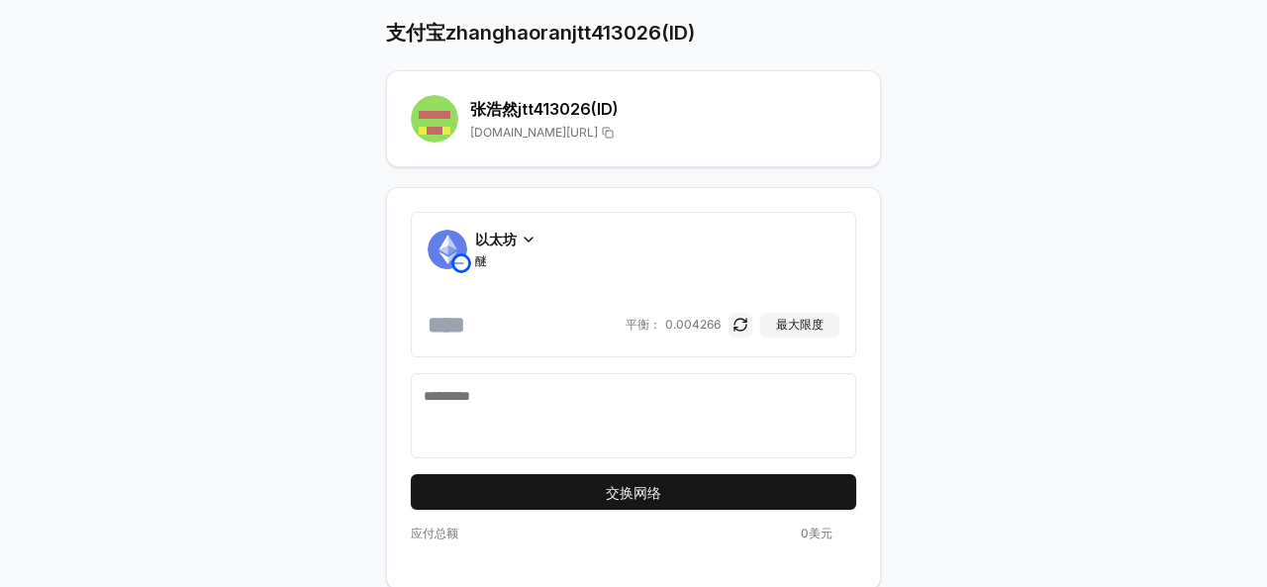
click at [503, 309] on input "number" at bounding box center [525, 325] width 194 height 32
type input "*****"
click at [534, 529] on div "应付总额" at bounding box center [633, 533] width 445 height 16
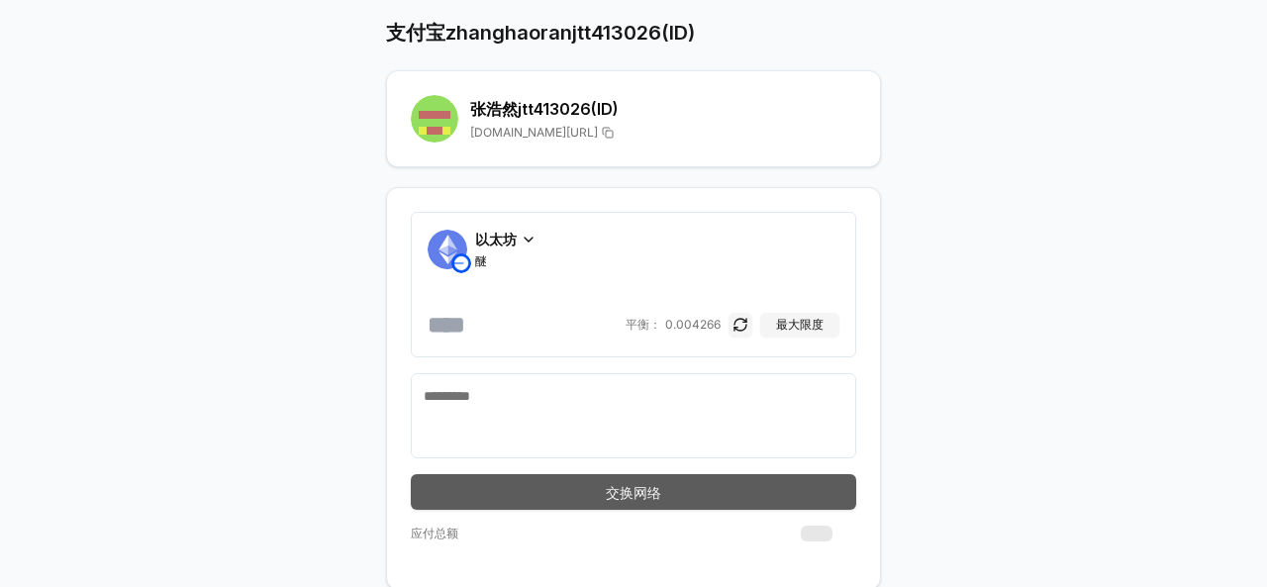
click at [601, 477] on button "交换网络" at bounding box center [633, 492] width 445 height 36
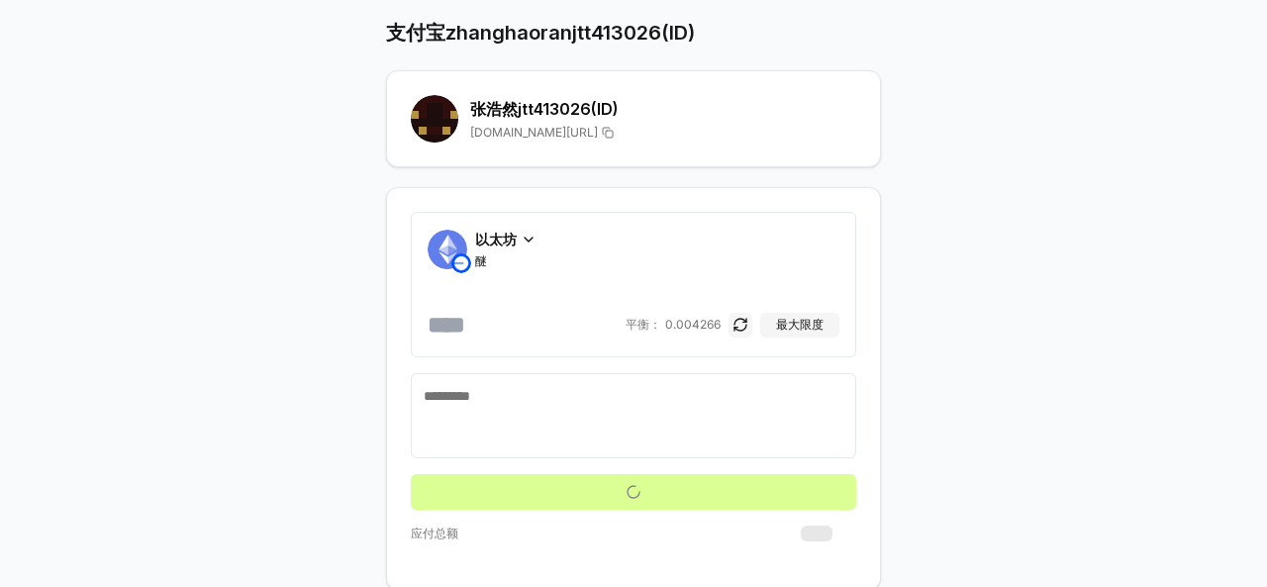
click at [698, 320] on font "0.004266" at bounding box center [692, 324] width 55 height 15
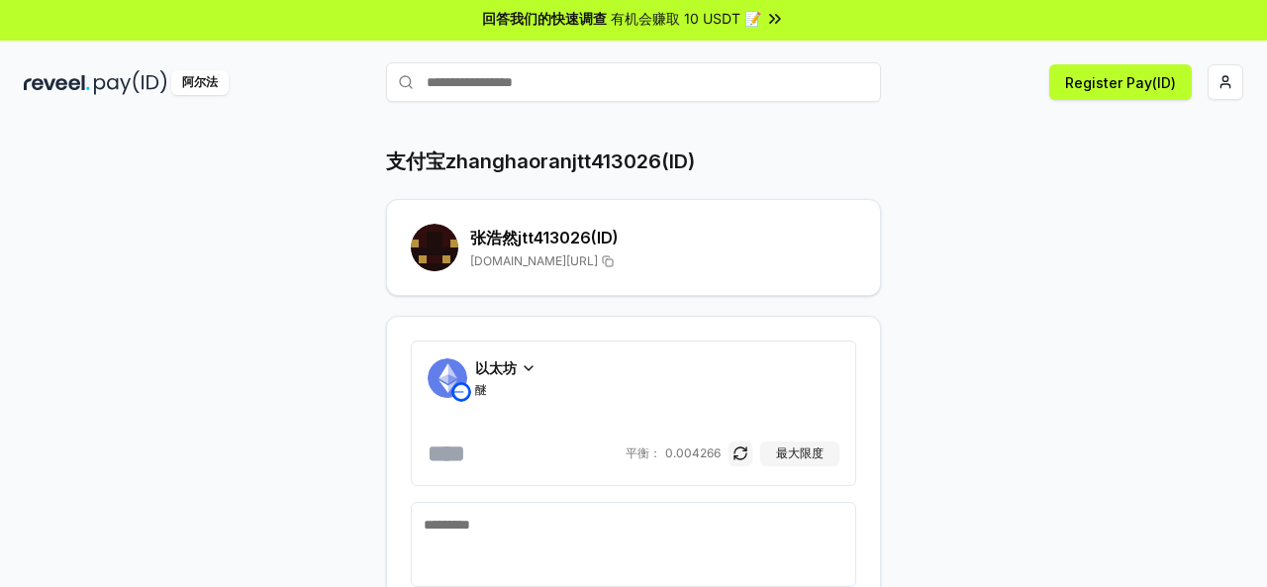
scroll to position [0, 0]
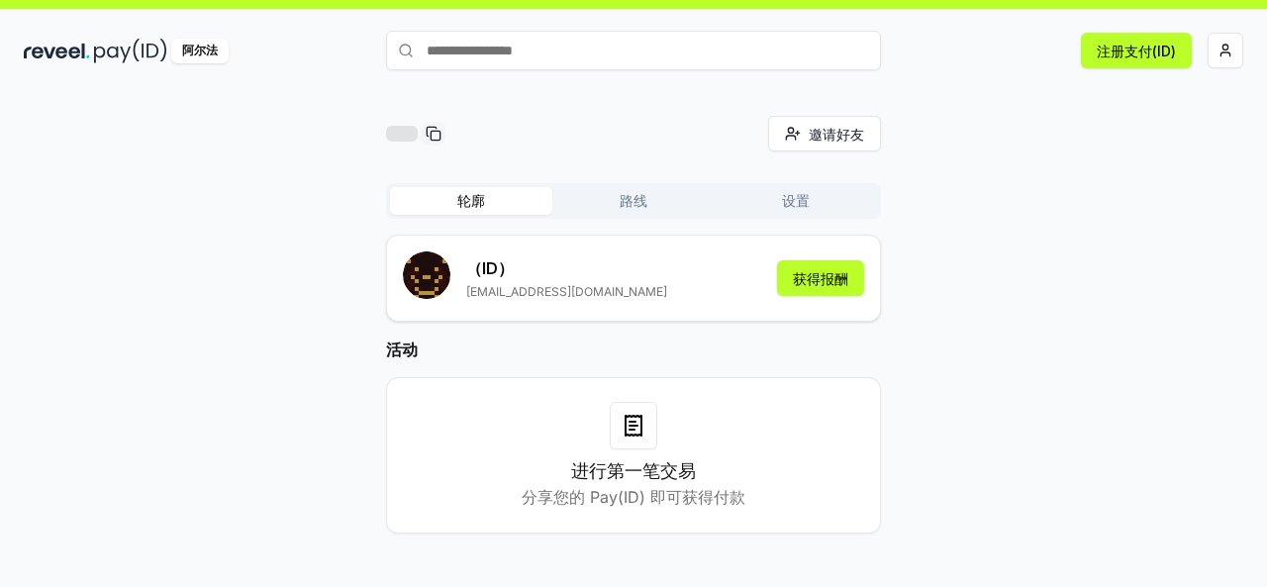
scroll to position [56, 0]
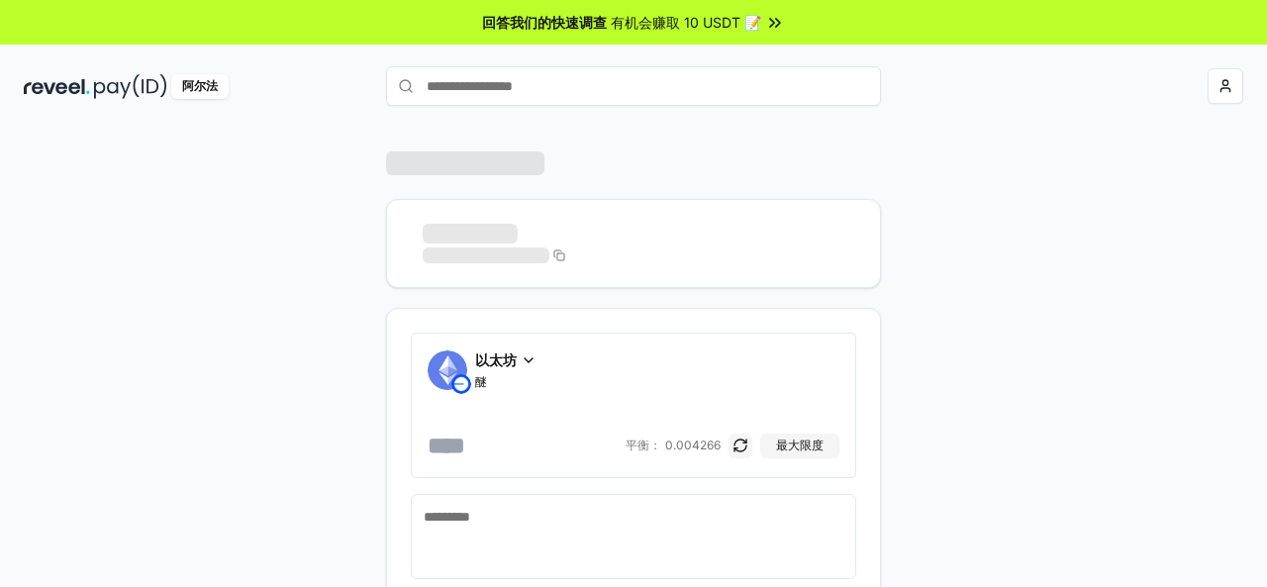
click at [513, 87] on input "text" at bounding box center [633, 86] width 495 height 40
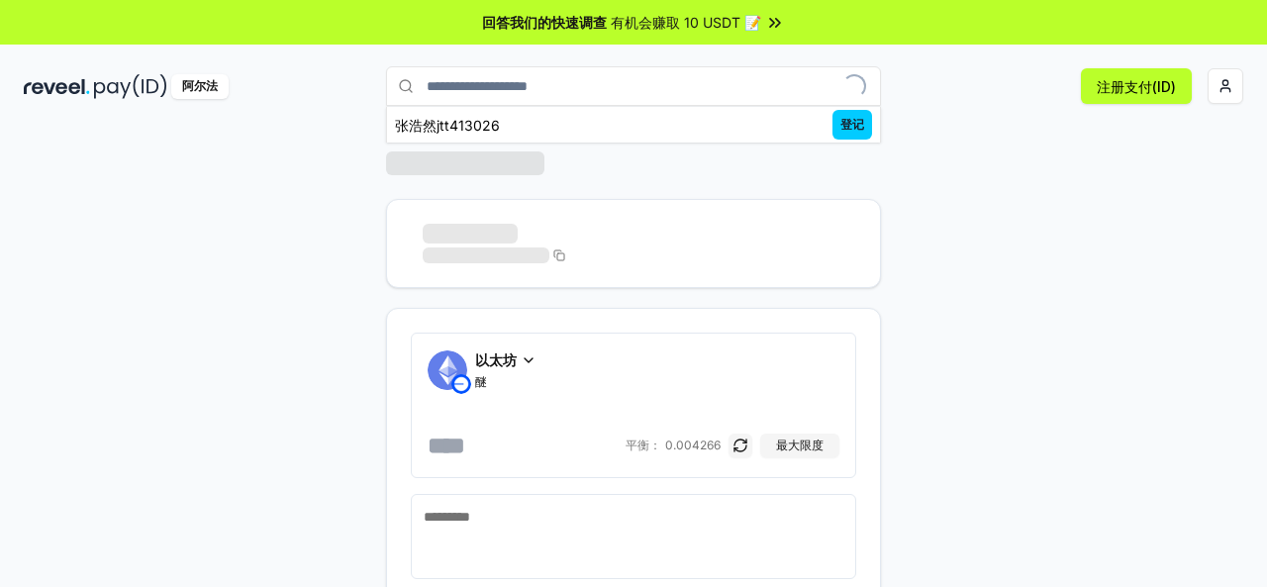
type input "**********"
click at [881, 119] on div "以太坊 醚 [PERSON_NAME]： 0.004266 最大限度 支付 应付总额 0美元" at bounding box center [633, 377] width 1267 height 531
click at [860, 121] on div "以太坊 醚 [PERSON_NAME]： 0.004266 最大限度 支付 应付总额 0美元" at bounding box center [633, 377] width 1267 height 531
click at [764, 82] on input "**********" at bounding box center [633, 86] width 495 height 40
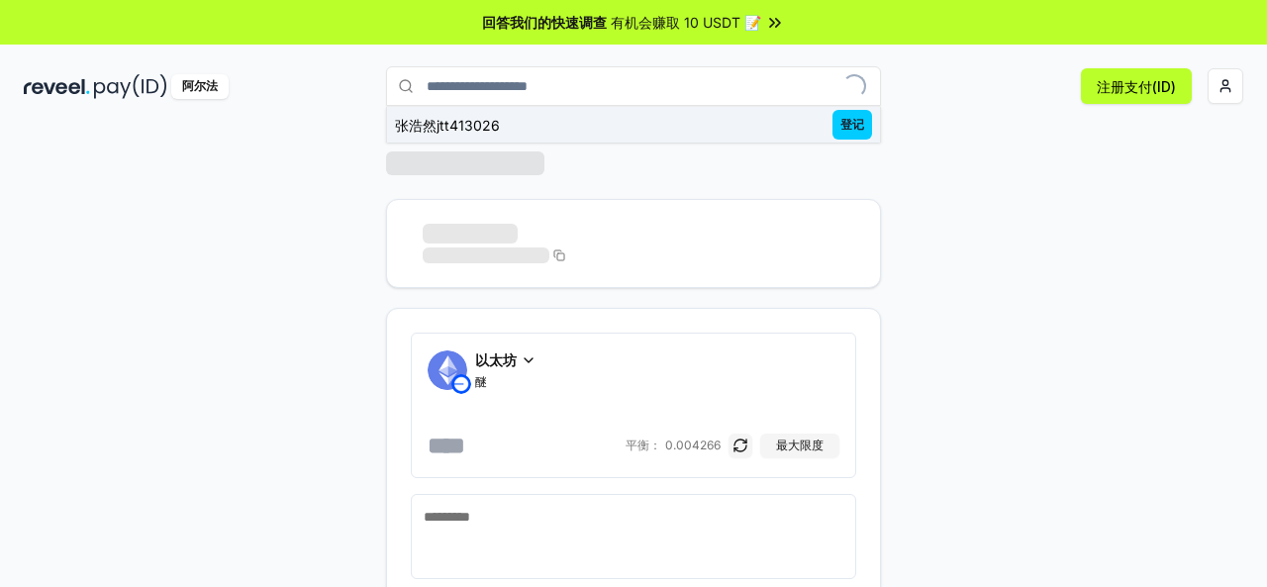
click at [853, 130] on font "登记" at bounding box center [852, 124] width 24 height 15
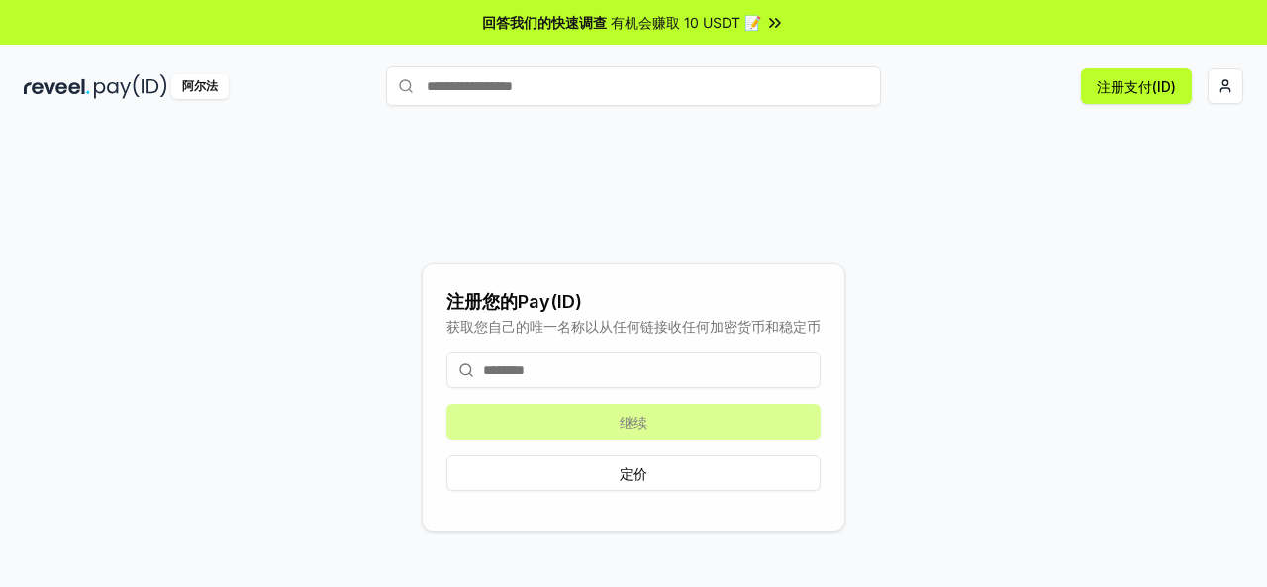
click at [590, 369] on input at bounding box center [633, 370] width 374 height 36
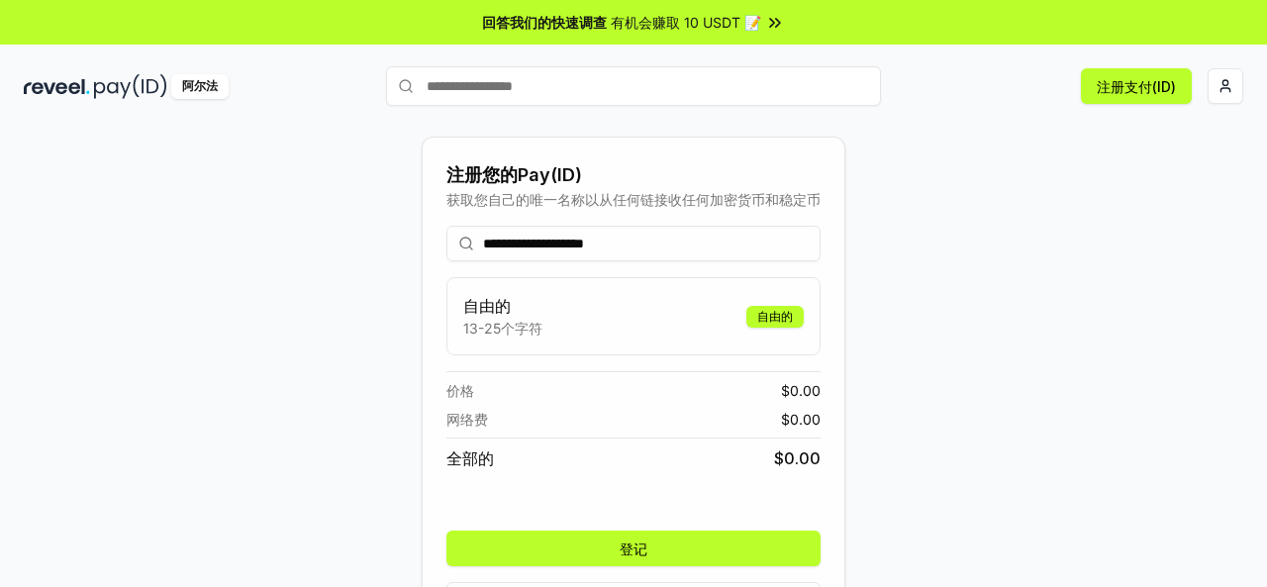
scroll to position [70, 0]
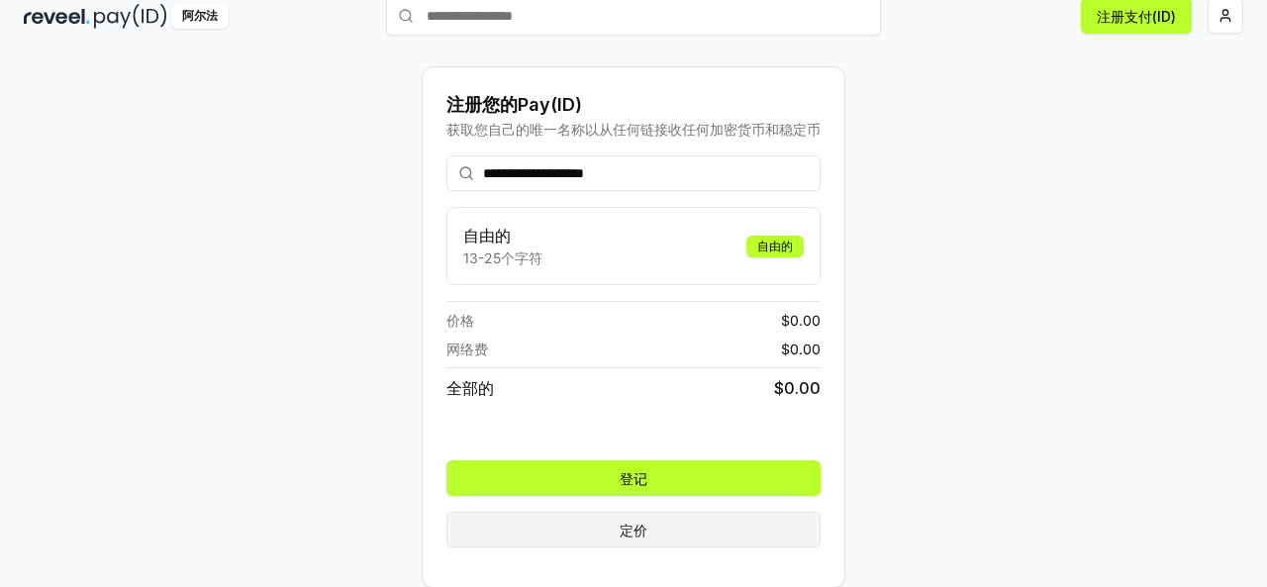
type input "**********"
click at [620, 533] on font "定价" at bounding box center [633, 530] width 28 height 17
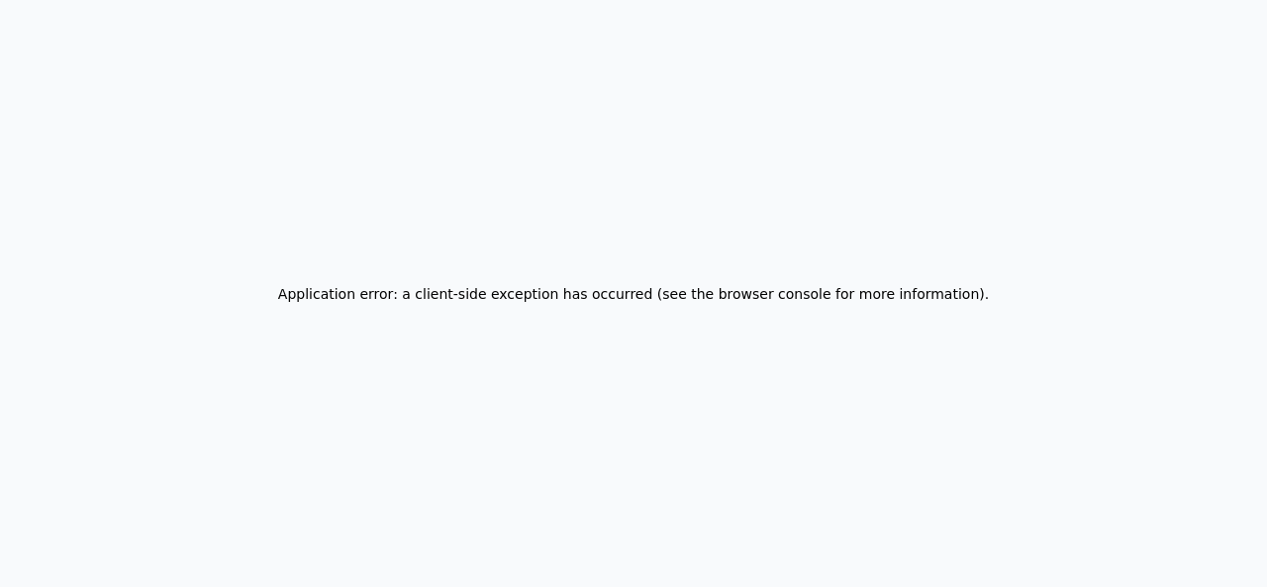
scroll to position [0, 0]
